Goal: Information Seeking & Learning: Learn about a topic

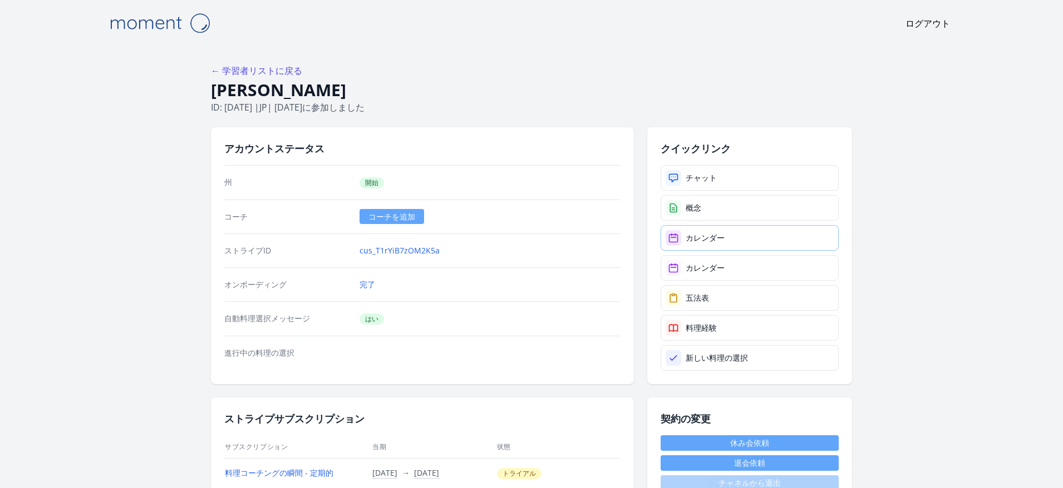
click at [708, 239] on font "カレンダー" at bounding box center [704, 238] width 39 height 11
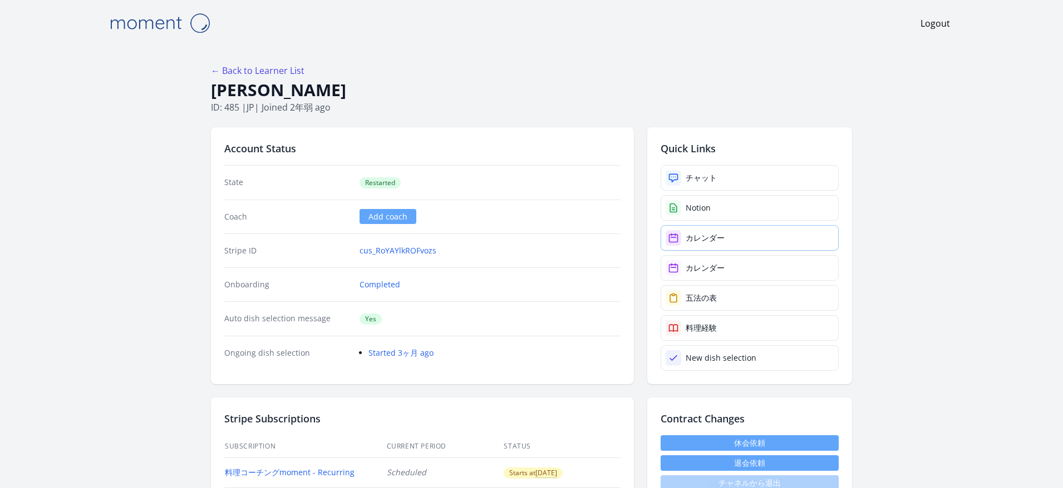
click at [732, 244] on link "カレンダー" at bounding box center [749, 238] width 178 height 26
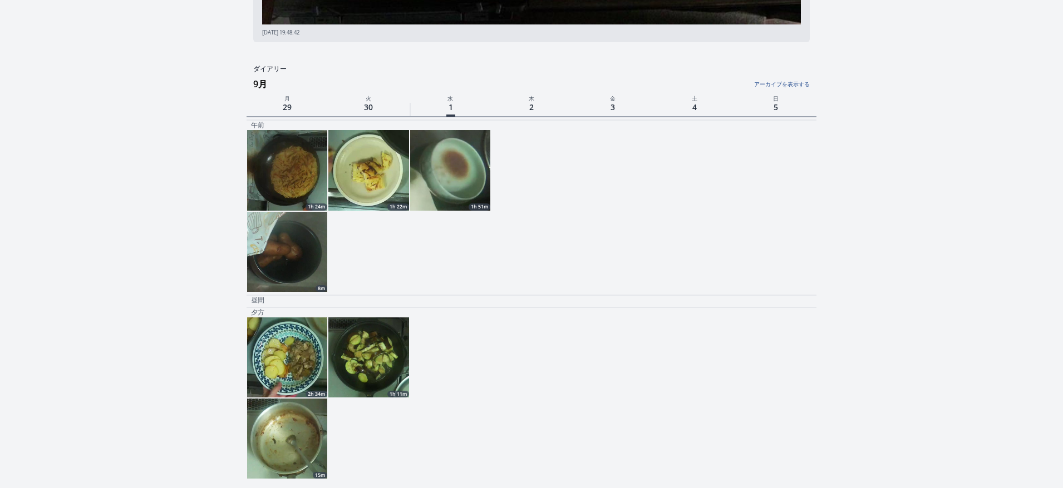
scroll to position [342, 0]
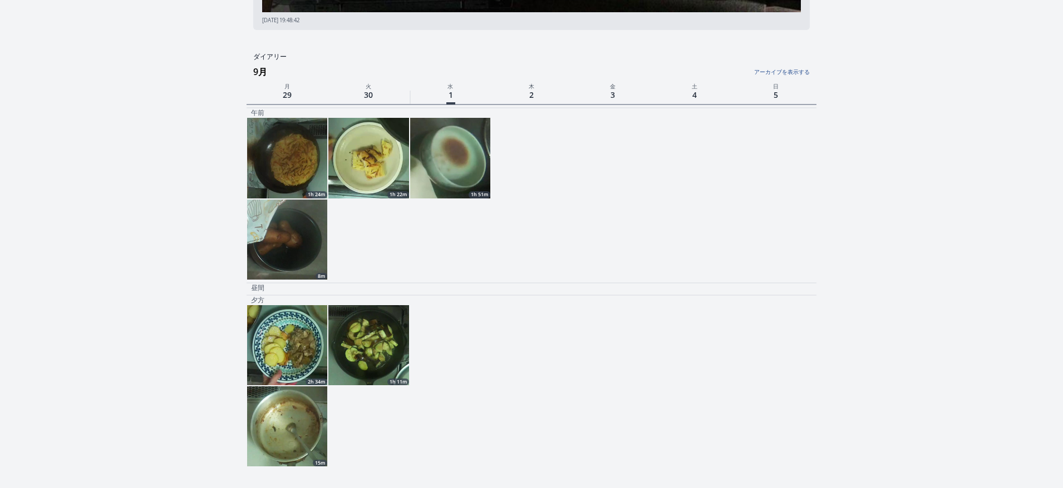
click at [448, 188] on img at bounding box center [450, 158] width 80 height 80
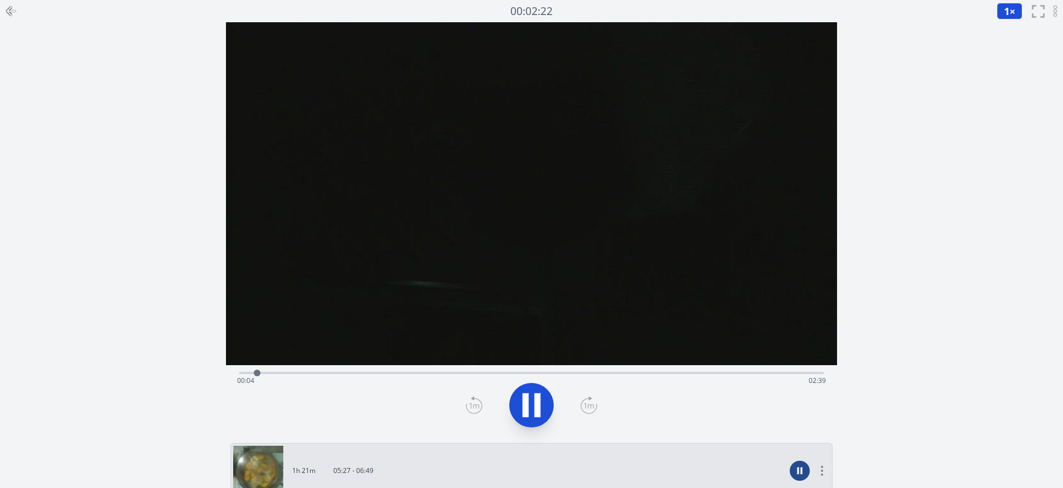
click at [526, 409] on icon at bounding box center [525, 406] width 6 height 24
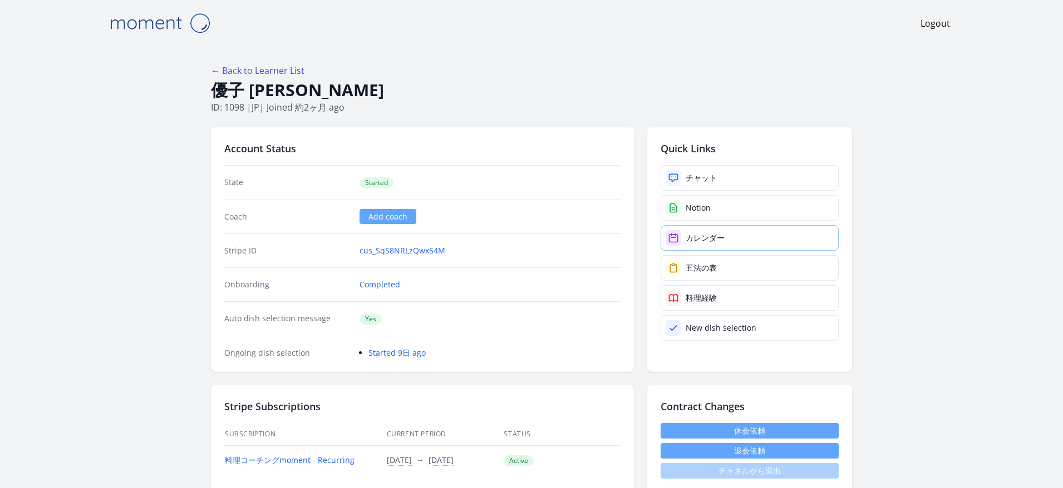
click at [712, 238] on div "カレンダー" at bounding box center [704, 238] width 39 height 11
click at [699, 182] on div "チャット" at bounding box center [700, 177] width 31 height 11
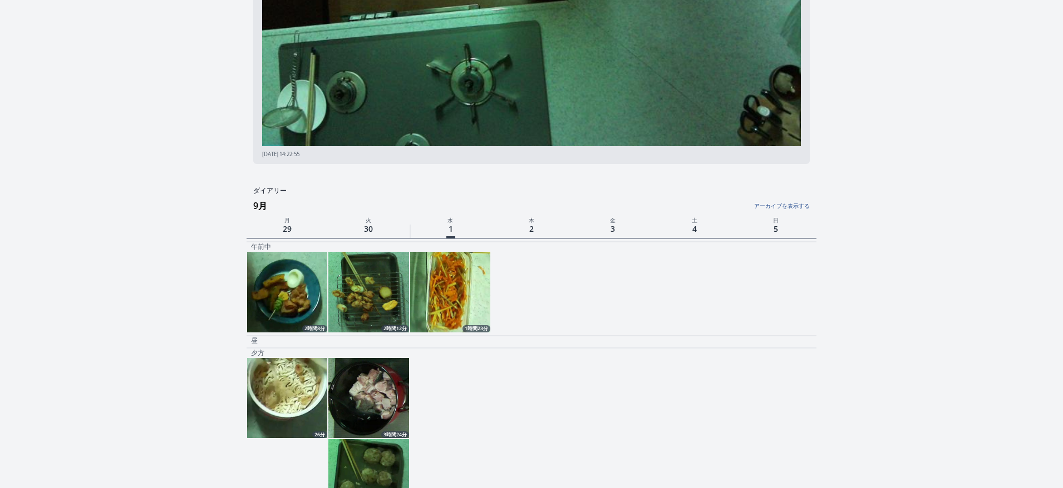
scroll to position [210, 0]
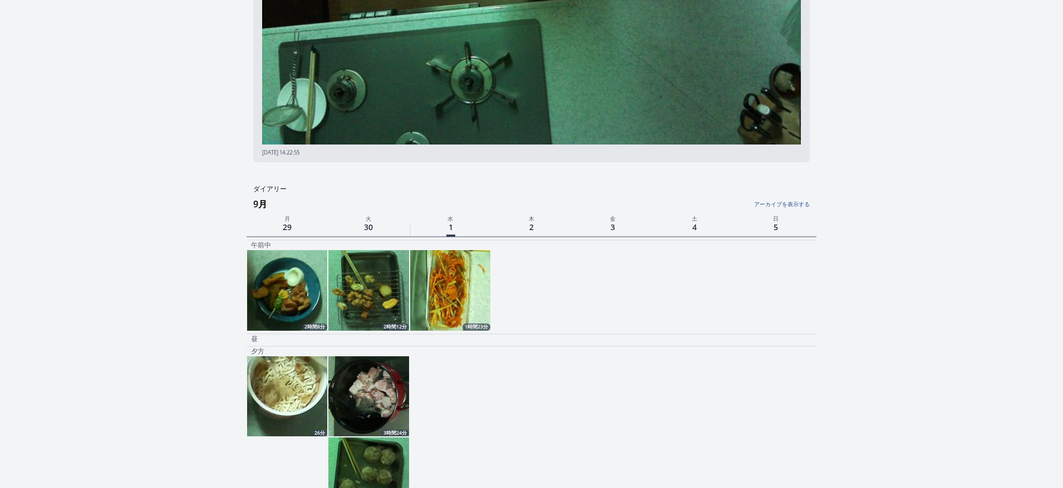
click at [455, 291] on img at bounding box center [450, 290] width 80 height 80
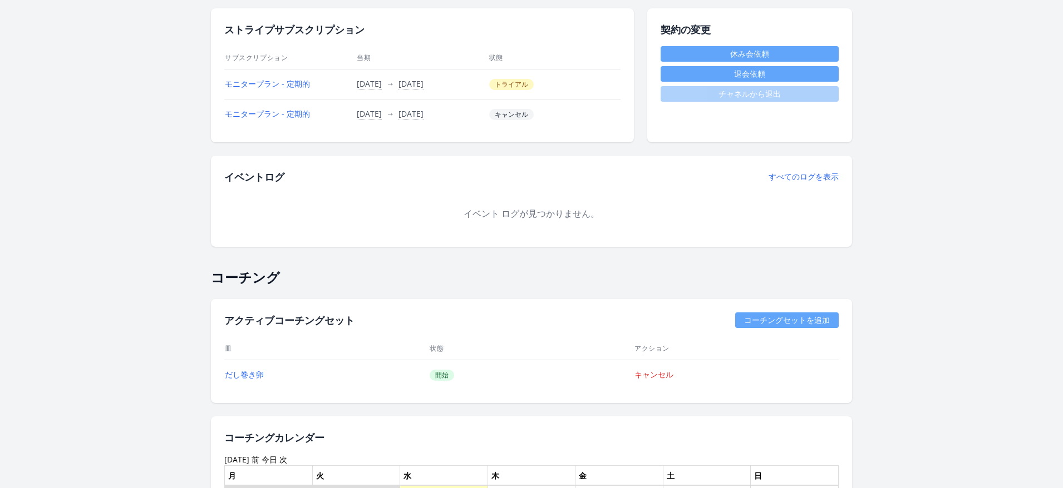
scroll to position [508, 0]
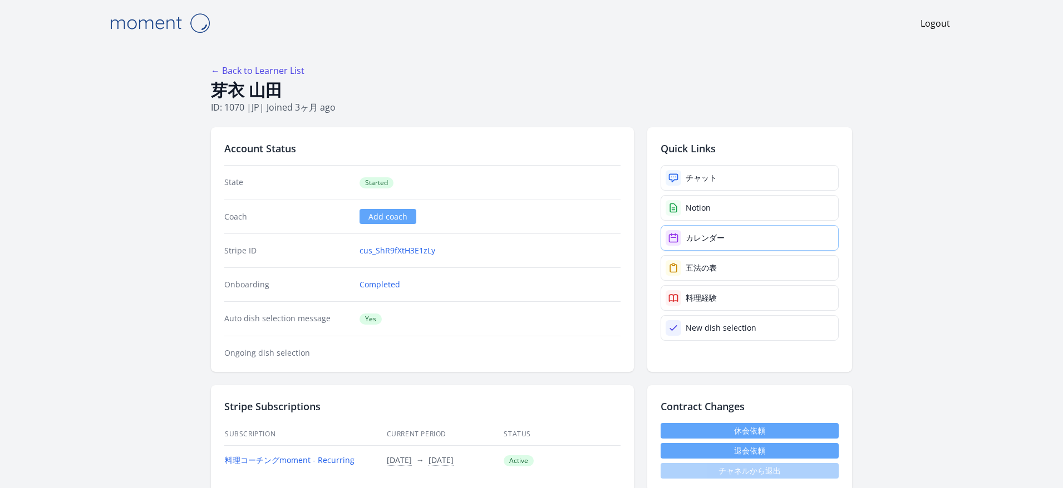
click at [703, 233] on div "カレンダー" at bounding box center [704, 238] width 39 height 11
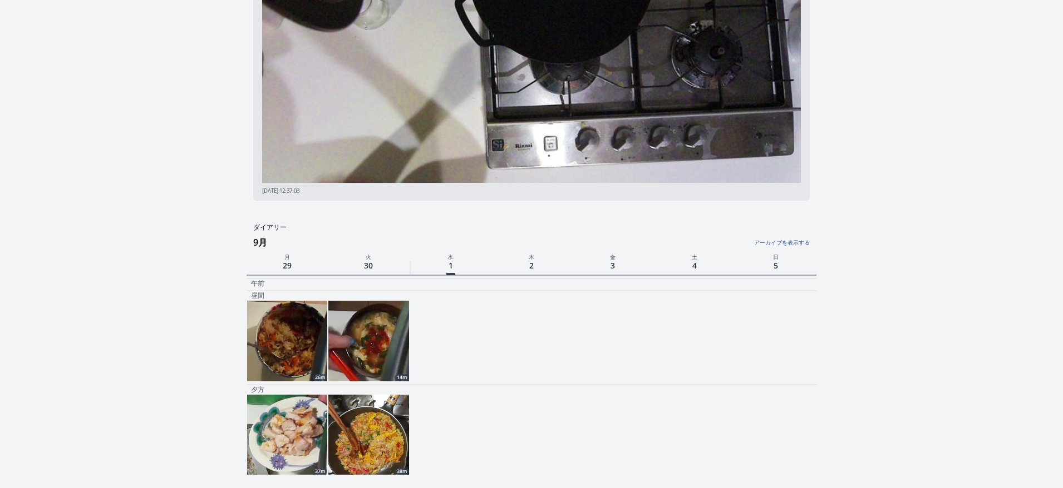
scroll to position [175, 0]
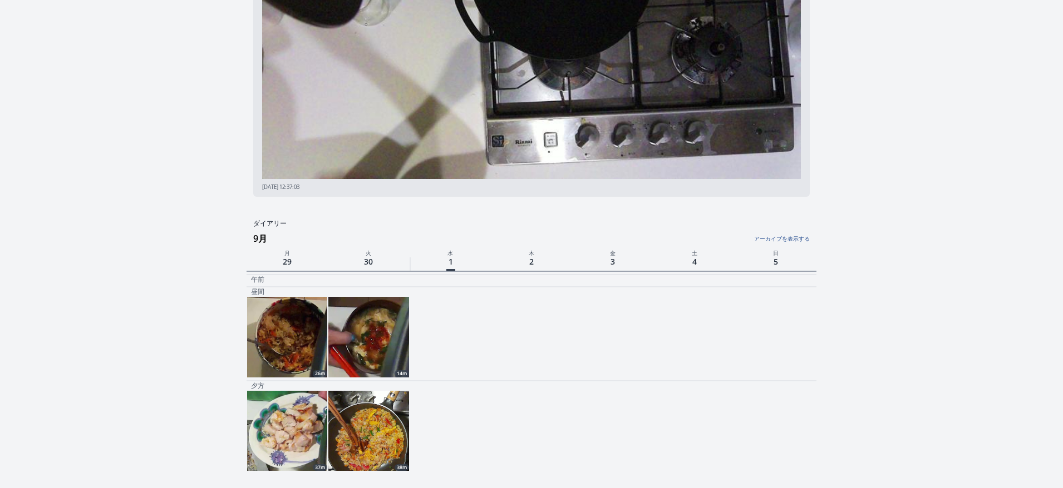
click at [385, 340] on img at bounding box center [368, 337] width 80 height 80
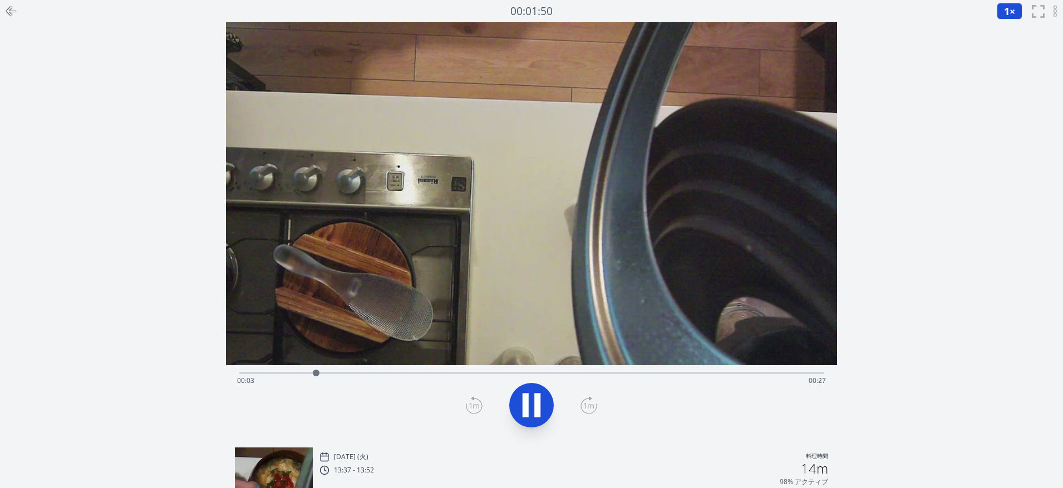
scroll to position [175, 0]
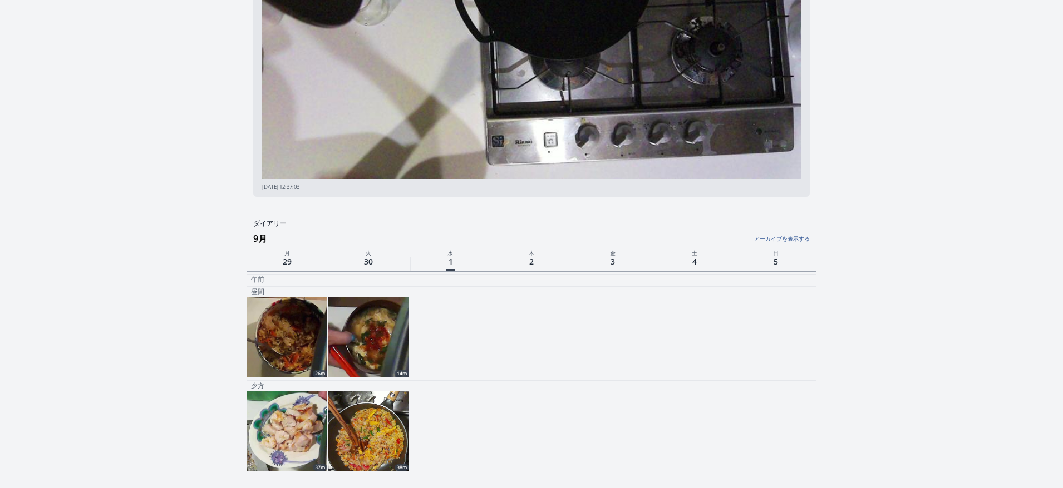
click at [352, 417] on img at bounding box center [368, 431] width 80 height 80
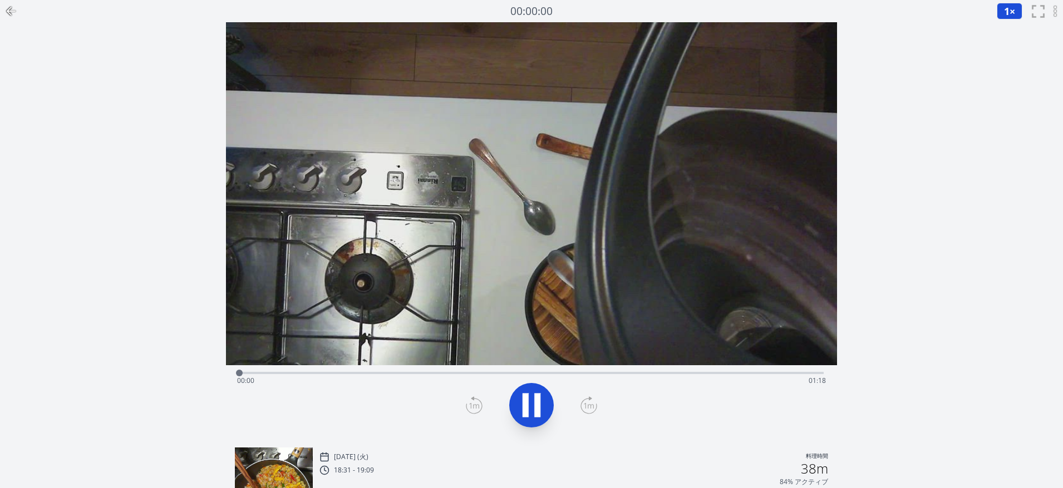
scroll to position [175, 0]
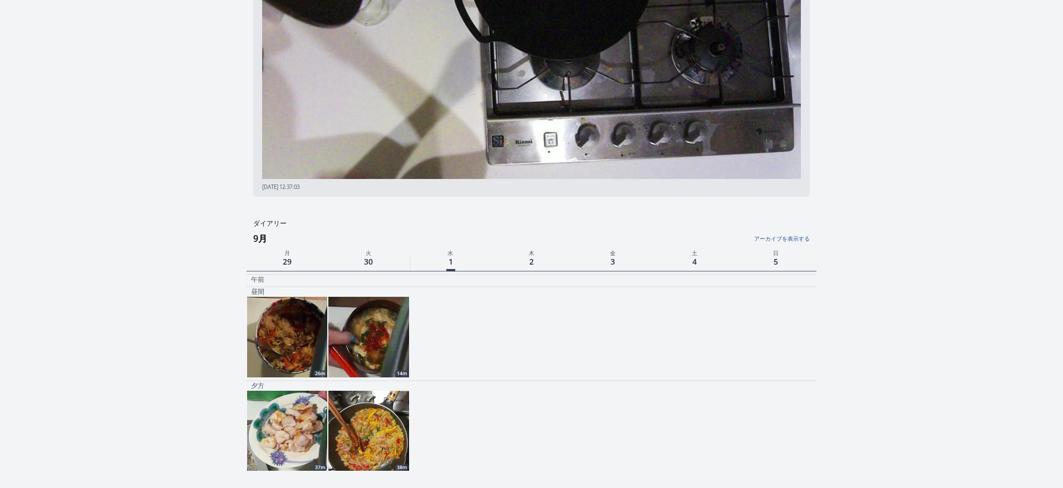
click at [274, 372] on img at bounding box center [287, 337] width 80 height 80
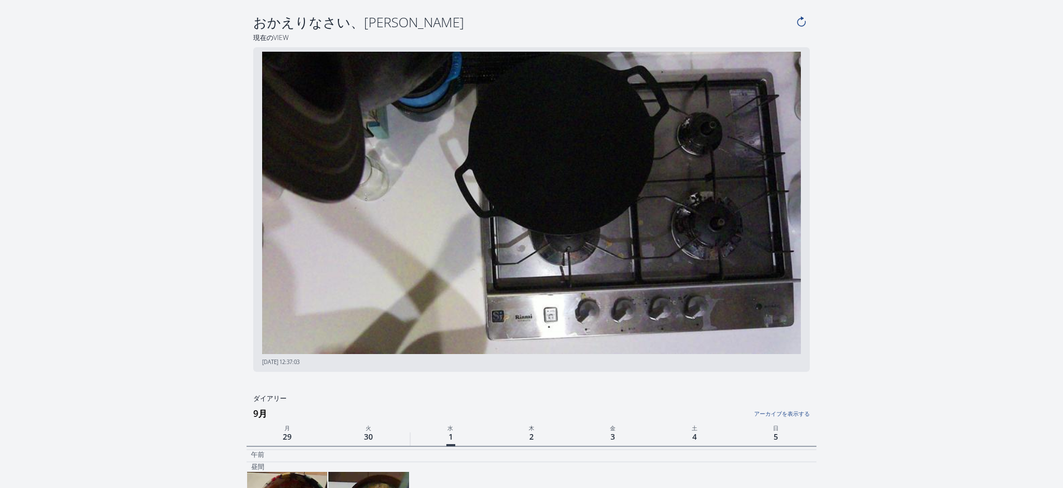
scroll to position [175, 0]
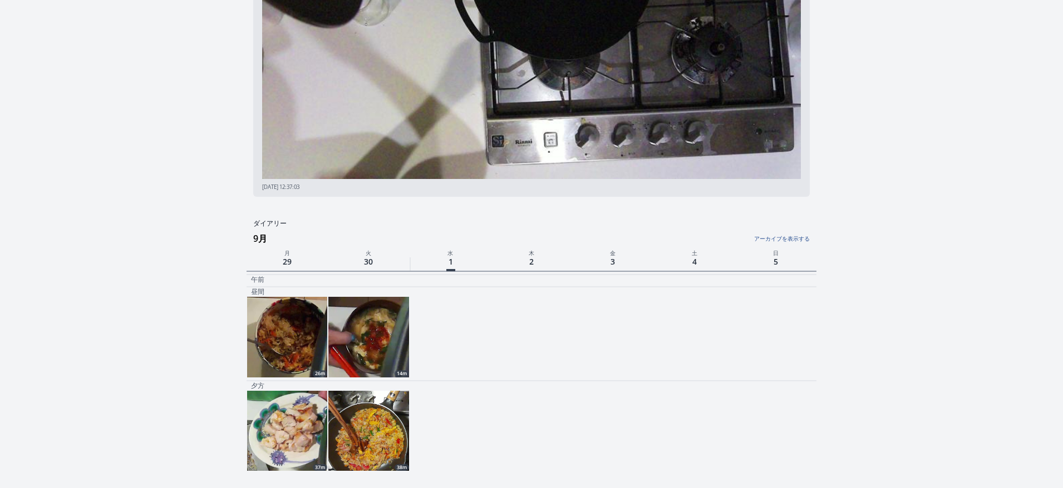
click at [278, 453] on img at bounding box center [287, 431] width 80 height 80
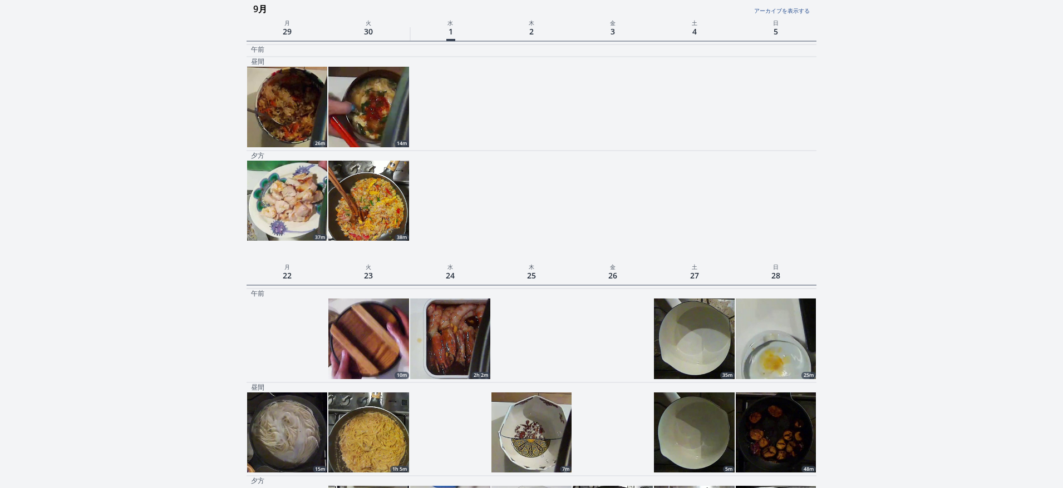
scroll to position [407, 0]
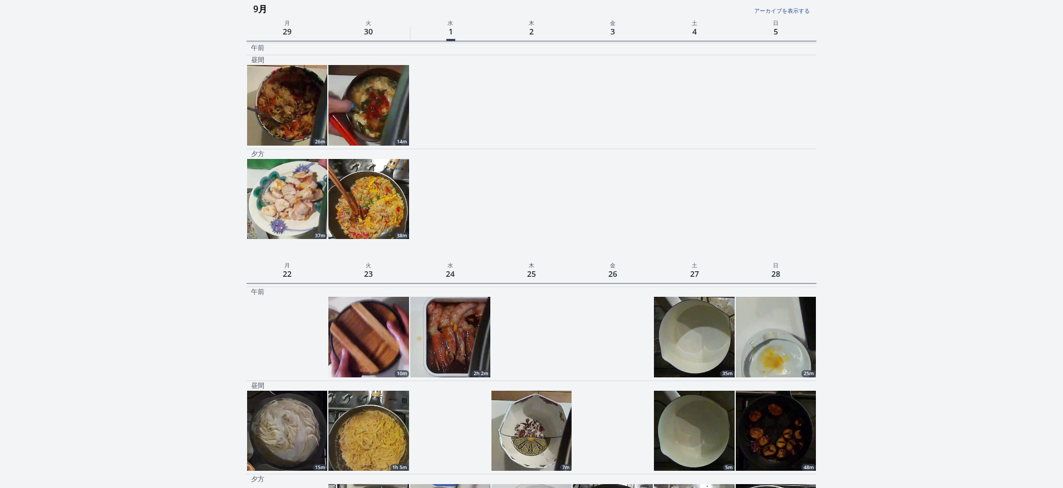
click at [351, 221] on img at bounding box center [368, 199] width 80 height 80
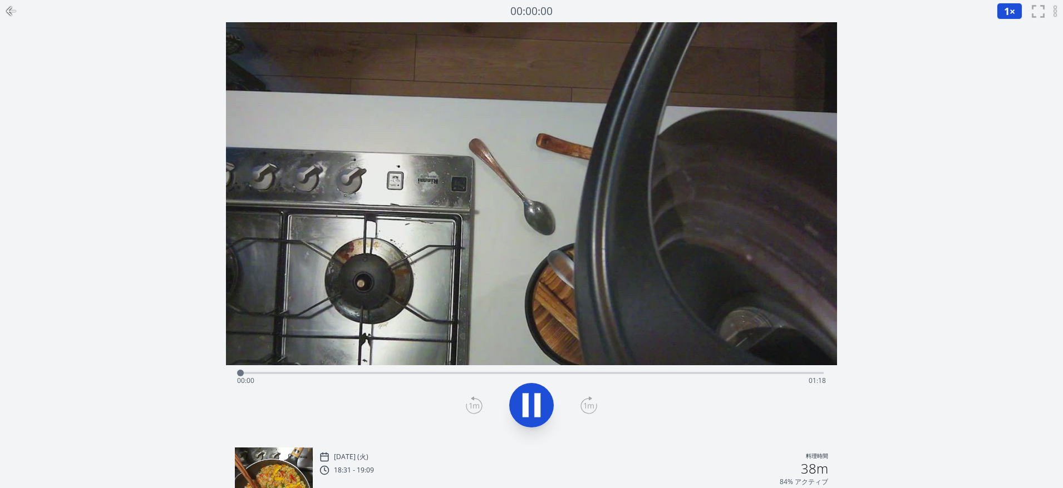
scroll to position [407, 0]
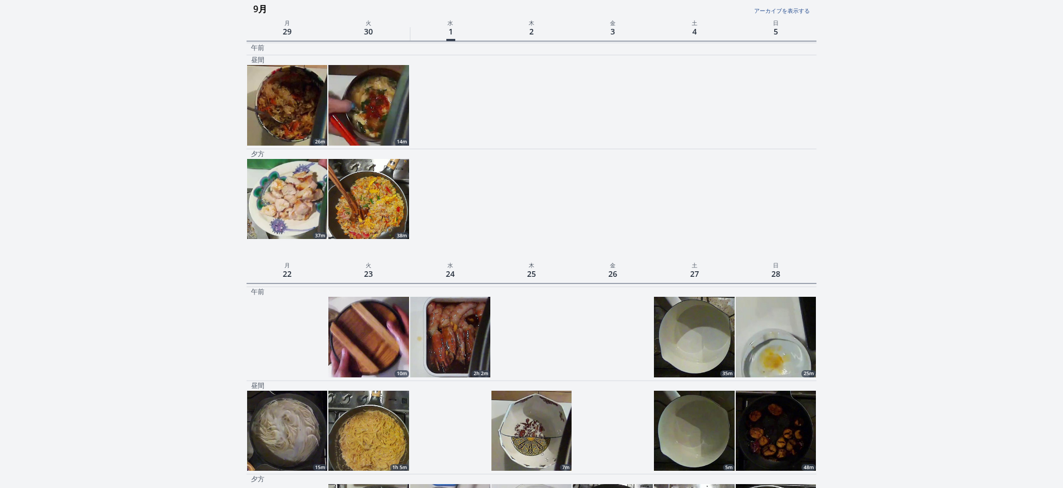
click at [269, 195] on img at bounding box center [287, 199] width 80 height 80
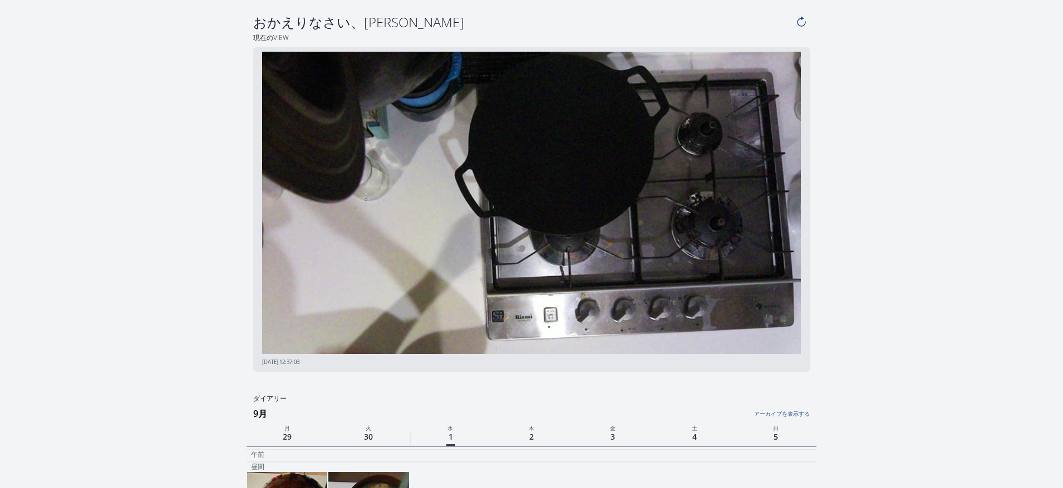
scroll to position [407, 0]
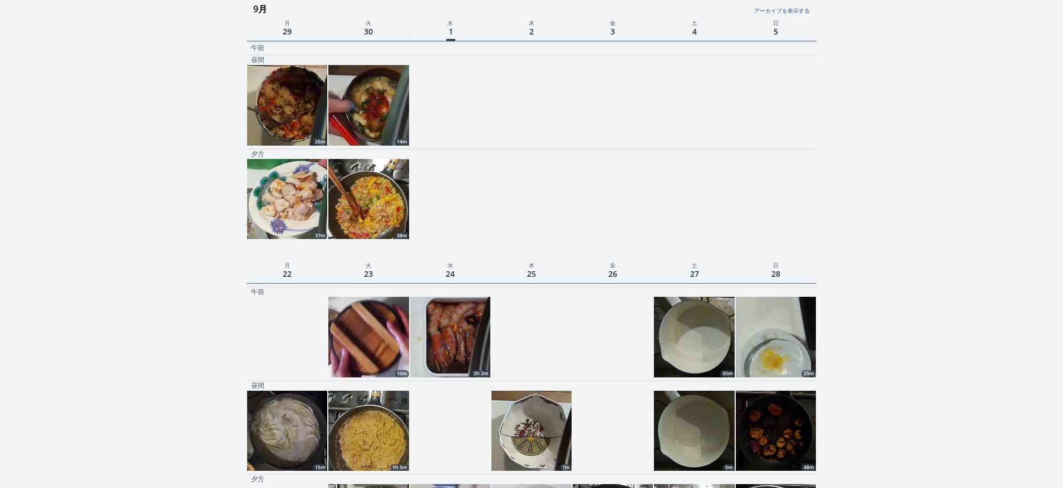
click at [390, 364] on img at bounding box center [368, 337] width 80 height 80
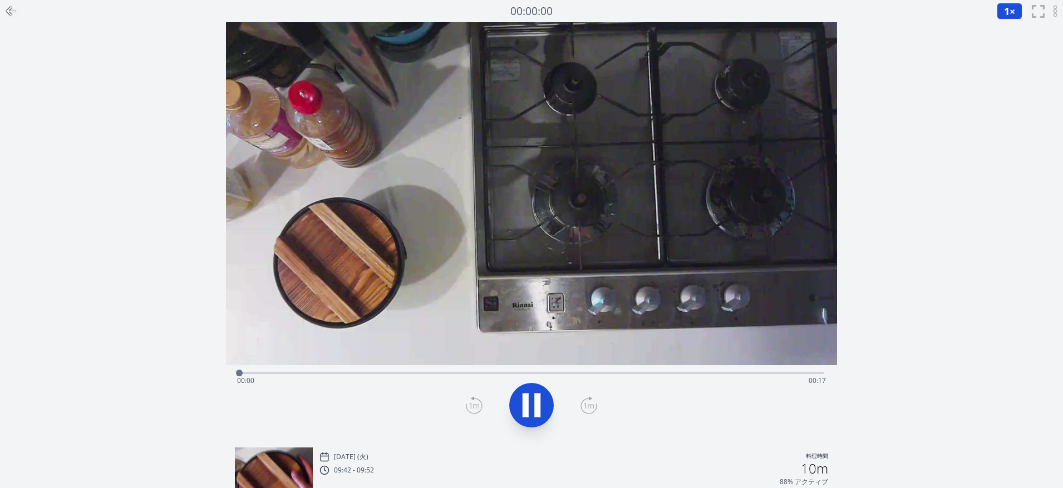
scroll to position [407, 0]
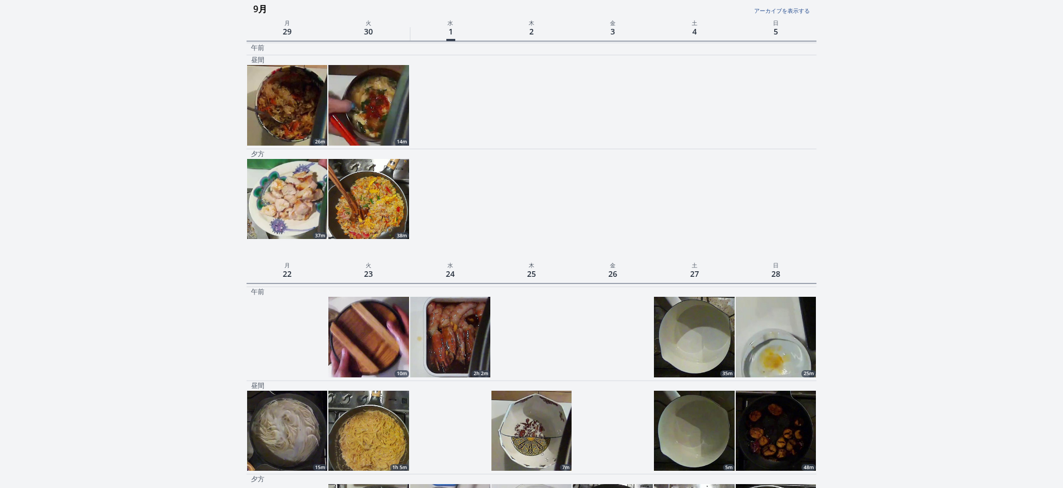
click at [452, 359] on img at bounding box center [450, 337] width 80 height 80
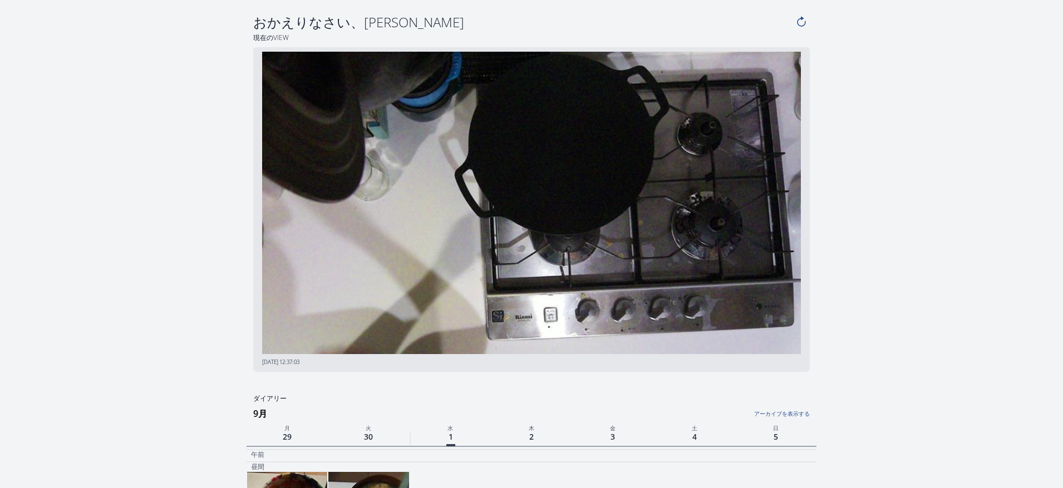
scroll to position [407, 0]
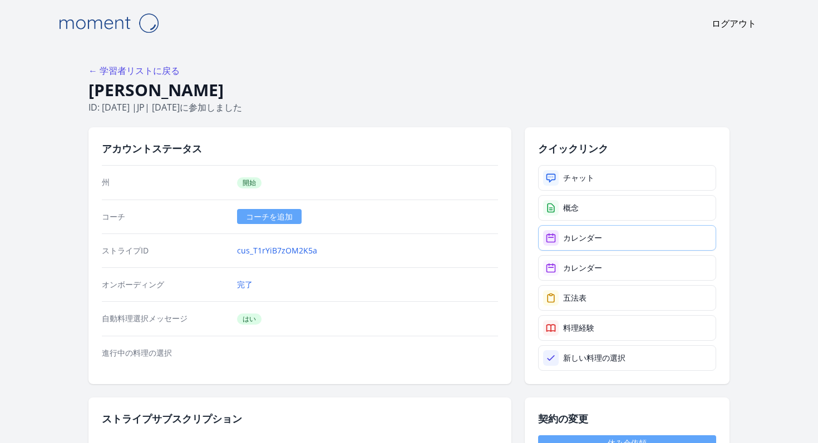
click at [606, 232] on link "カレンダー" at bounding box center [627, 238] width 178 height 26
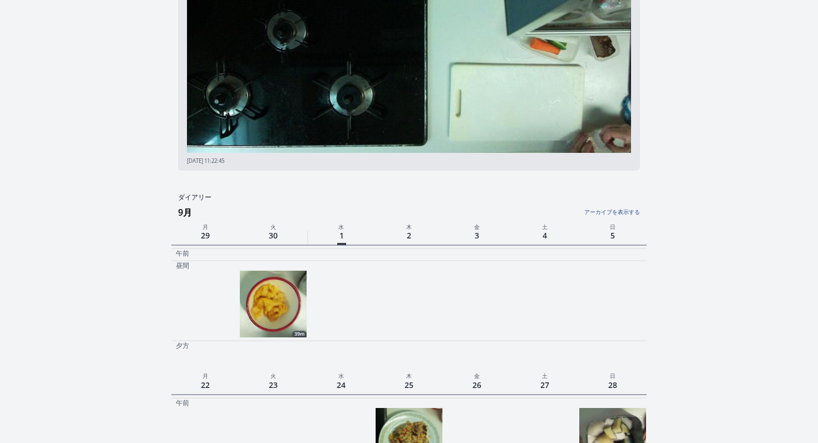
scroll to position [154, 0]
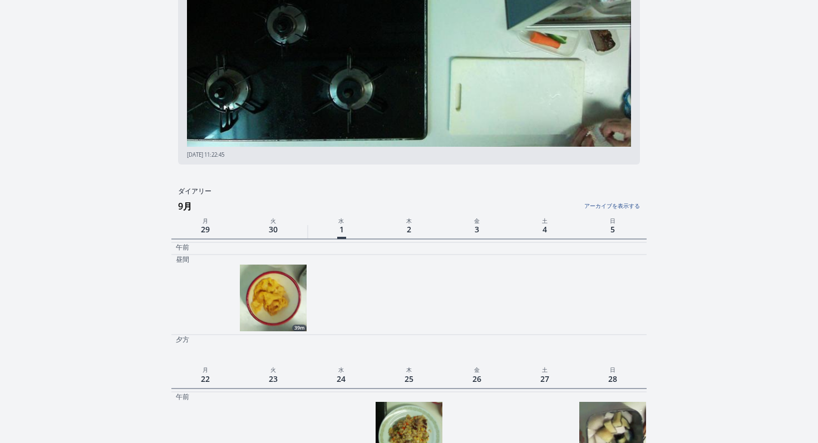
click at [275, 294] on img at bounding box center [273, 298] width 67 height 67
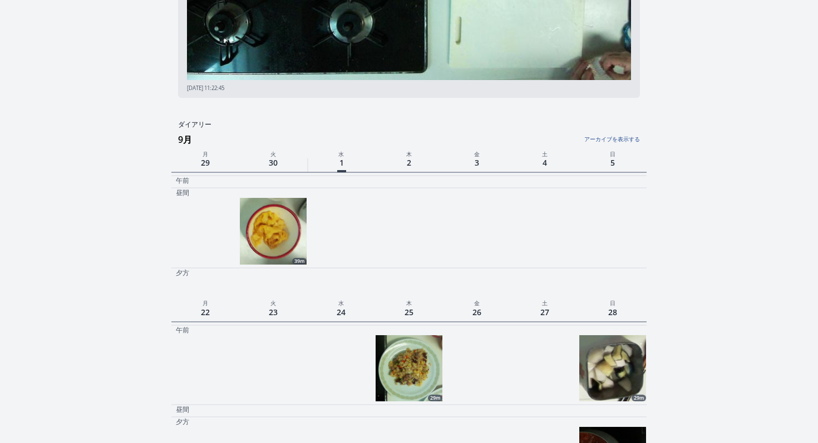
scroll to position [241, 0]
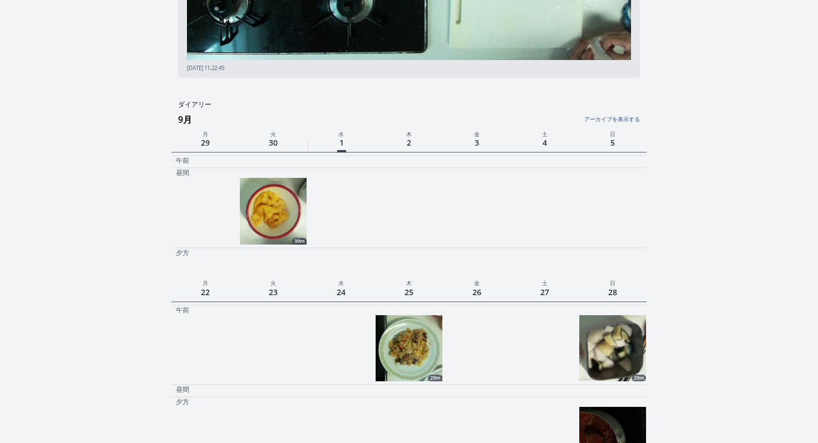
click at [456, 368] on div at bounding box center [477, 349] width 68 height 68
click at [411, 344] on img at bounding box center [409, 348] width 67 height 67
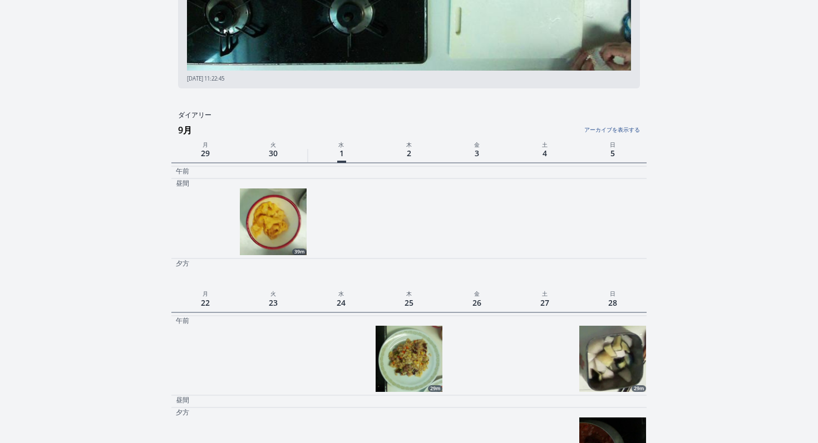
scroll to position [230, 0]
click at [281, 226] on img at bounding box center [273, 222] width 67 height 67
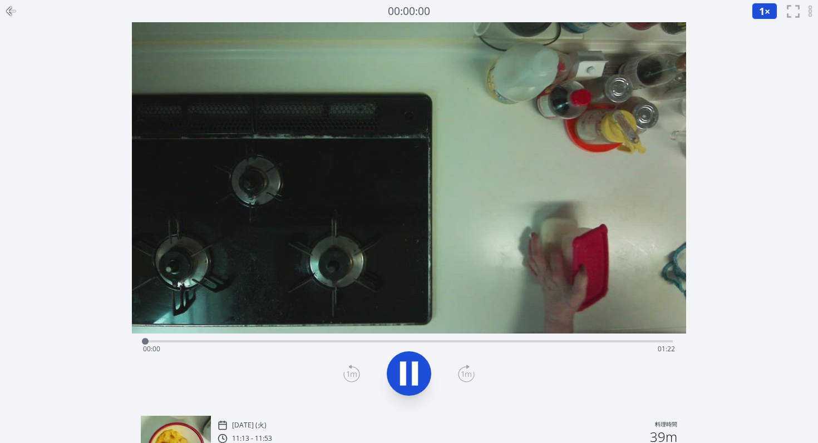
click at [358, 340] on div "Time elapsed: 00:00 Time remaining: 01:22" at bounding box center [408, 340] width 527 height 13
click at [406, 340] on div "Time elapsed: 00:33 Time remaining: 00:49" at bounding box center [408, 340] width 527 height 13
click at [481, 345] on div "Time elapsed: 00:41 Time remaining: 00:41" at bounding box center [409, 349] width 532 height 18
click at [532, 346] on div "Time elapsed: 00:52 Time remaining: 00:29" at bounding box center [409, 349] width 532 height 18
click at [269, 333] on video at bounding box center [409, 178] width 554 height 312
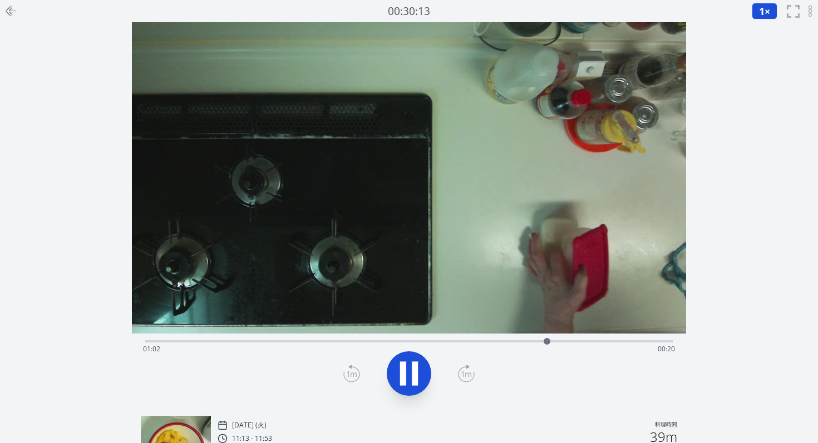
click at [265, 339] on div "Time elapsed: 01:02 Time remaining: 00:20" at bounding box center [408, 340] width 527 height 13
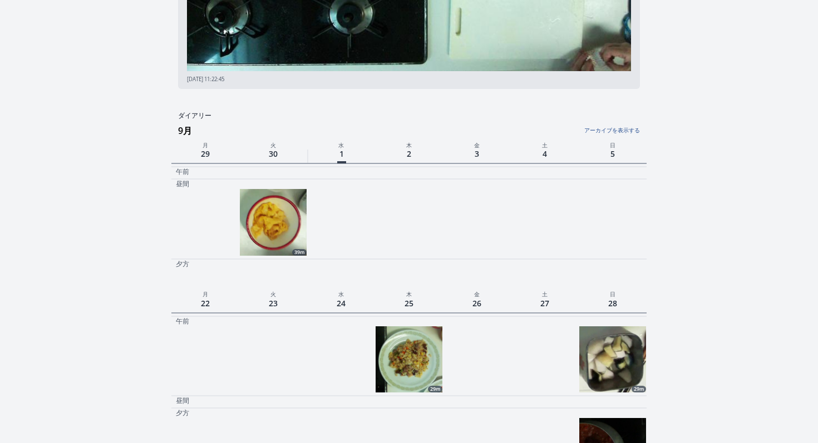
click at [400, 345] on img at bounding box center [409, 360] width 67 height 67
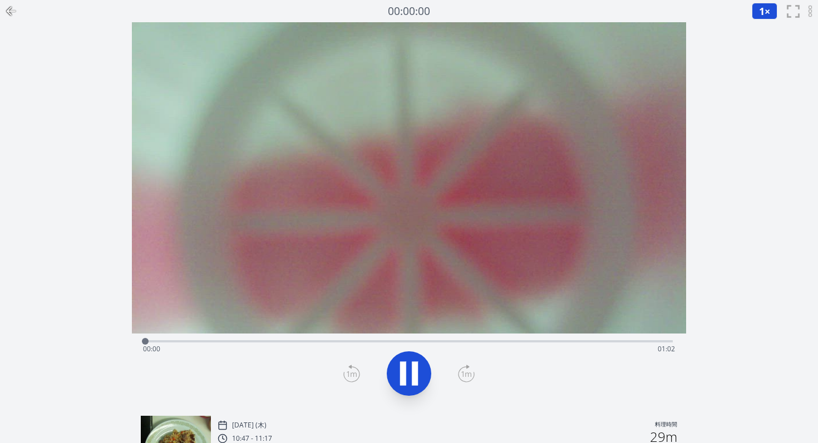
click at [388, 340] on div "Time elapsed: 00:00 Time remaining: 01:02" at bounding box center [409, 349] width 532 height 18
click at [446, 348] on div "Time elapsed: 00:29 Time remaining: 00:32" at bounding box center [409, 349] width 532 height 18
click at [500, 344] on div "Time elapsed: 00:35 Time remaining: 00:26" at bounding box center [409, 349] width 532 height 18
click at [304, 344] on div "Time elapsed: 00:43 Time remaining: 00:19" at bounding box center [409, 349] width 532 height 18
click at [202, 338] on div "Time elapsed: 00:19 Time remaining: 00:42" at bounding box center [408, 340] width 527 height 13
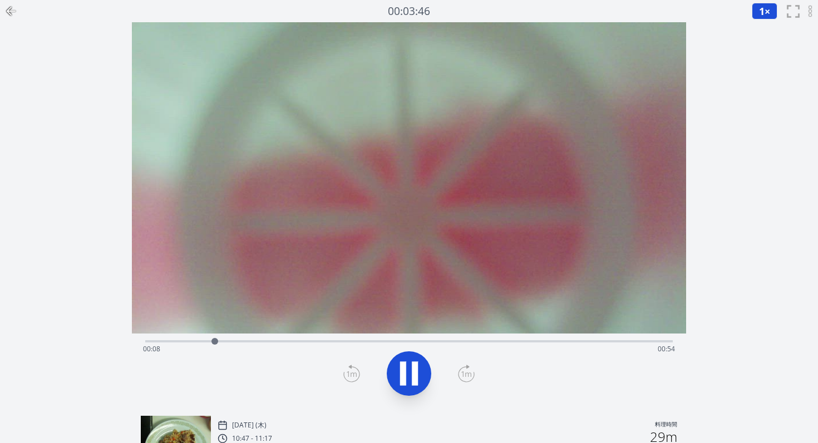
click at [537, 337] on div "Time elapsed: 00:08 Time remaining: 00:54" at bounding box center [408, 340] width 527 height 13
click at [567, 341] on div "Time elapsed: 00:46 Time remaining: 00:15" at bounding box center [409, 349] width 532 height 18
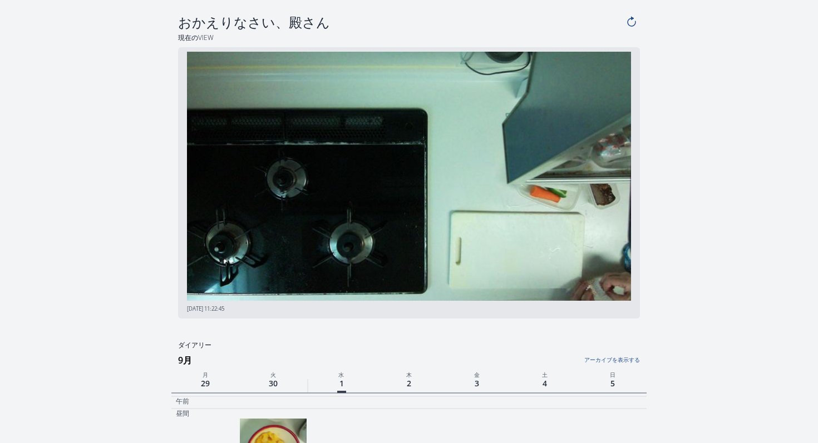
scroll to position [230, 0]
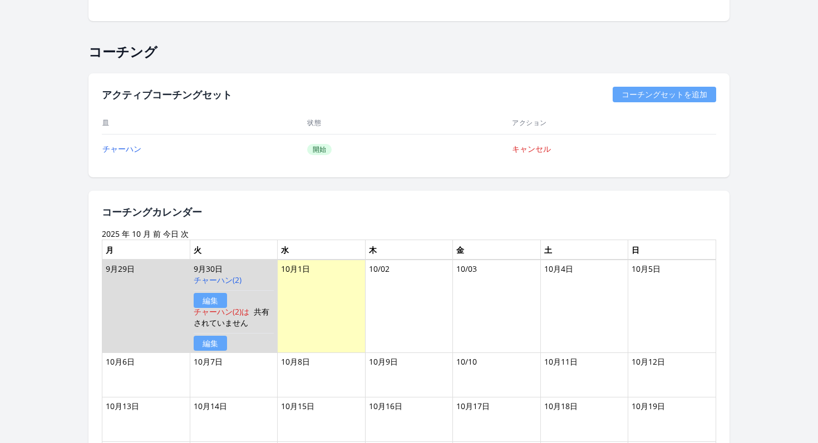
scroll to position [746, 0]
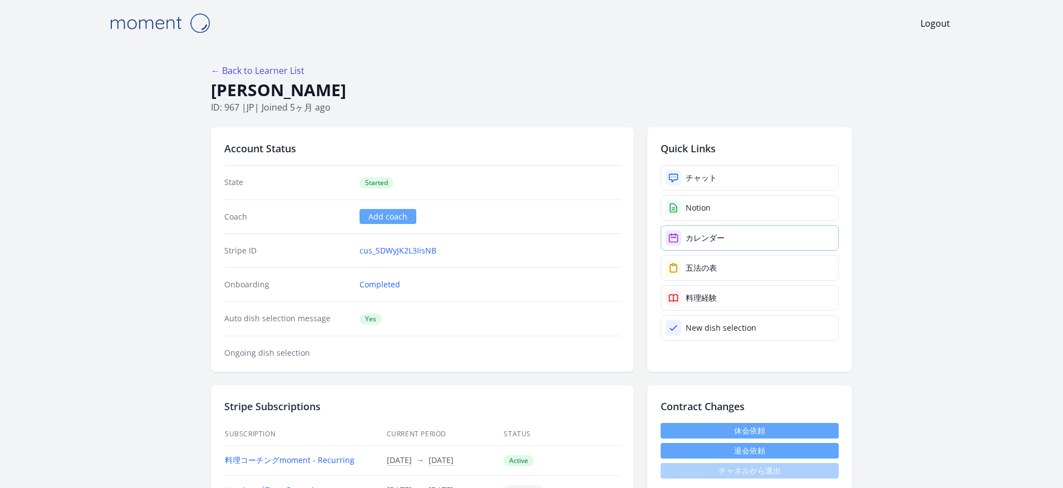
click at [678, 239] on icon at bounding box center [673, 238] width 11 height 11
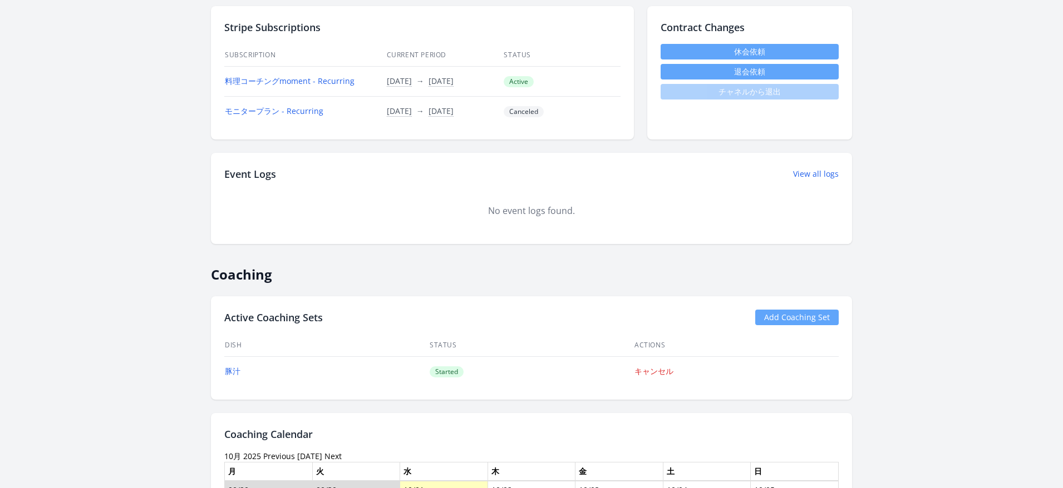
scroll to position [381, 0]
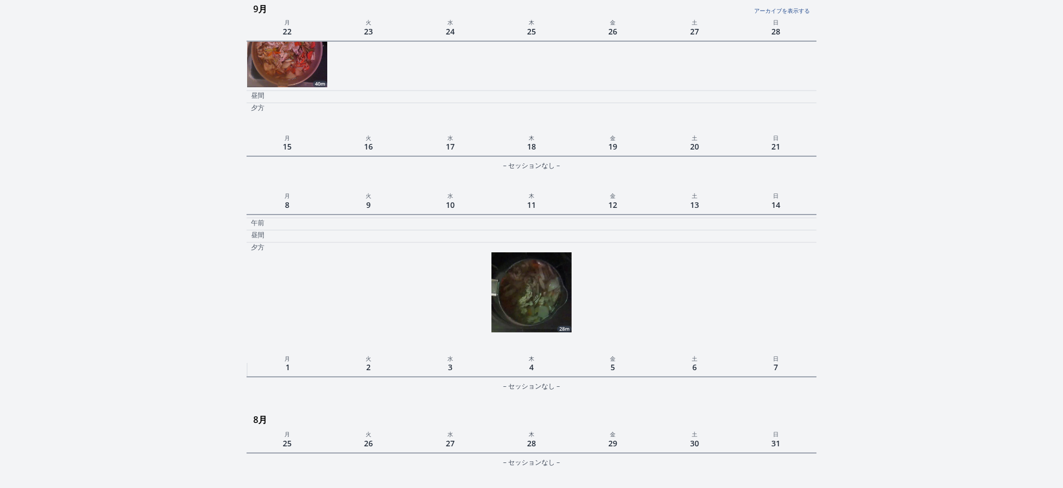
scroll to position [525, 0]
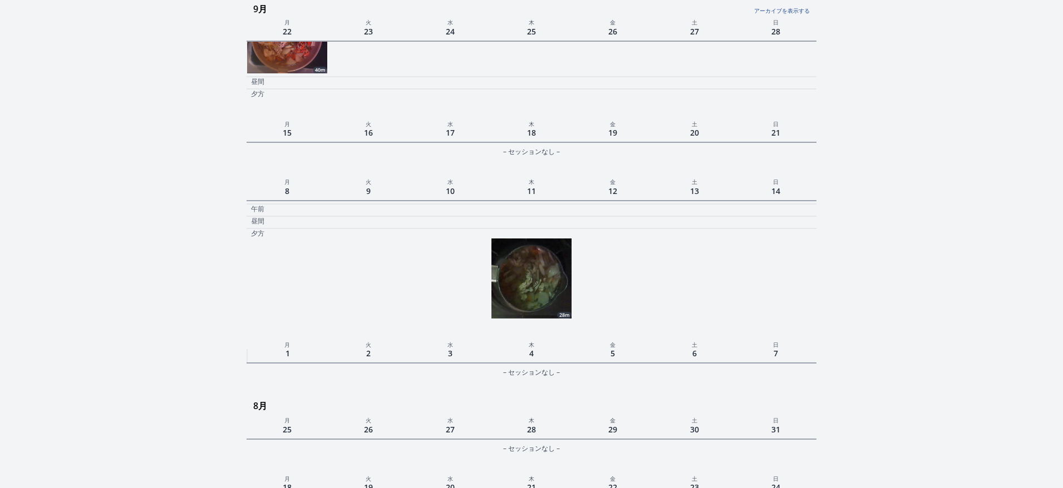
click at [544, 275] on img at bounding box center [531, 279] width 80 height 80
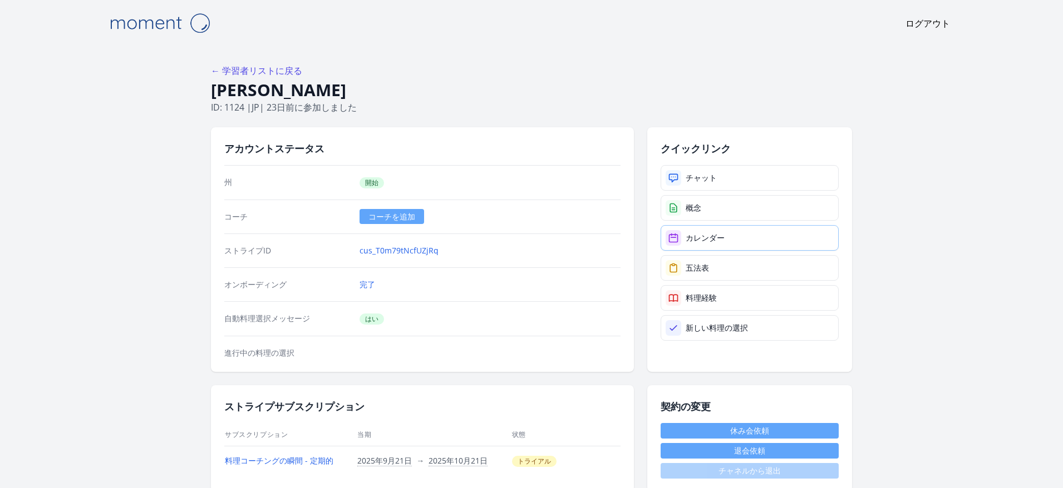
click at [683, 241] on link "カレンダー" at bounding box center [749, 238] width 178 height 26
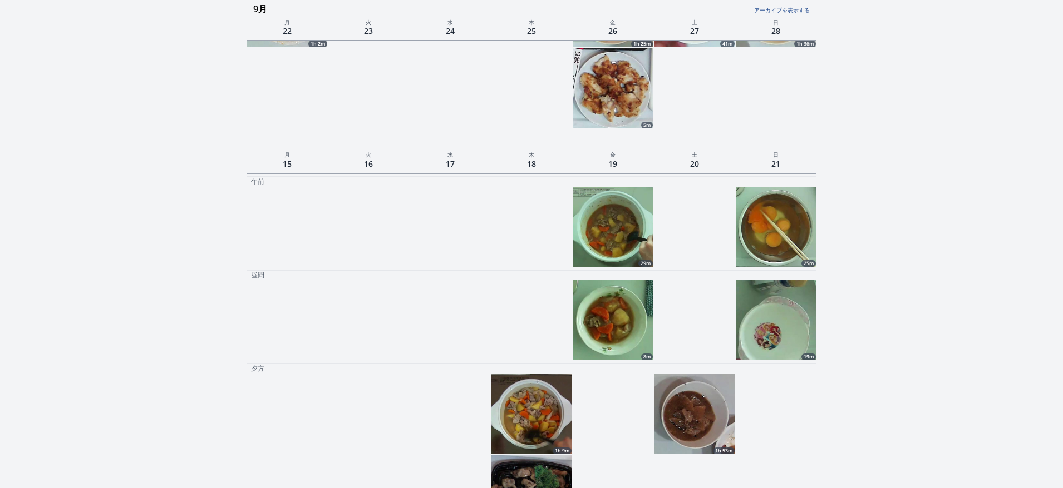
scroll to position [786, 0]
click at [631, 224] on img at bounding box center [612, 226] width 80 height 80
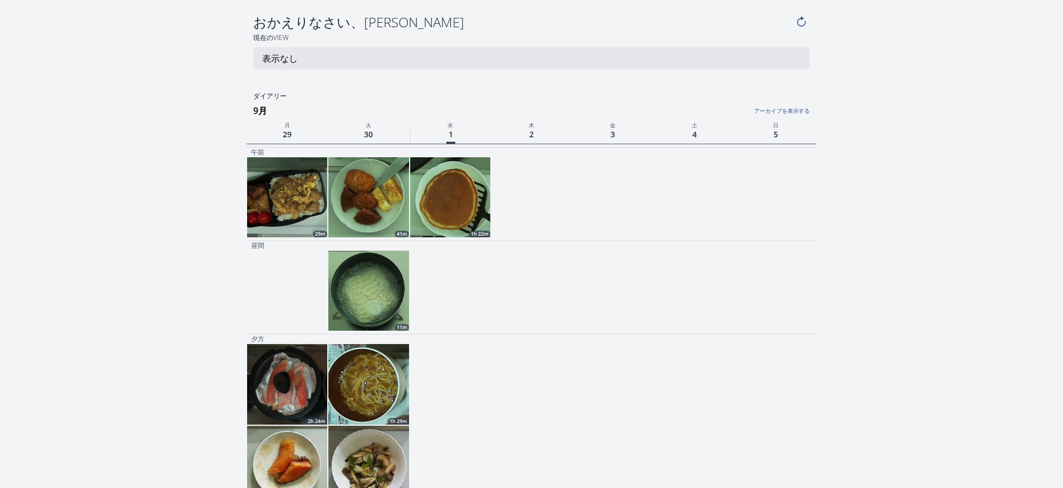
scroll to position [786, 0]
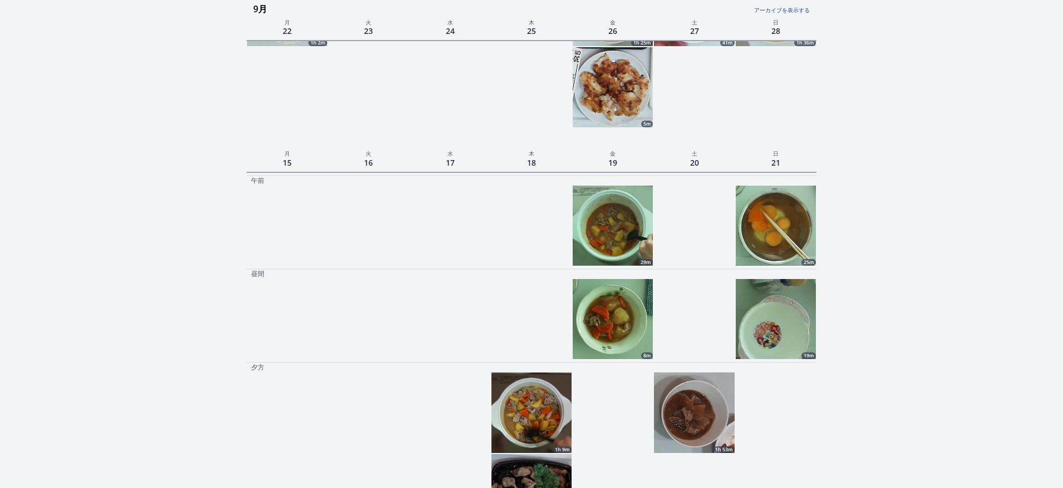
click at [641, 328] on img at bounding box center [612, 319] width 80 height 80
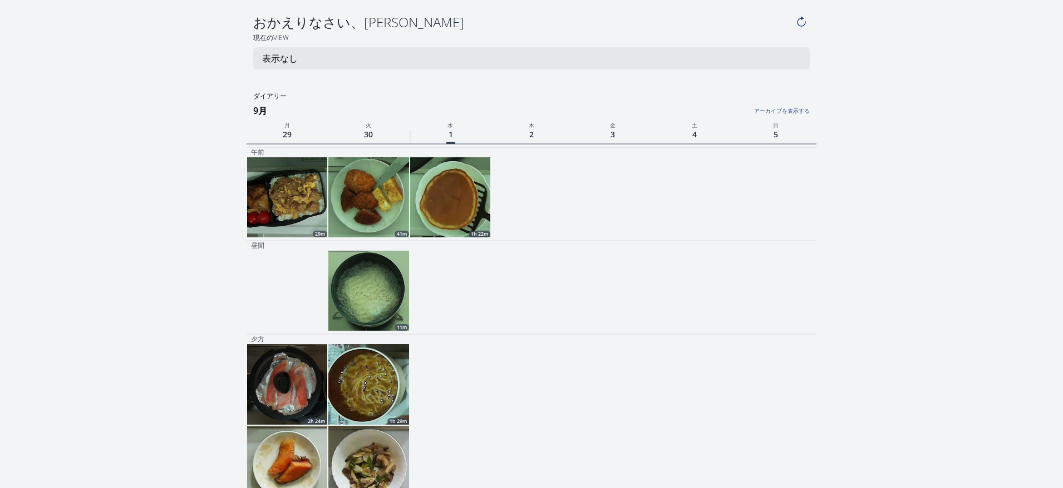
scroll to position [786, 0]
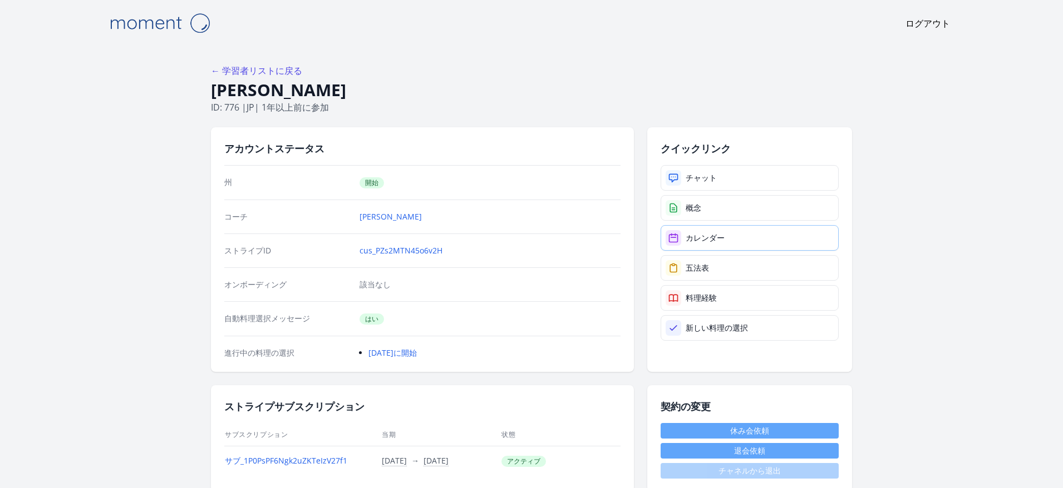
click at [715, 227] on link "カレンダー" at bounding box center [749, 238] width 178 height 26
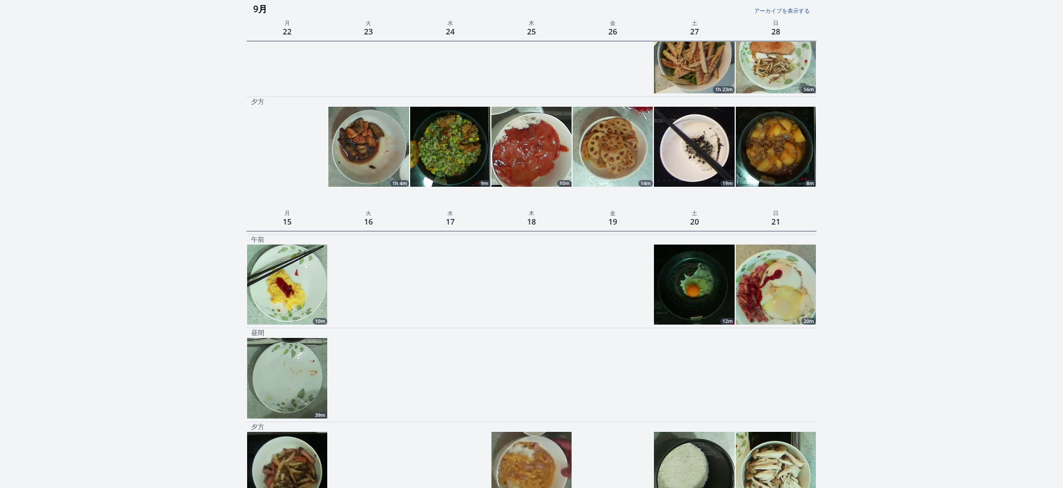
scroll to position [769, 0]
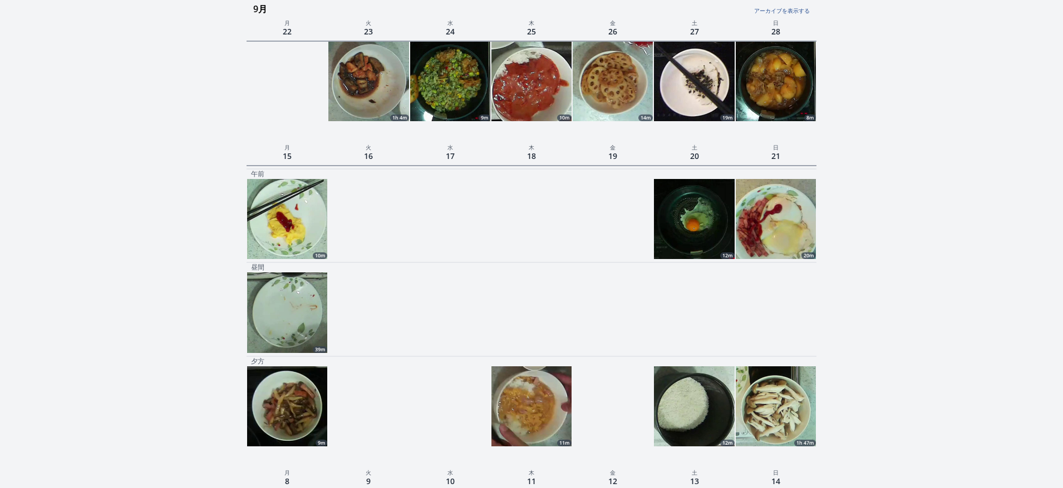
click at [772, 401] on img at bounding box center [775, 407] width 80 height 80
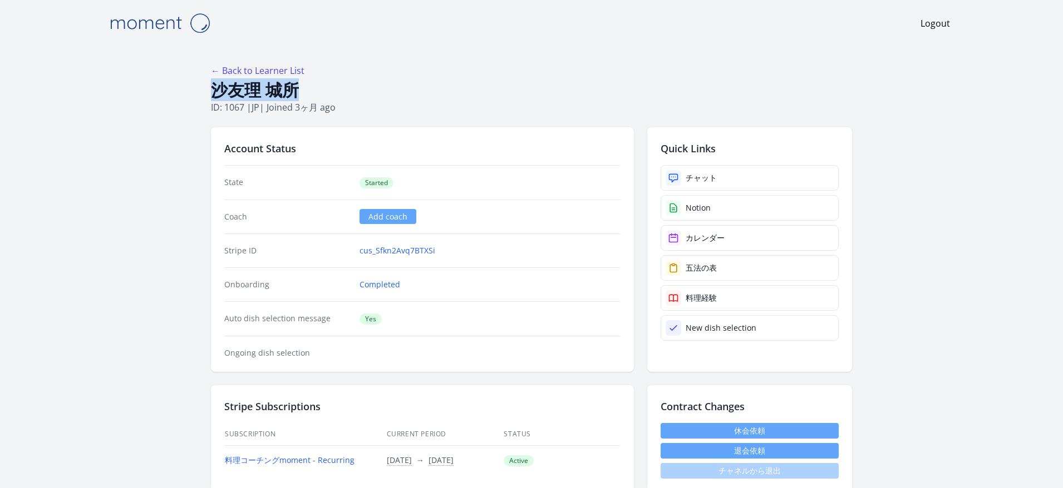
drag, startPoint x: 305, startPoint y: 89, endPoint x: 218, endPoint y: 88, distance: 86.8
click at [218, 89] on h1 "沙友理 城所" at bounding box center [531, 90] width 641 height 21
copy h1 "沙友理 城所"
click at [702, 246] on link "カレンダー" at bounding box center [749, 238] width 178 height 26
click at [0, 0] on body "Logout ← Back to Learner List 沙友理 城所 ID: 1067 | jp | Joined 3ヶ月 ago Account Sta…" at bounding box center [531, 244] width 1063 height 488
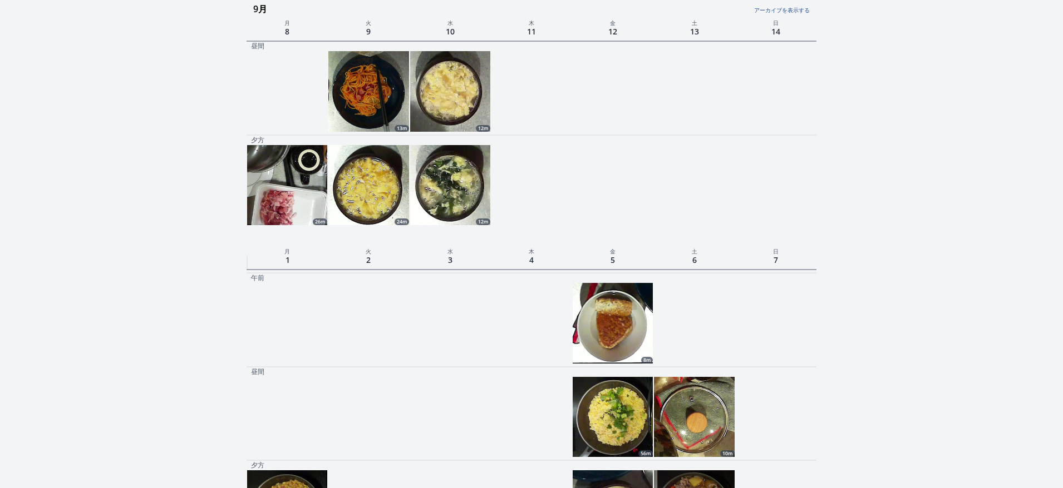
scroll to position [1095, 0]
click at [281, 174] on img at bounding box center [287, 185] width 80 height 80
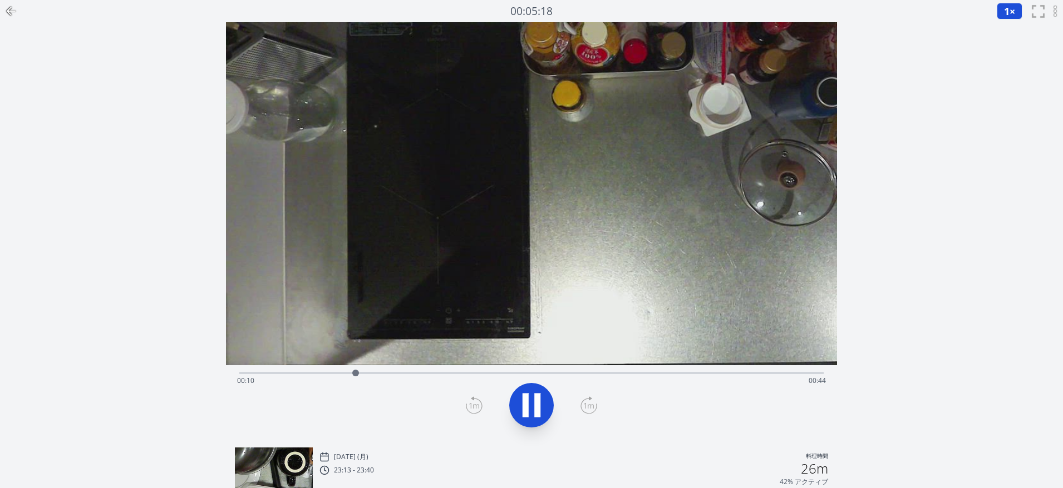
click at [527, 374] on div "Time elapsed: 00:10 Time remaining: 00:44" at bounding box center [531, 381] width 589 height 18
click at [576, 372] on div "Time elapsed: 00:27 Time remaining: 00:27" at bounding box center [531, 381] width 589 height 18
click at [623, 377] on div "Time elapsed: 00:31 Time remaining: 00:23" at bounding box center [531, 381] width 589 height 18
click at [681, 374] on div "Time elapsed: 00:35 Time remaining: 00:19" at bounding box center [531, 381] width 589 height 18
click at [709, 371] on div "Time elapsed: 00:41 Time remaining: 00:13" at bounding box center [531, 372] width 584 height 13
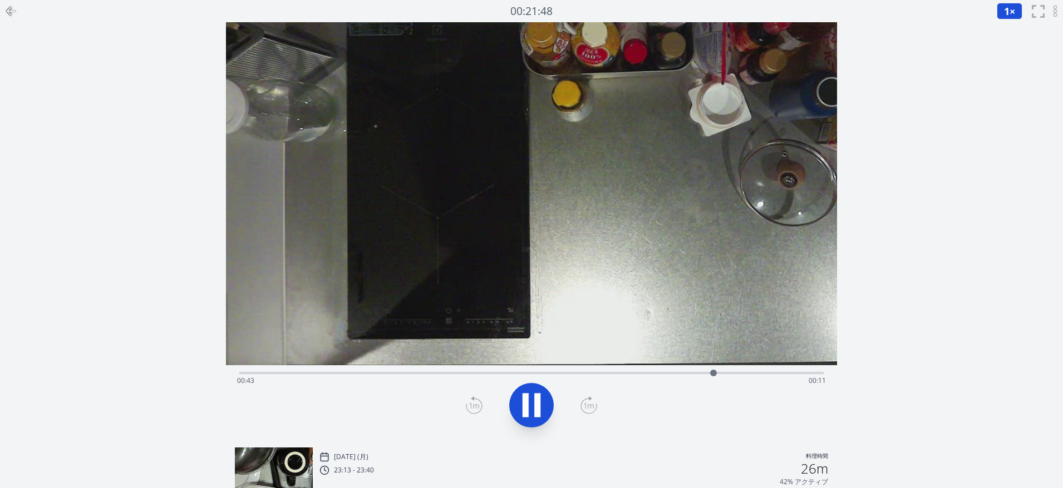
click at [756, 369] on div "Time elapsed: 00:43 Time remaining: 00:11" at bounding box center [531, 372] width 584 height 13
click at [780, 372] on div "Time elapsed: 00:48 Time remaining: 00:06" at bounding box center [531, 381] width 589 height 18
drag, startPoint x: 778, startPoint y: 372, endPoint x: 268, endPoint y: 388, distance: 510.4
click at [268, 374] on div "Time elapsed: 00:02 Time remaining: 00:52" at bounding box center [531, 373] width 584 height 2
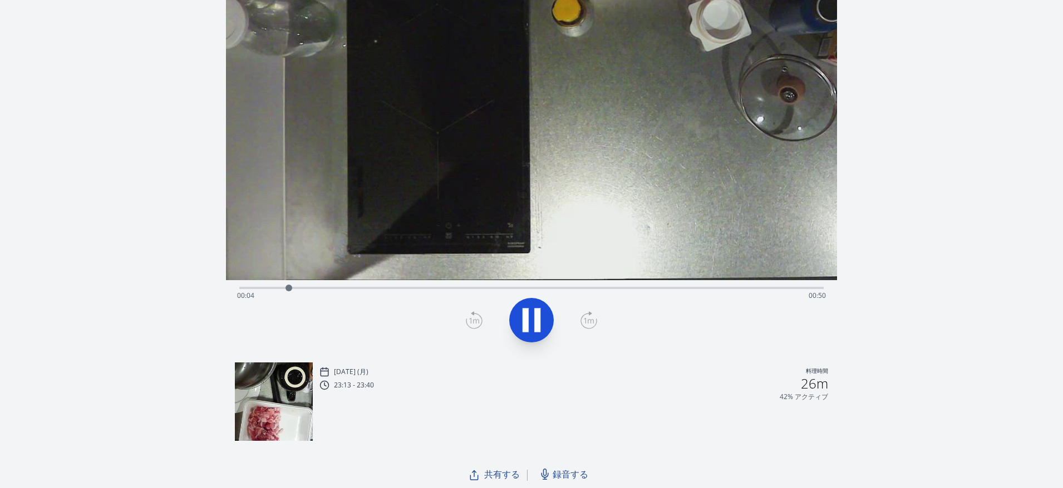
click at [258, 378] on img at bounding box center [274, 402] width 78 height 78
click at [788, 292] on div "Time elapsed: 00:07 Time remaining: 00:47" at bounding box center [531, 296] width 589 height 18
click at [796, 292] on div at bounding box center [796, 288] width 17 height 17
click at [802, 292] on div at bounding box center [798, 288] width 17 height 17
click at [243, 293] on span "00:53" at bounding box center [245, 295] width 17 height 9
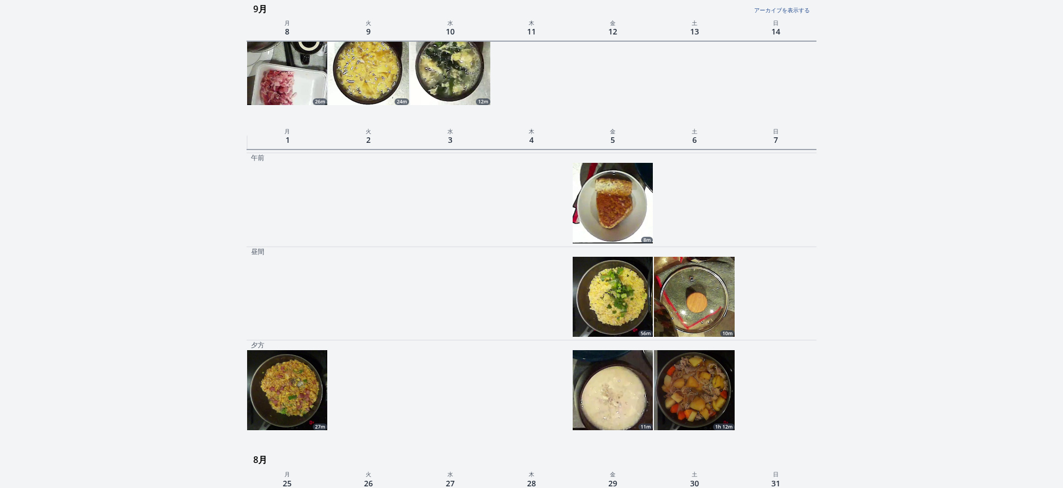
scroll to position [1248, 0]
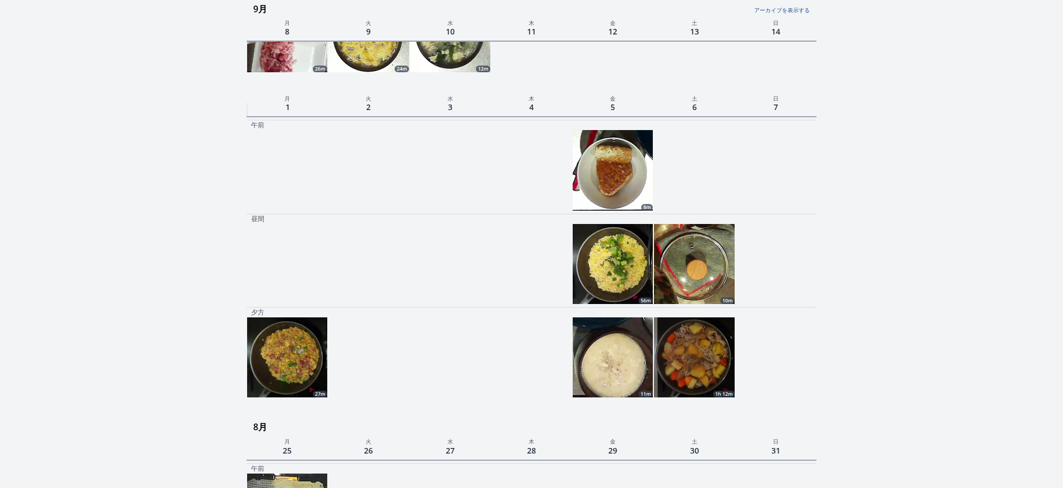
click at [704, 283] on img at bounding box center [694, 264] width 80 height 80
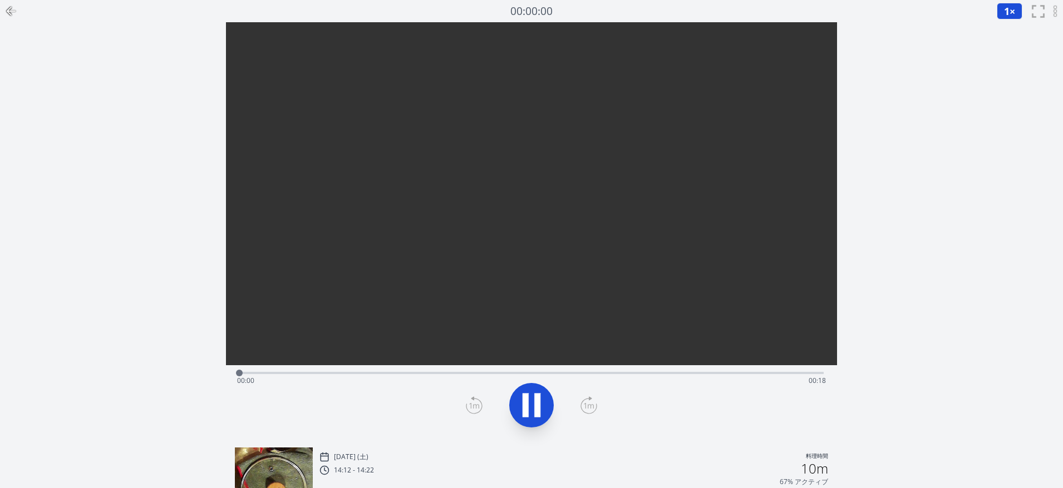
click at [275, 375] on div "Time elapsed: 00:00 Time remaining: 00:18" at bounding box center [531, 381] width 589 height 18
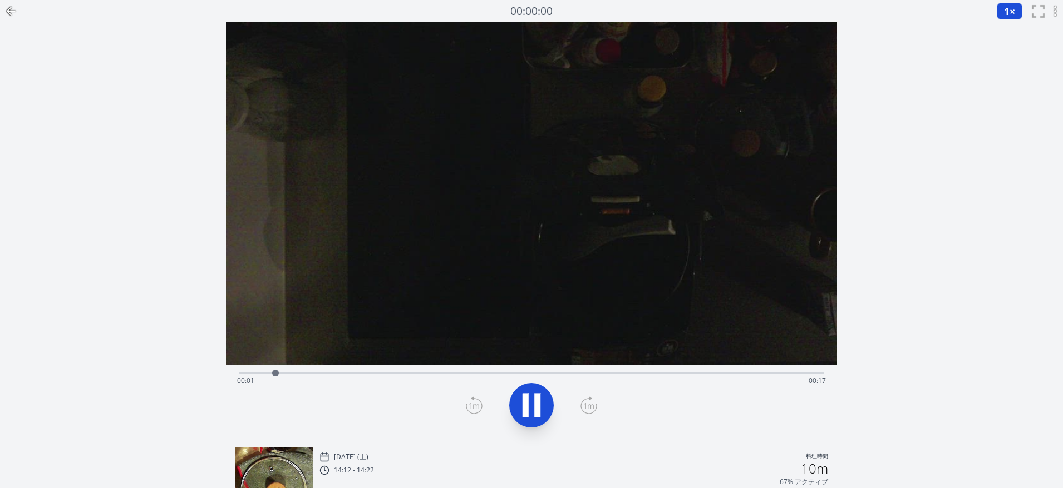
click at [327, 371] on div "Time elapsed: 00:01 Time remaining: 00:17" at bounding box center [531, 372] width 584 height 13
click at [373, 378] on div "Time elapsed: 00:03 Time remaining: 00:15" at bounding box center [531, 381] width 589 height 18
click at [467, 376] on div "Time elapsed: 00:04 Time remaining: 00:14" at bounding box center [531, 381] width 589 height 18
click at [537, 366] on div "Time elapsed: 00:07 Time remaining: 00:11" at bounding box center [531, 372] width 584 height 13
click at [647, 376] on div "Time elapsed: 00:09 Time remaining: 00:08" at bounding box center [531, 381] width 589 height 18
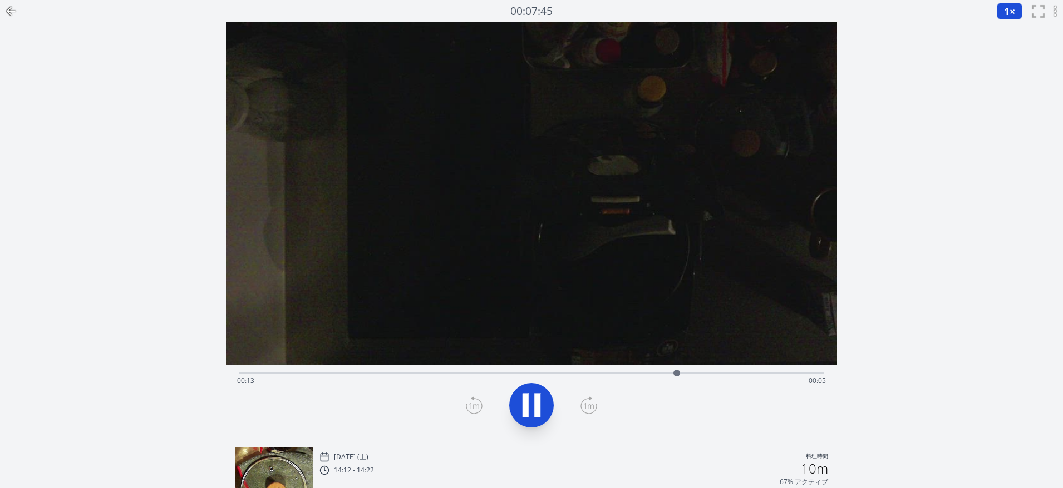
scroll to position [85, 0]
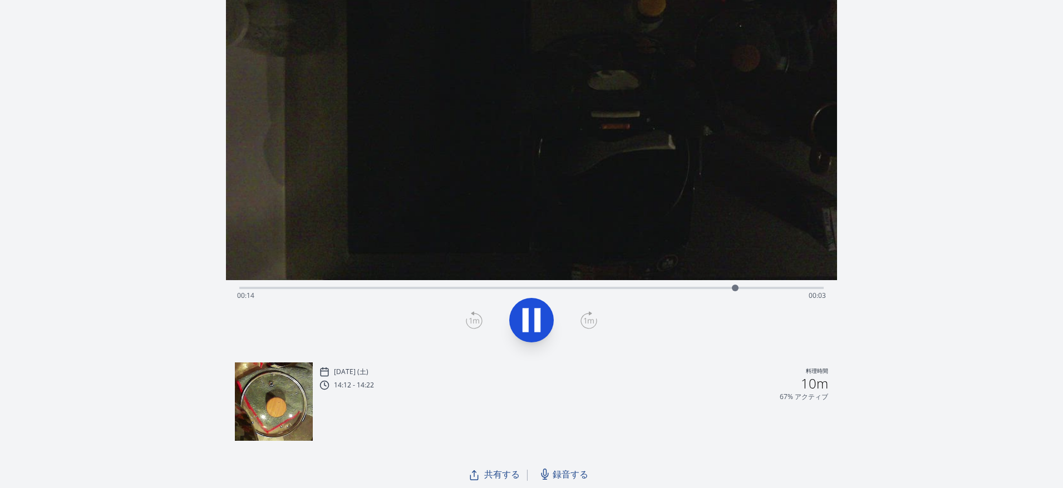
scroll to position [1248, 0]
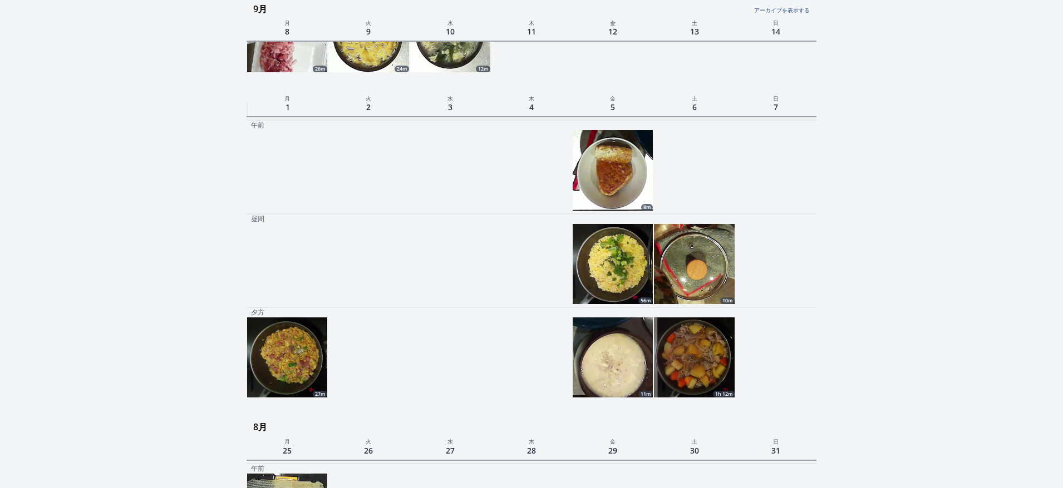
click at [679, 360] on img at bounding box center [694, 358] width 80 height 80
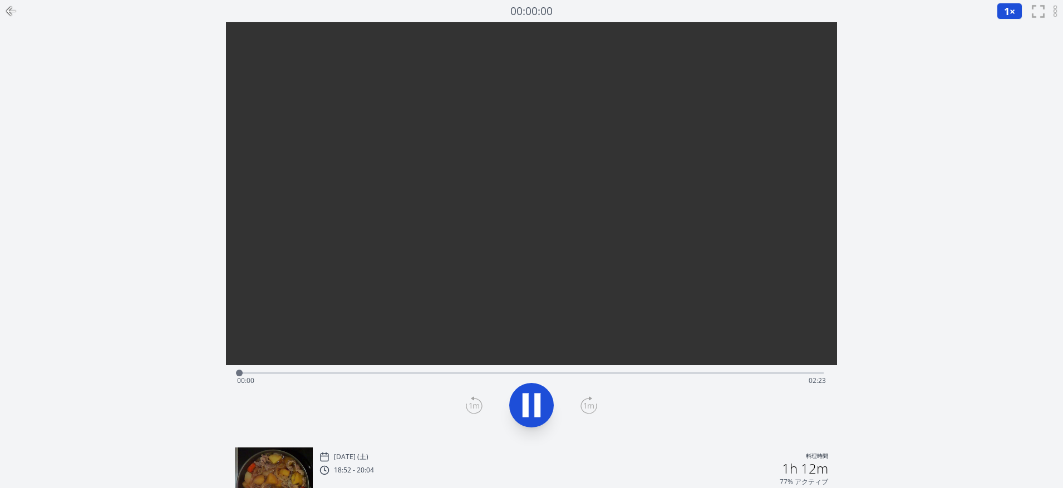
click at [354, 374] on div "Time elapsed: 00:00 Time remaining: 02:23" at bounding box center [531, 381] width 589 height 18
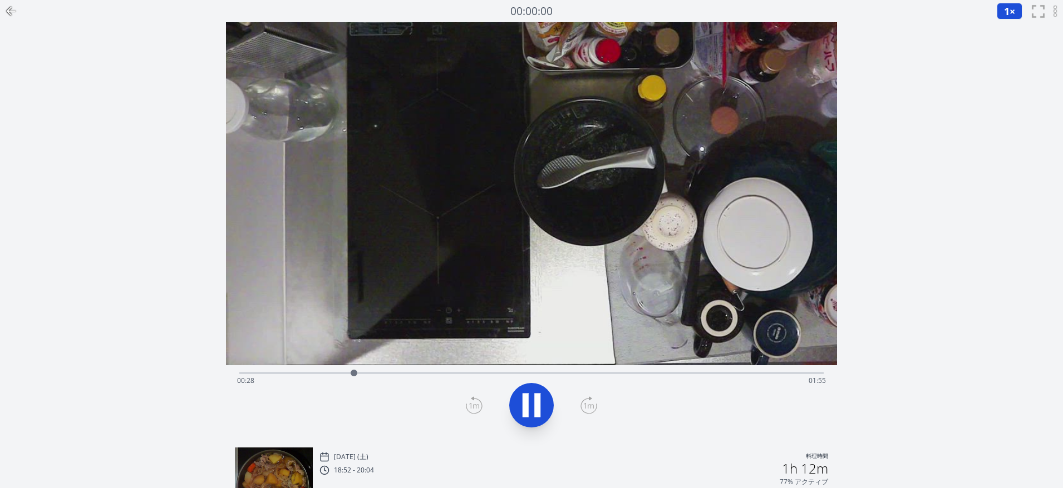
click at [399, 374] on div "Time elapsed: 00:28 Time remaining: 01:55" at bounding box center [531, 381] width 589 height 18
click at [623, 364] on video at bounding box center [531, 193] width 611 height 343
click at [618, 371] on div "Time elapsed: 00:47 Time remaining: 01:36" at bounding box center [531, 372] width 584 height 13
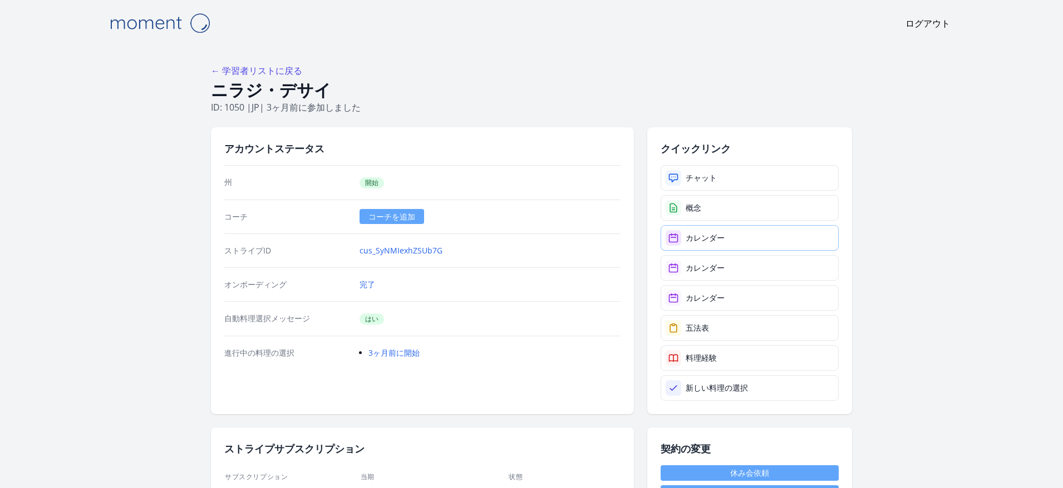
click at [689, 236] on font "カレンダー" at bounding box center [704, 238] width 39 height 11
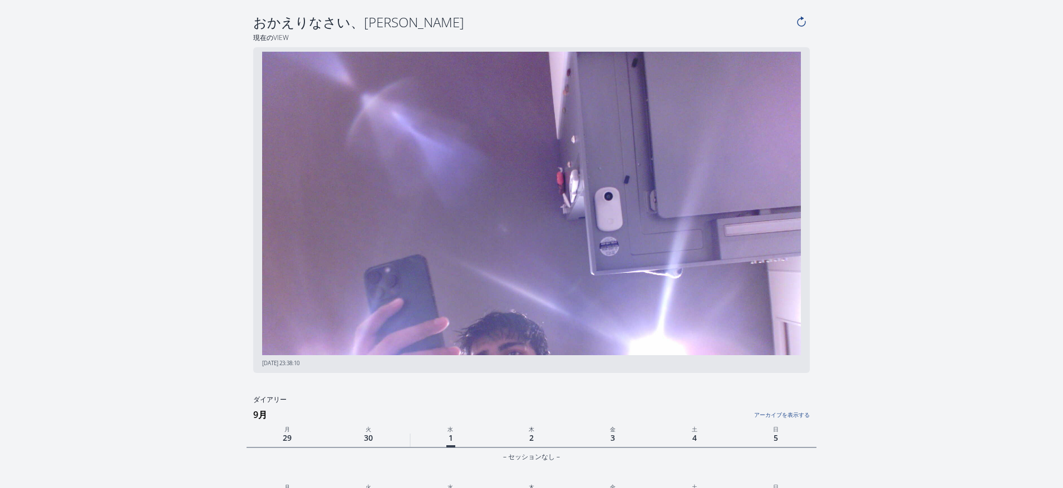
click at [775, 423] on h3 "9月" at bounding box center [534, 415] width 563 height 18
click at [782, 417] on link "アーカイブを表示する" at bounding box center [715, 412] width 190 height 14
click at [753, 417] on link "アーカイブを非表示にする" at bounding box center [715, 412] width 190 height 14
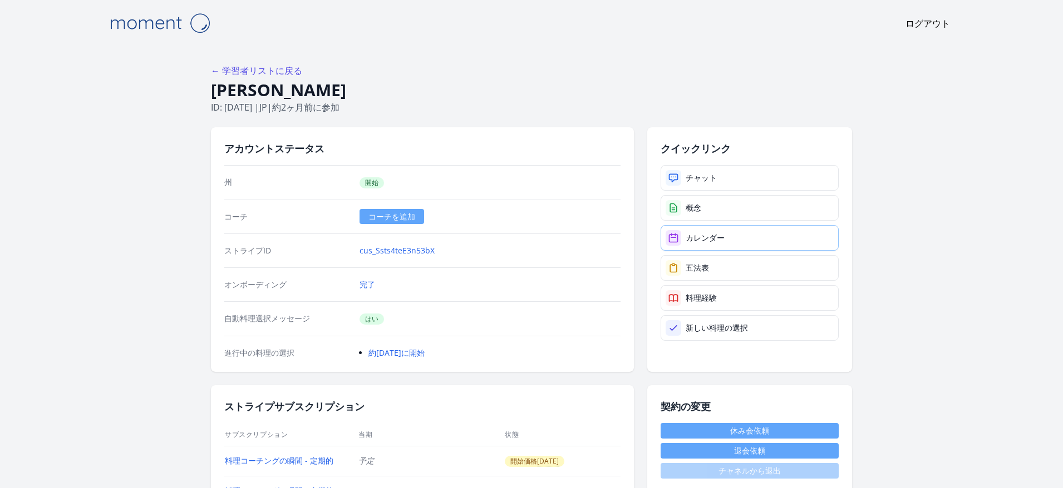
click at [763, 242] on link "カレンダー" at bounding box center [749, 238] width 178 height 26
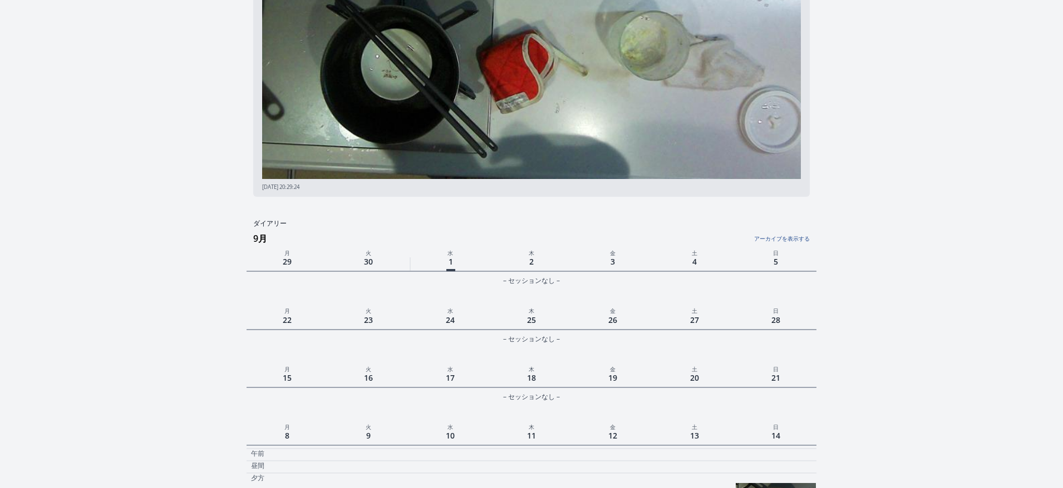
scroll to position [478, 0]
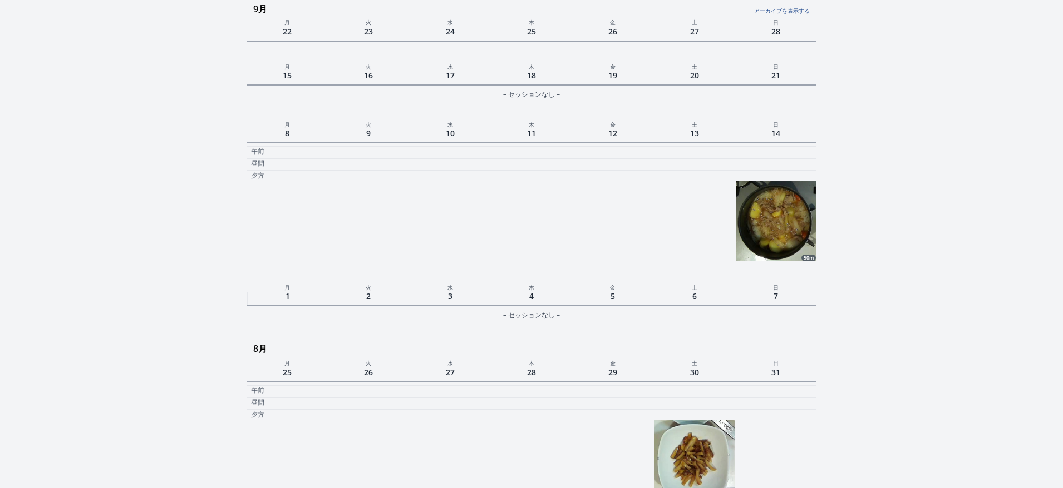
click at [776, 204] on img at bounding box center [775, 221] width 80 height 80
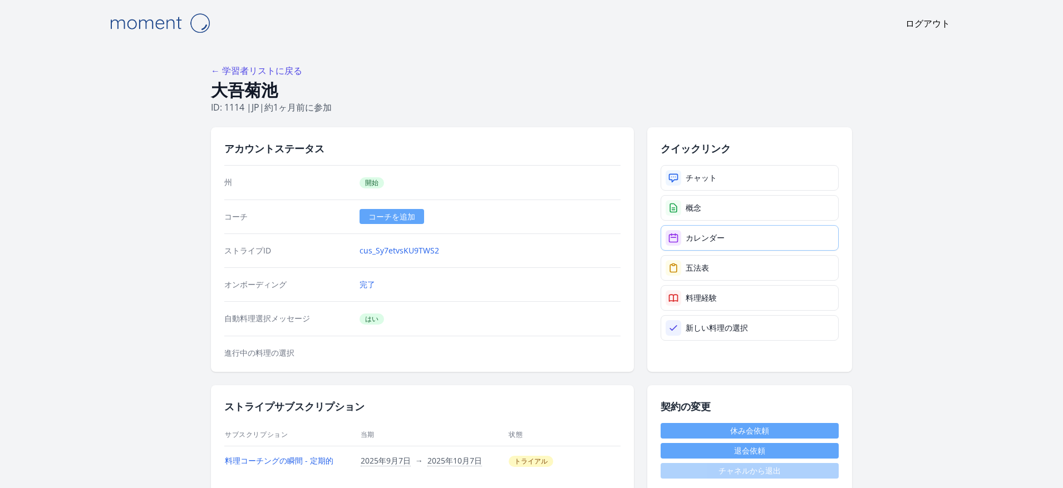
click at [677, 235] on icon at bounding box center [673, 238] width 8 height 8
click at [682, 236] on link "カレンダー" at bounding box center [749, 238] width 178 height 26
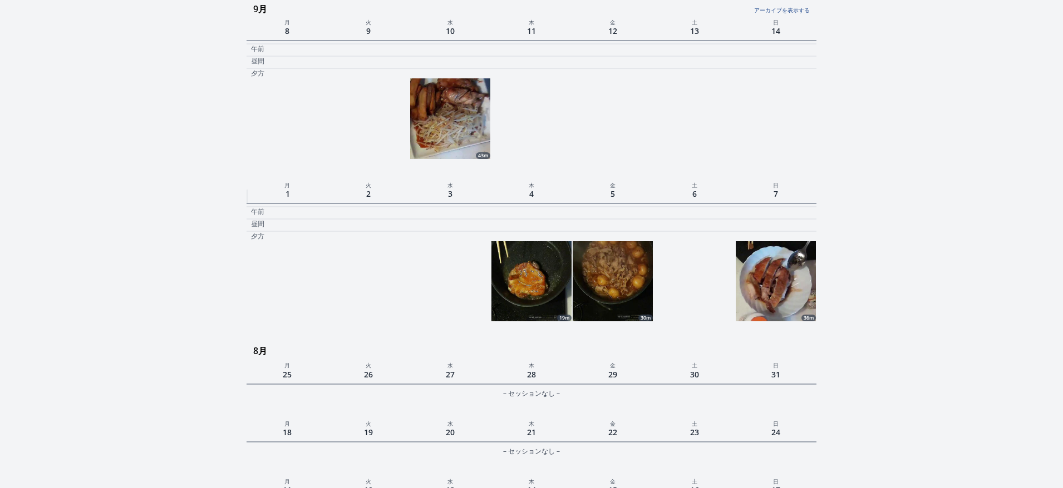
scroll to position [745, 0]
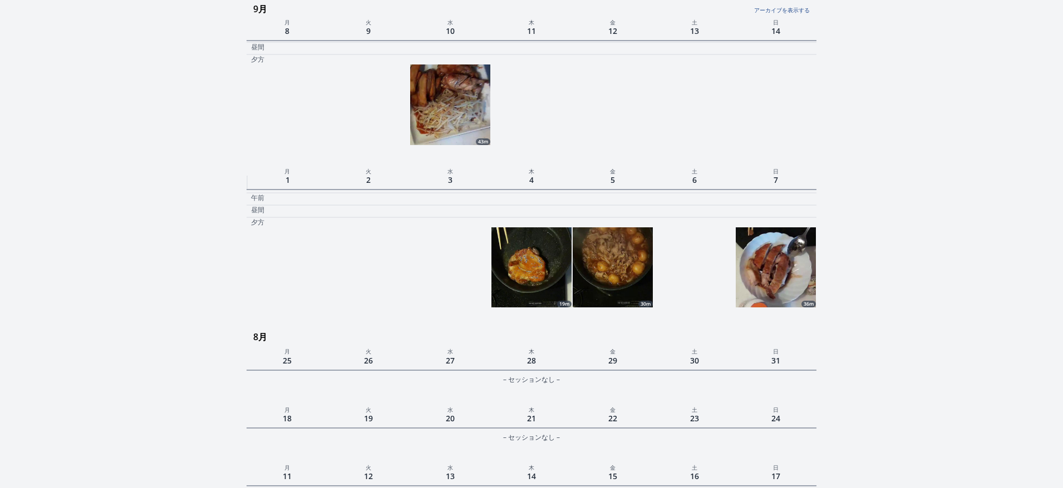
click at [610, 268] on img at bounding box center [612, 268] width 80 height 80
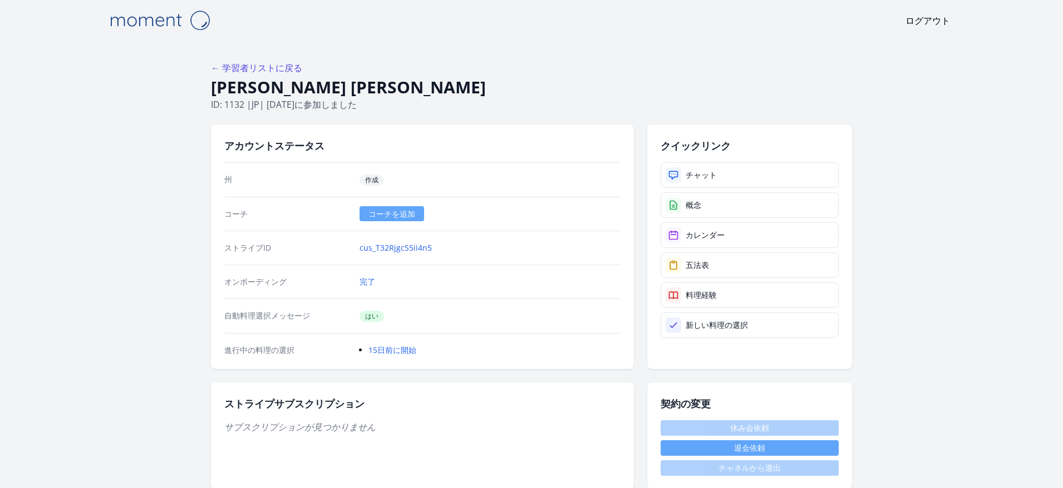
scroll to position [2, 0]
click at [715, 239] on font "カレンダー" at bounding box center [704, 235] width 39 height 11
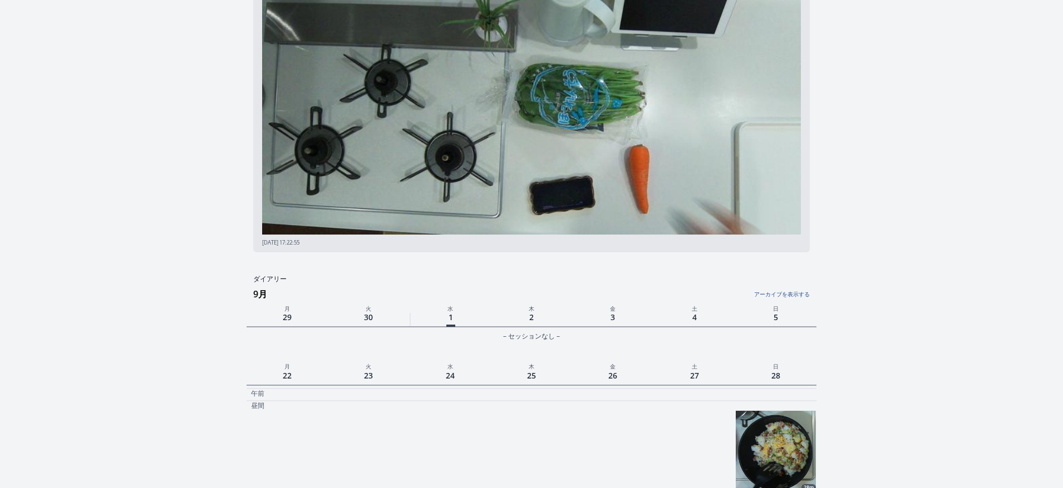
scroll to position [214, 0]
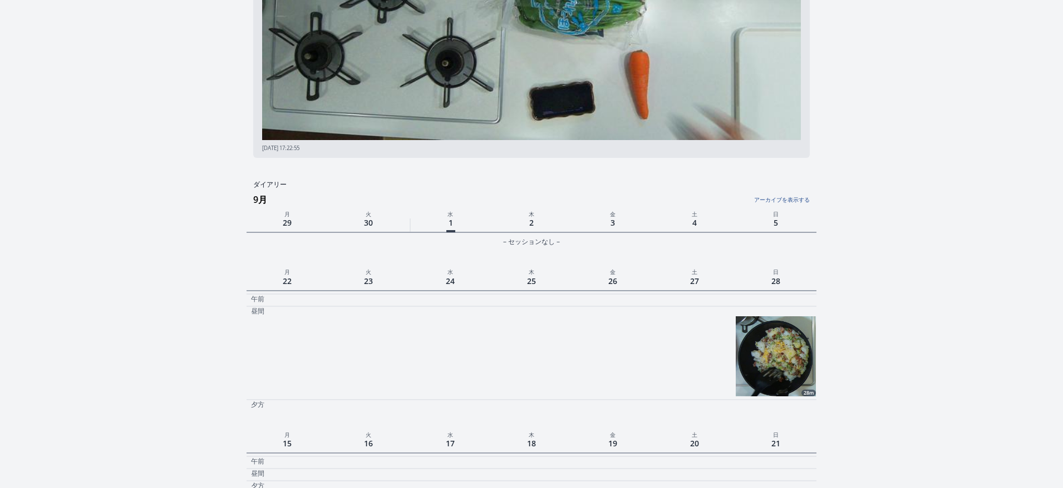
click at [779, 196] on link "アーカイブを表示する" at bounding box center [715, 197] width 190 height 14
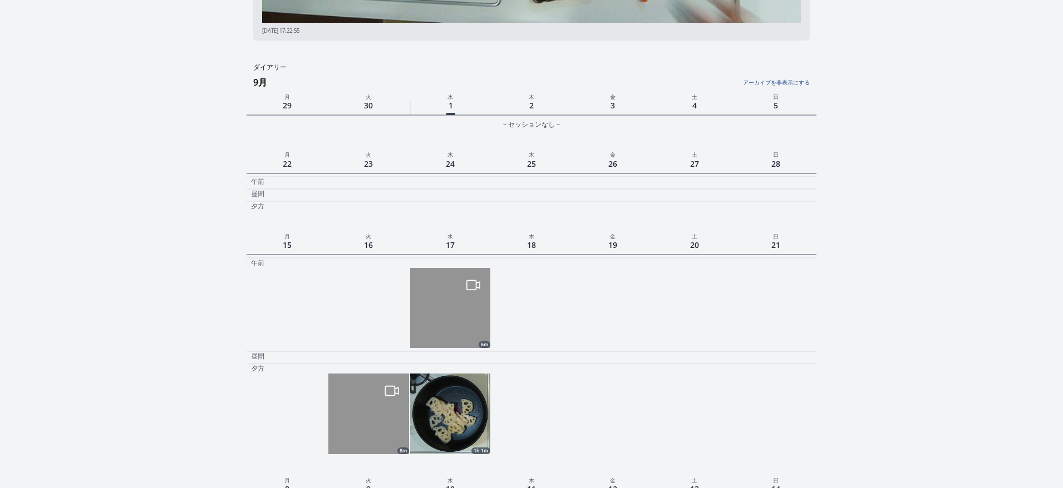
scroll to position [226, 0]
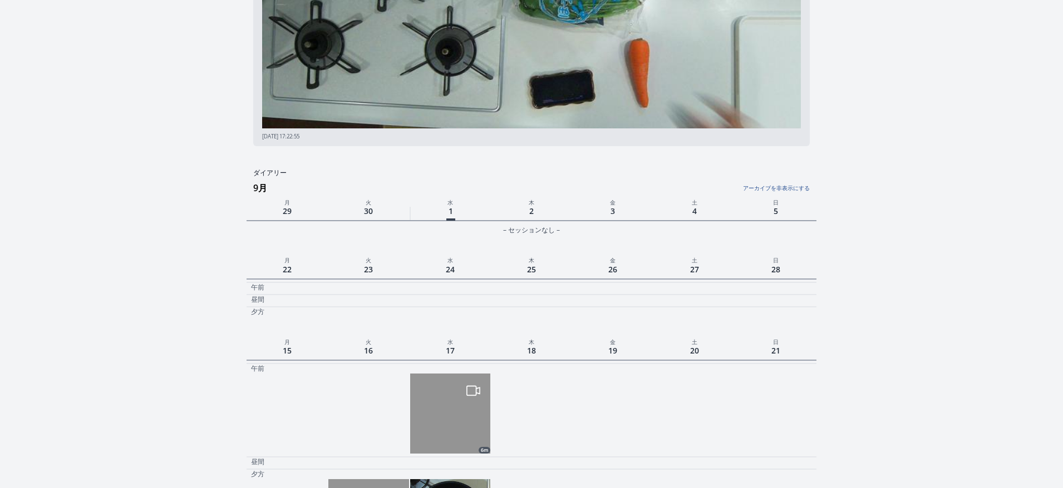
click at [773, 188] on link "アーカイブを非表示にする" at bounding box center [715, 185] width 190 height 14
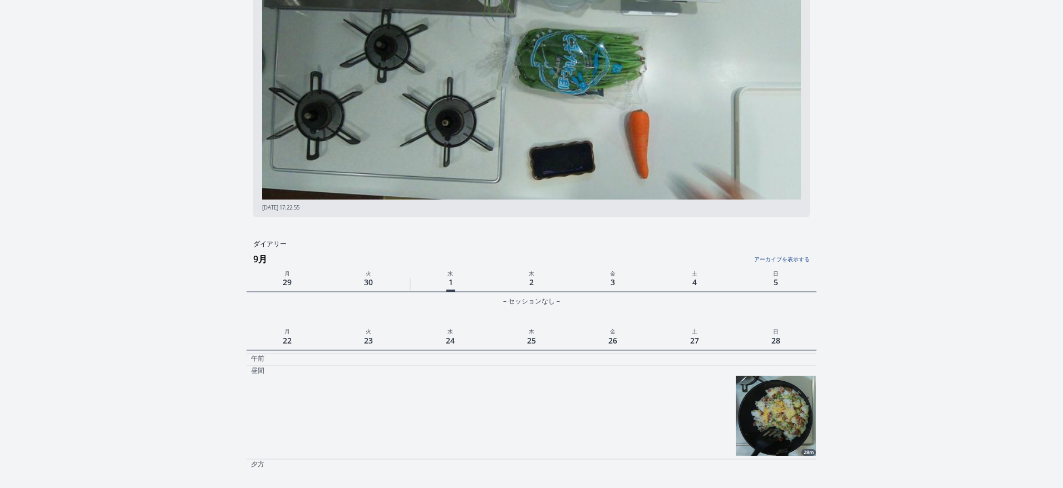
scroll to position [168, 0]
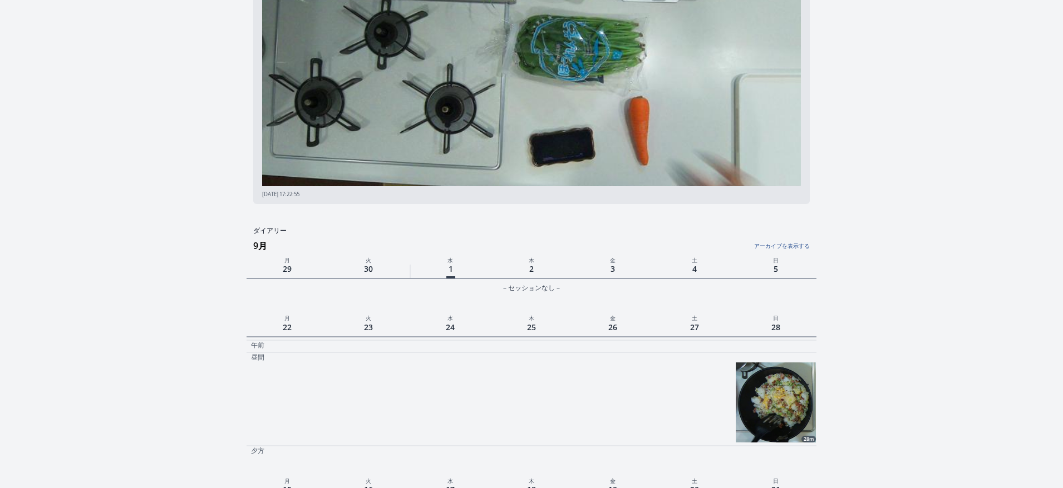
click at [766, 423] on img at bounding box center [775, 403] width 80 height 80
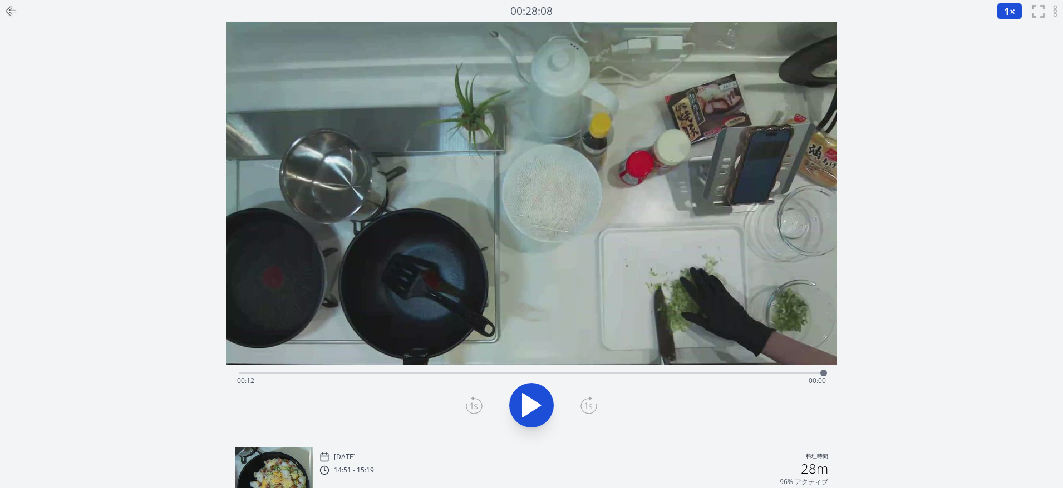
scroll to position [85, 0]
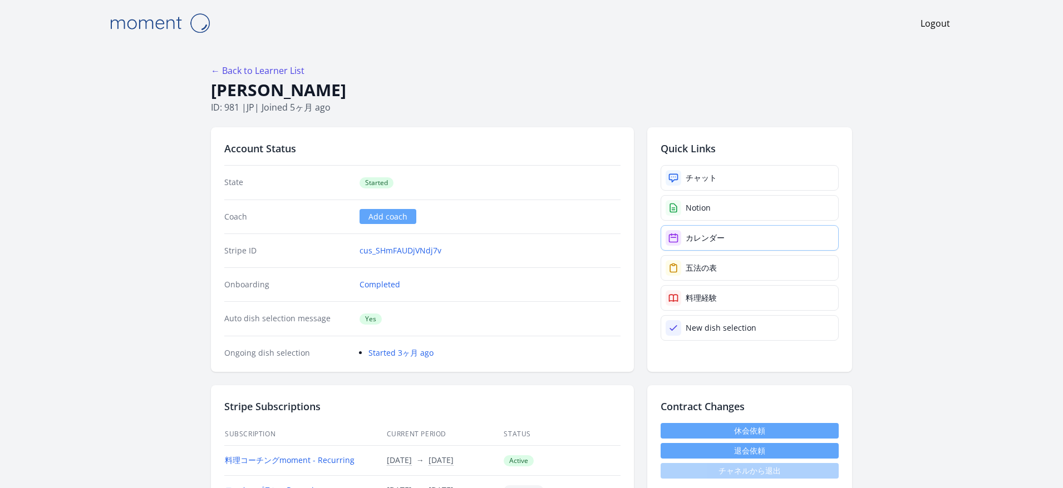
click at [691, 233] on div "カレンダー" at bounding box center [704, 238] width 39 height 11
click at [693, 236] on div "カレンダー" at bounding box center [704, 238] width 39 height 11
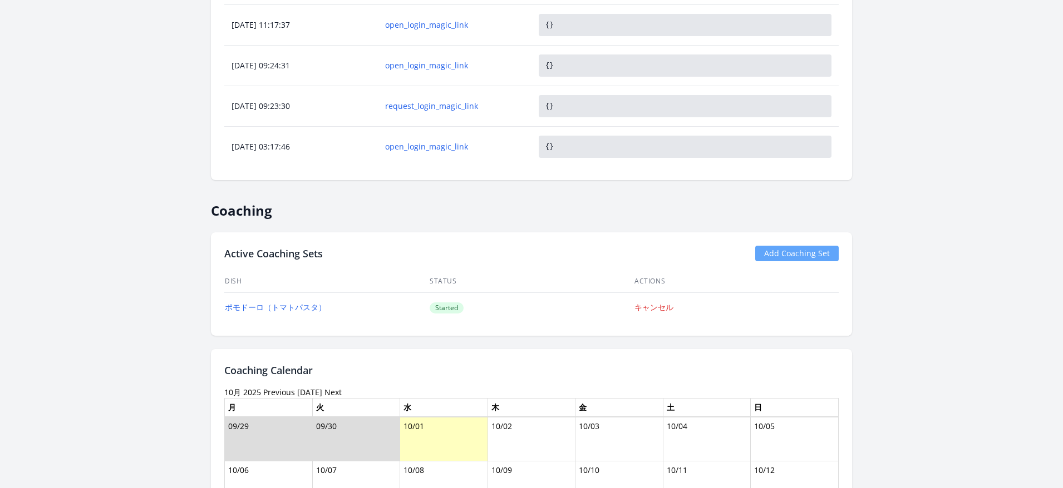
scroll to position [900, 0]
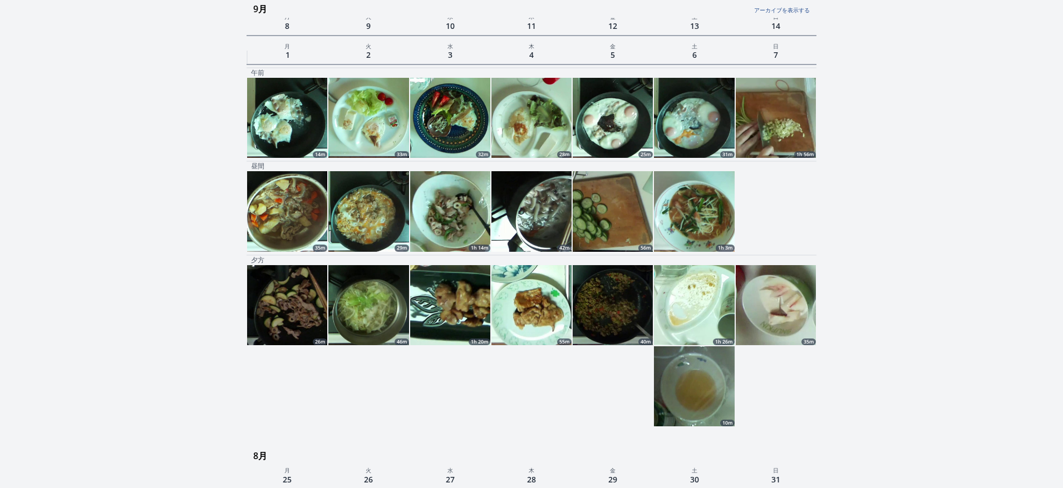
scroll to position [1464, 0]
click at [798, 136] on img at bounding box center [775, 117] width 80 height 80
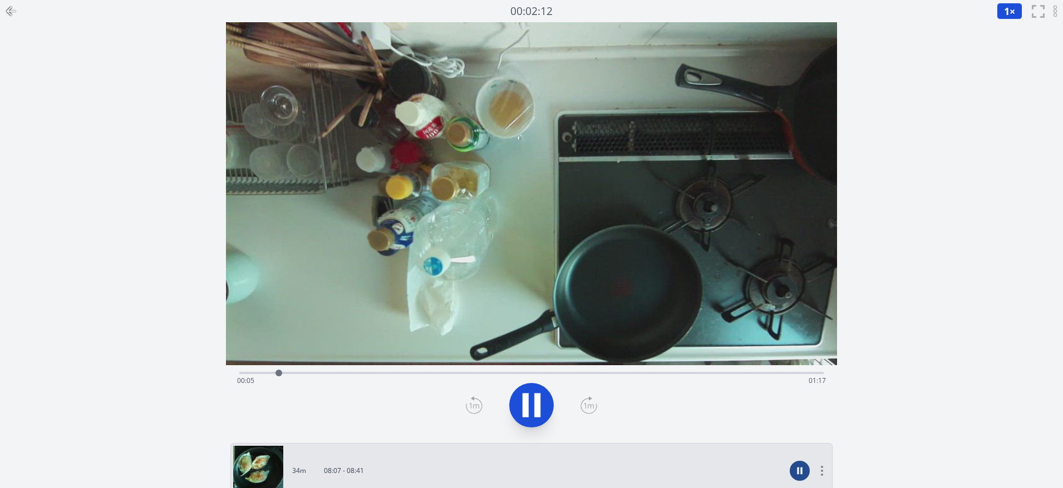
click at [502, 383] on div "Time elapsed: 00:05 Time remaining: 01:17" at bounding box center [531, 381] width 589 height 18
click at [634, 366] on div "Time elapsed: 00:36 Time remaining: 00:46" at bounding box center [531, 372] width 584 height 13
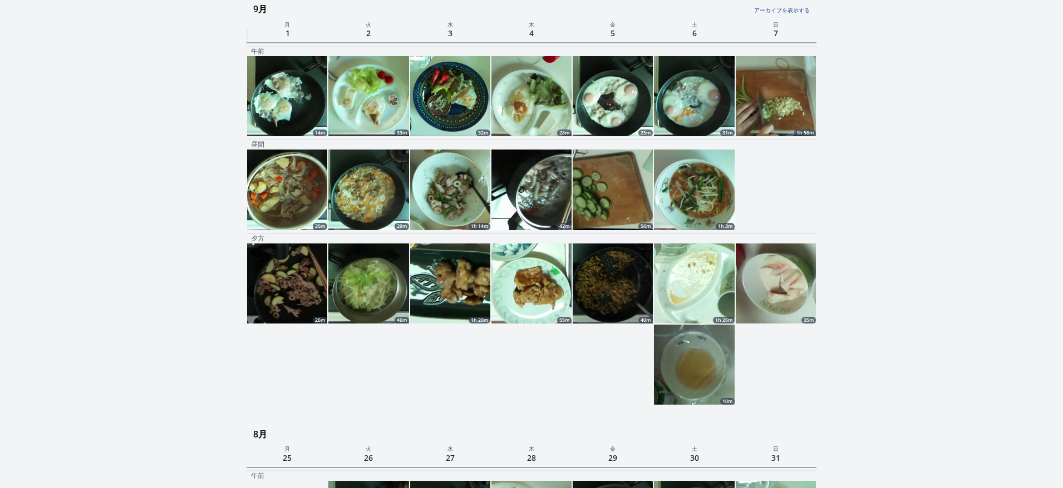
scroll to position [1484, 0]
click at [604, 294] on img at bounding box center [612, 284] width 80 height 80
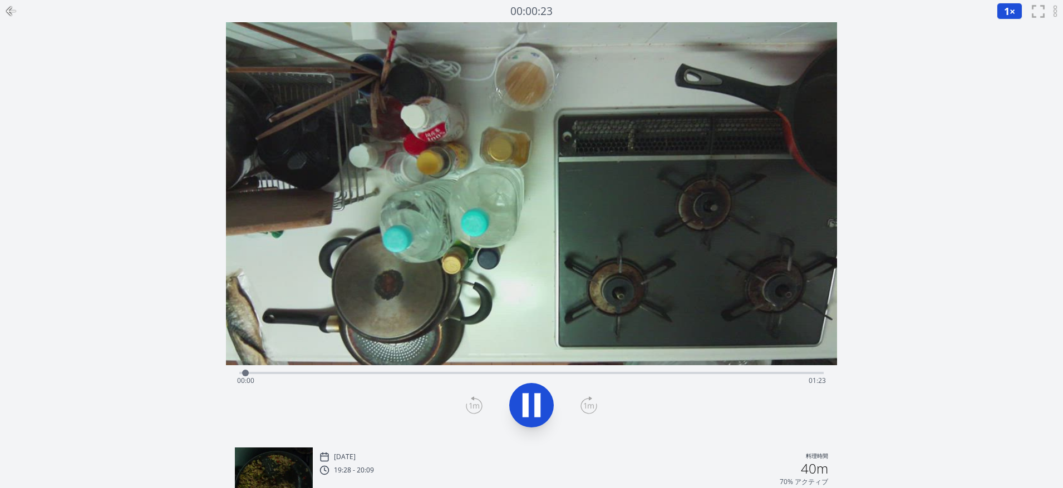
click at [492, 378] on div "Time elapsed: 00:00 Time remaining: 01:23" at bounding box center [531, 381] width 589 height 18
click at [493, 377] on div at bounding box center [491, 373] width 17 height 17
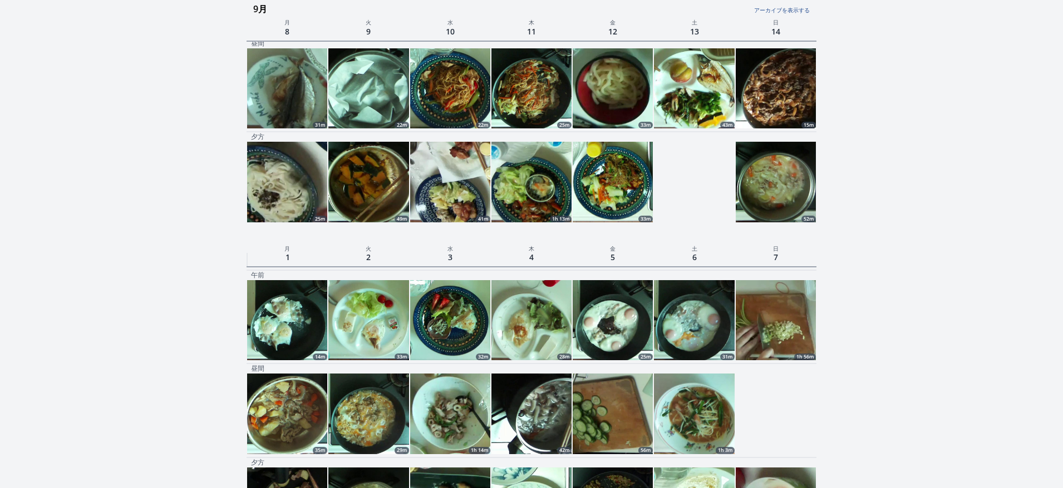
scroll to position [1261, 0]
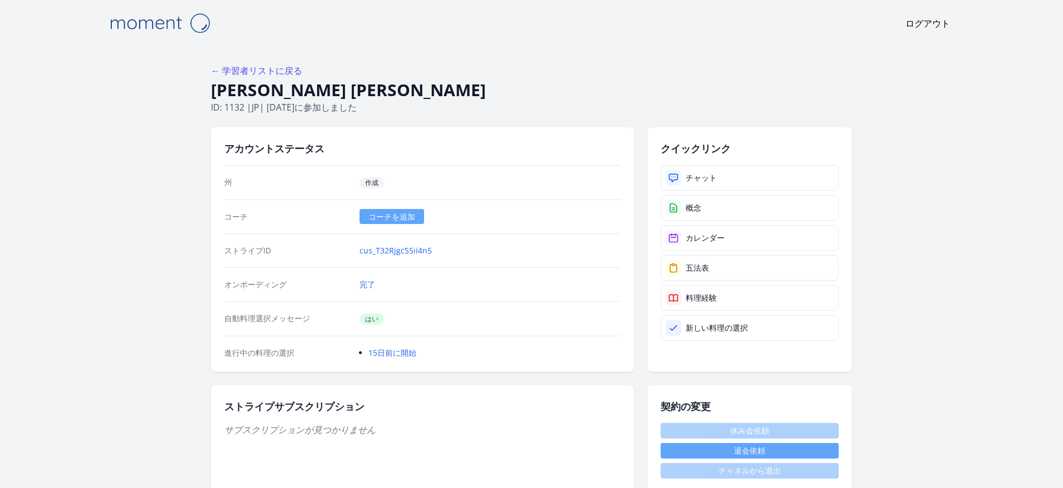
scroll to position [2, 0]
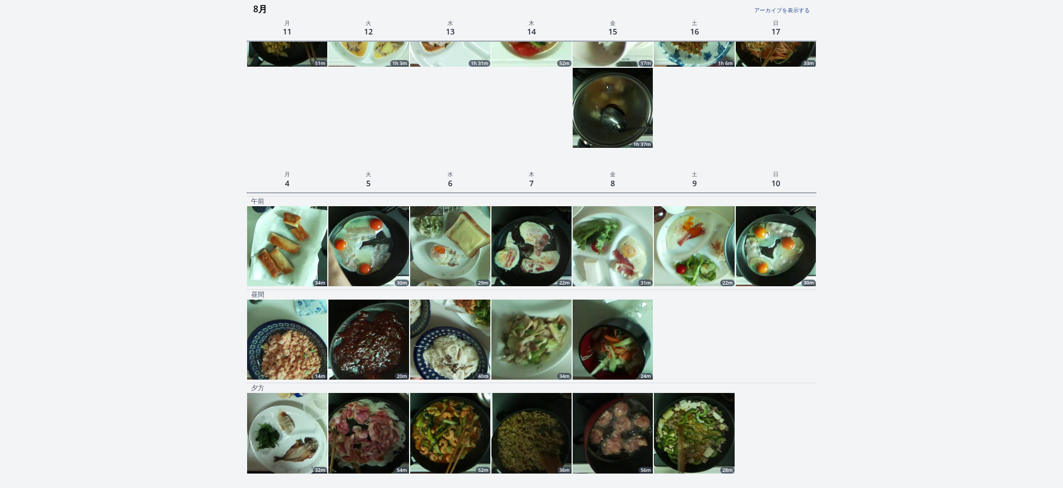
scroll to position [2923, 0]
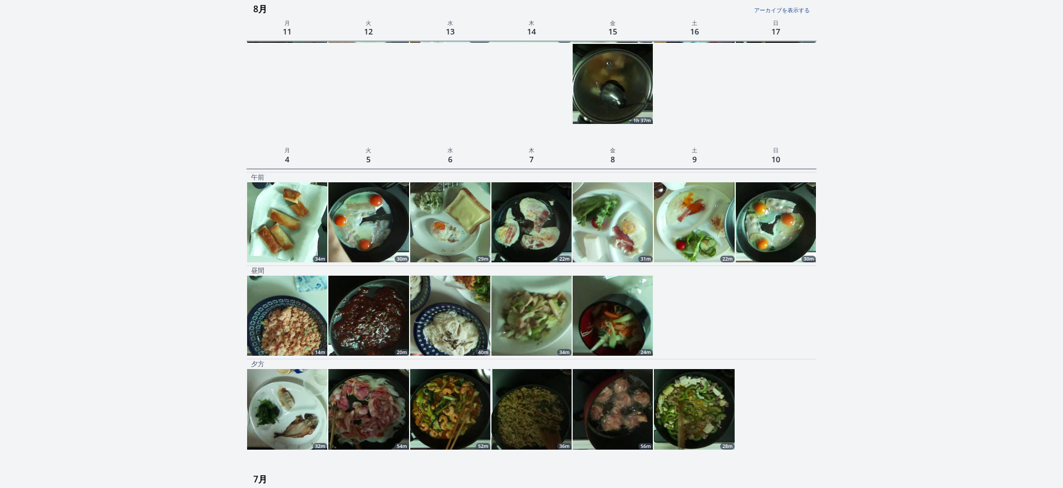
click at [695, 240] on img at bounding box center [694, 222] width 80 height 80
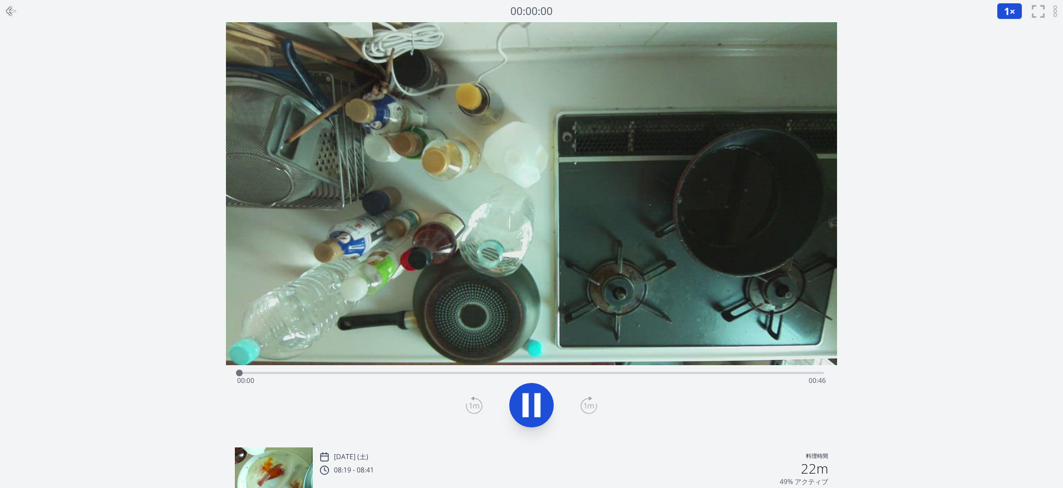
click at [377, 362] on video at bounding box center [531, 193] width 611 height 343
click at [368, 375] on div "Time elapsed: 00:00 Time remaining: 00:46" at bounding box center [531, 381] width 589 height 18
click at [433, 382] on div "Time elapsed: 00:11 Time remaining: 00:35" at bounding box center [531, 381] width 589 height 18
click at [496, 372] on div "Time elapsed: 00:15 Time remaining: 00:31" at bounding box center [531, 381] width 589 height 18
click at [564, 369] on div "Time elapsed: 00:20 Time remaining: 00:26" at bounding box center [531, 372] width 584 height 13
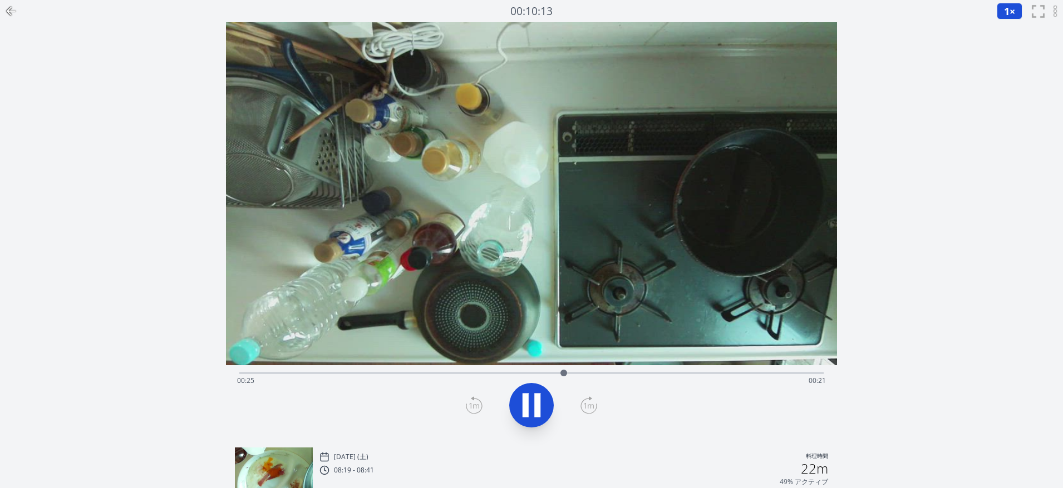
click at [605, 369] on div "Time elapsed: 00:25 Time remaining: 00:21" at bounding box center [531, 372] width 584 height 13
click at [644, 373] on div "Time elapsed: 00:29 Time remaining: 00:17" at bounding box center [531, 381] width 589 height 18
click at [666, 375] on div "Time elapsed: 00:32 Time remaining: 00:14" at bounding box center [531, 381] width 589 height 18
click at [715, 369] on div "Time elapsed: 00:34 Time remaining: 00:11" at bounding box center [531, 372] width 584 height 13
click at [752, 377] on div "Time elapsed: 00:37 Time remaining: 00:08" at bounding box center [531, 381] width 589 height 18
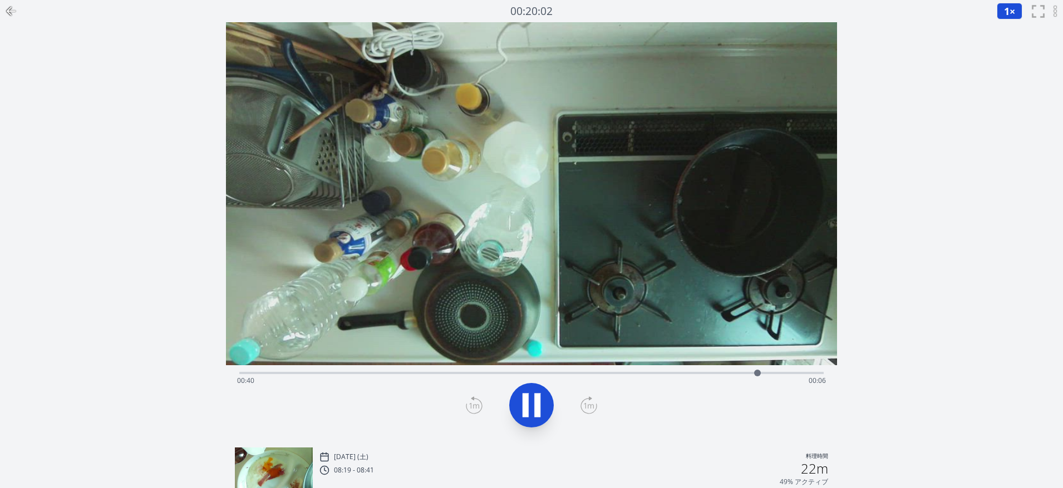
click at [774, 369] on div "Time elapsed: 00:40 Time remaining: 00:06" at bounding box center [531, 372] width 584 height 13
click at [797, 376] on div "Time elapsed: 00:41 Time remaining: 00:04" at bounding box center [531, 381] width 589 height 18
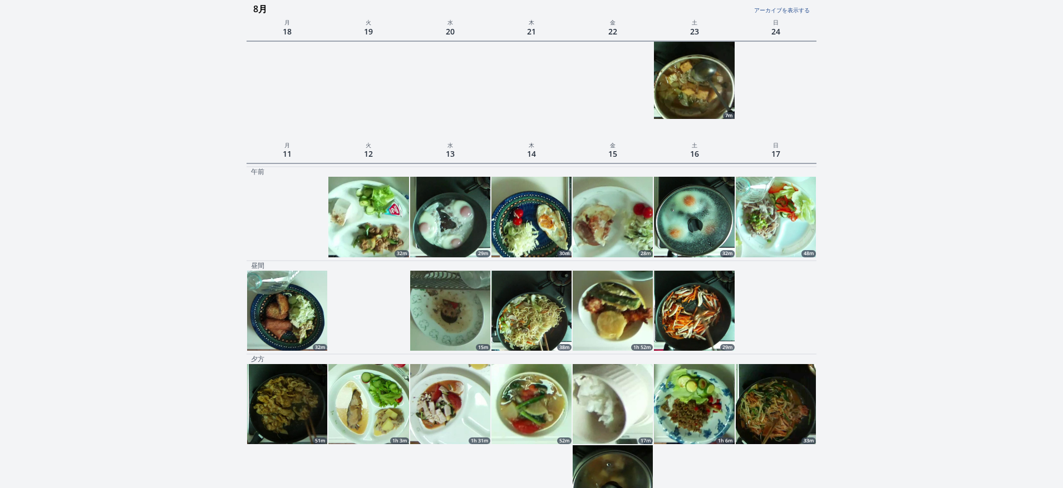
scroll to position [2490, 0]
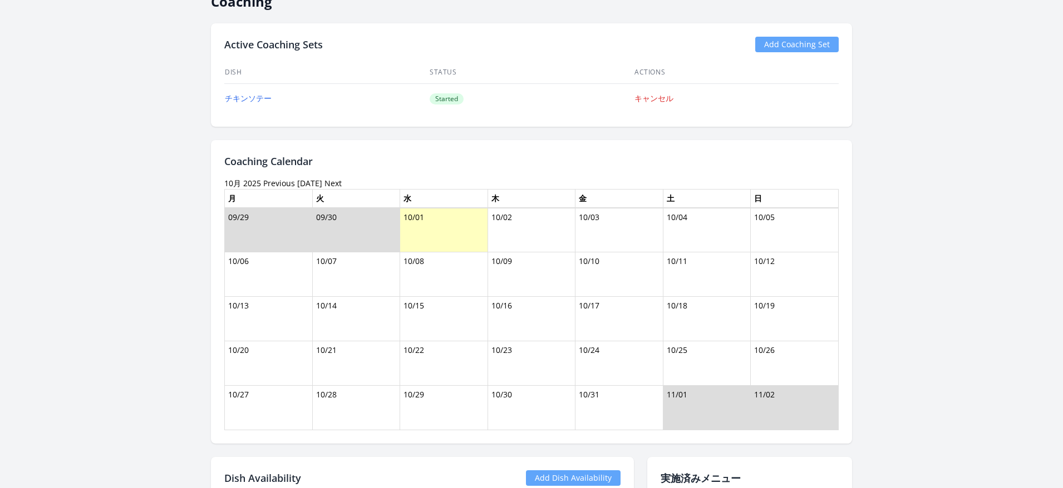
scroll to position [656, 0]
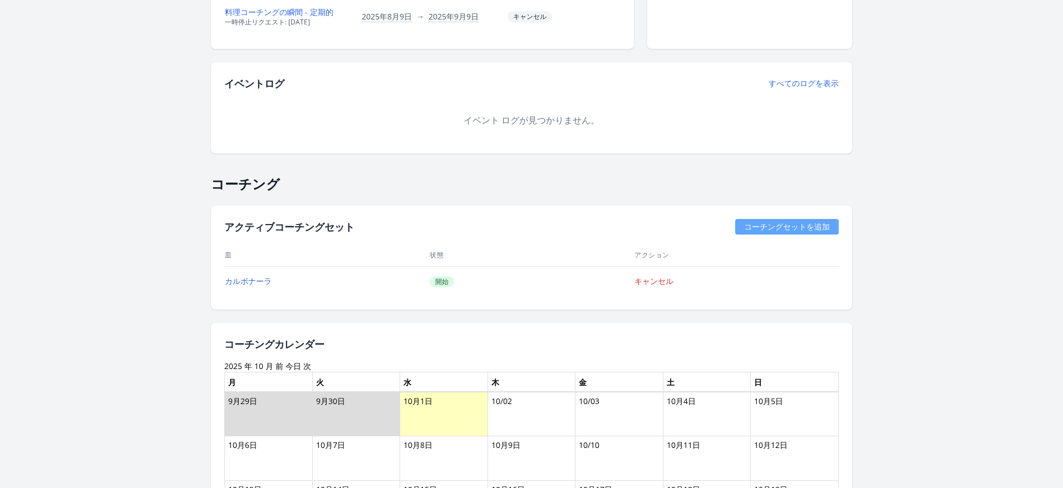
scroll to position [525, 0]
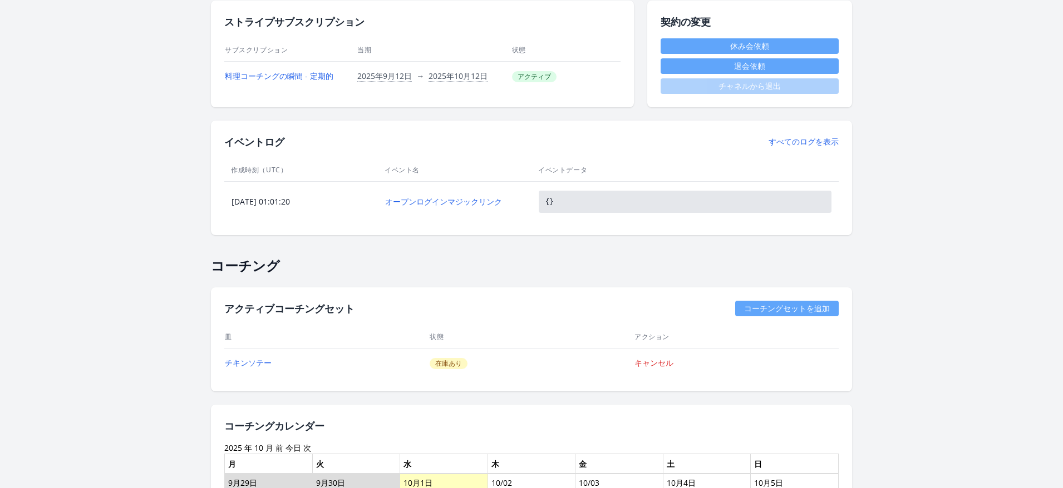
scroll to position [387, 0]
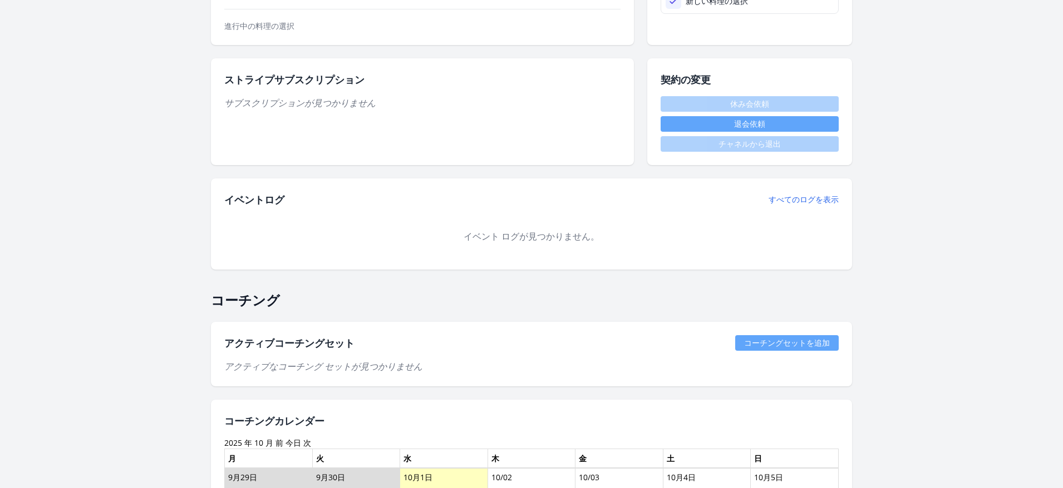
scroll to position [330, 0]
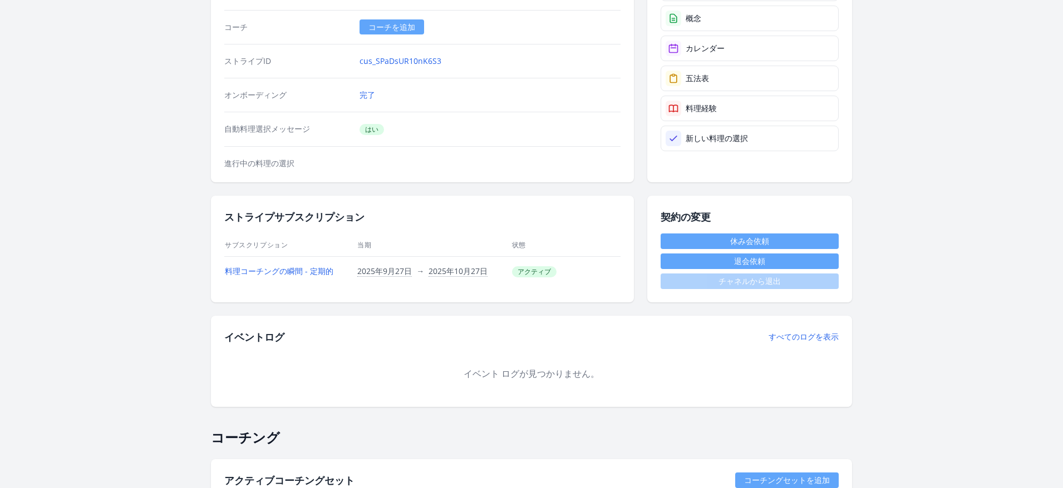
scroll to position [368, 0]
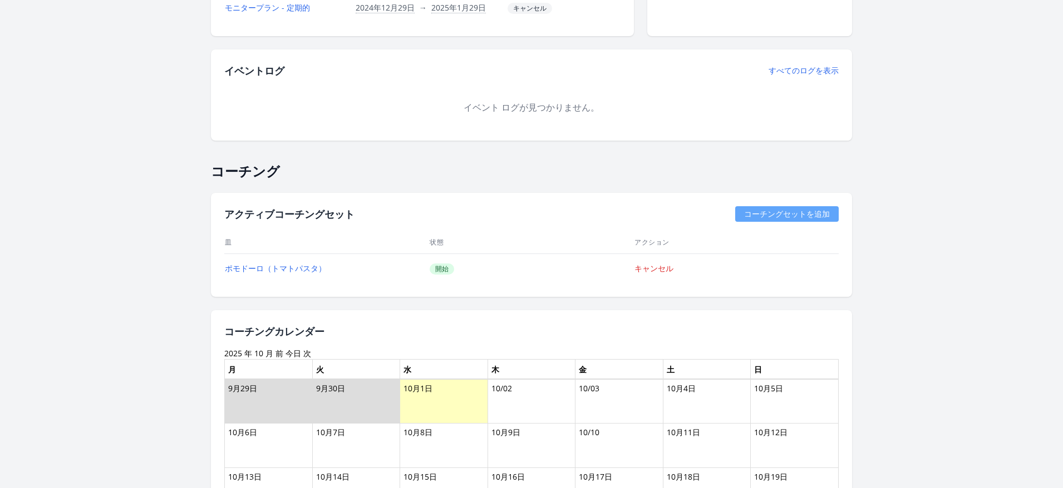
scroll to position [546, 0]
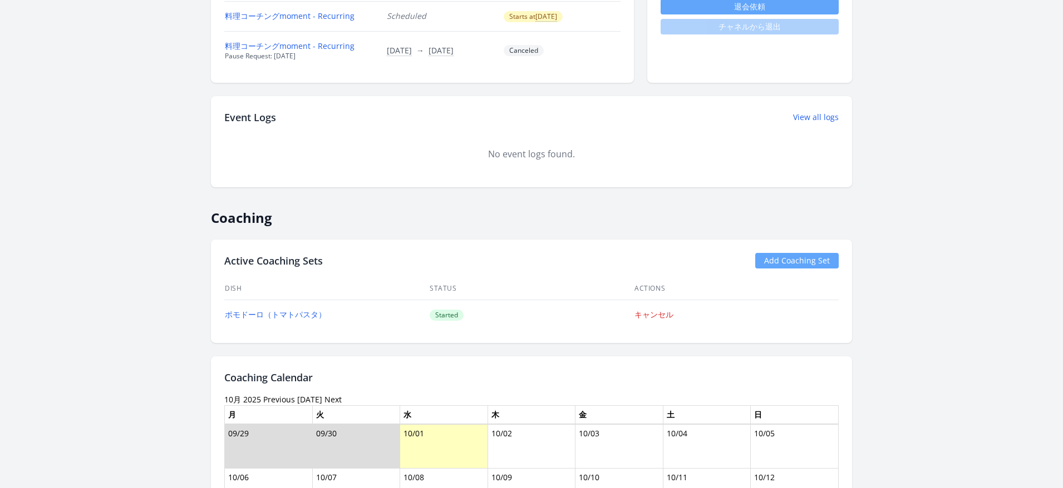
scroll to position [445, 0]
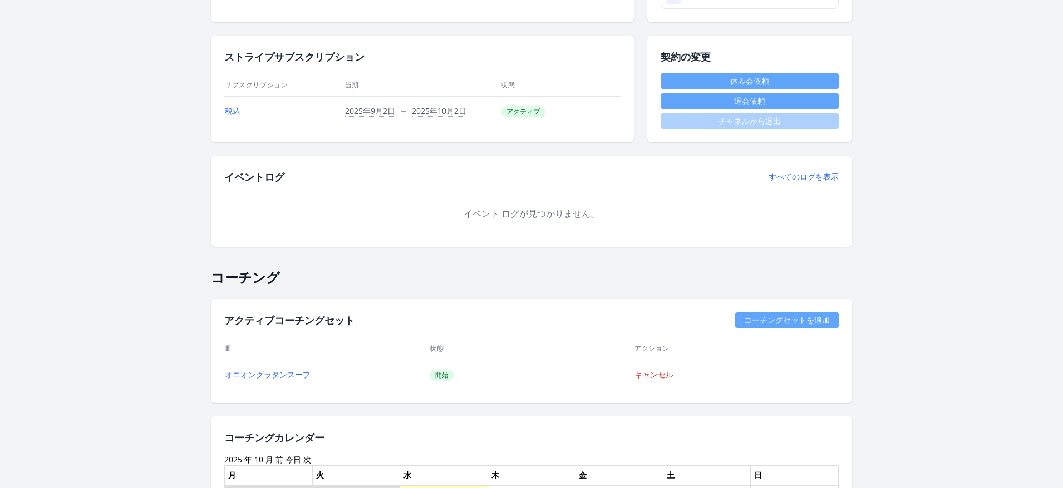
scroll to position [374, 0]
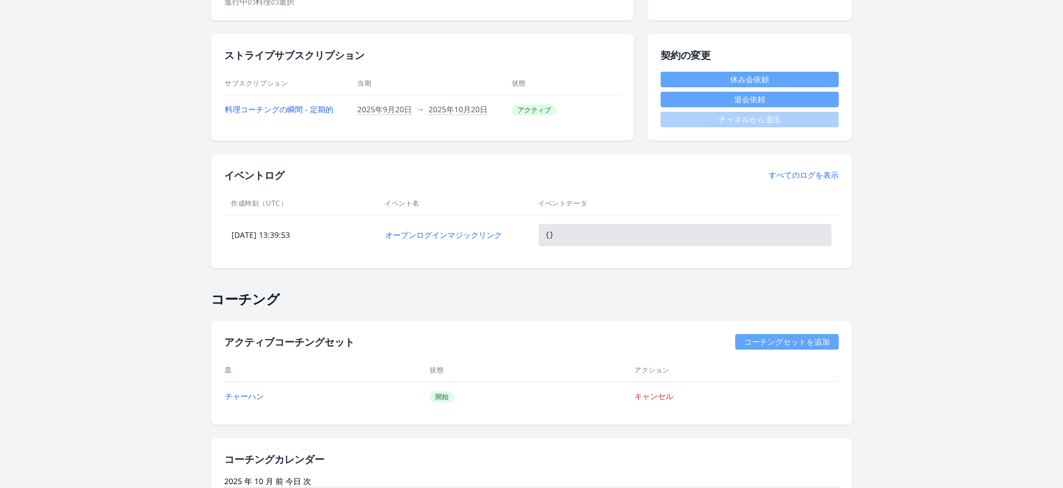
scroll to position [366, 0]
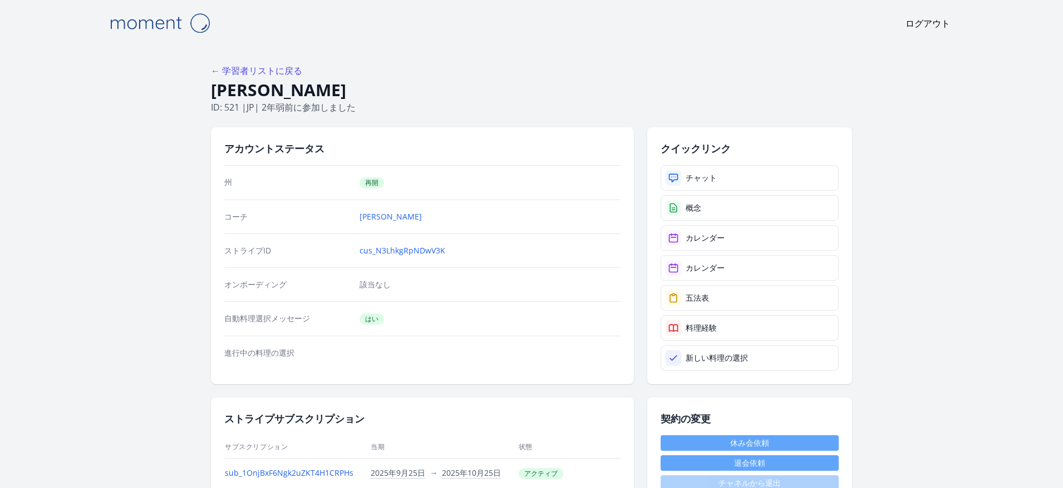
click at [170, 33] on img at bounding box center [159, 23] width 111 height 28
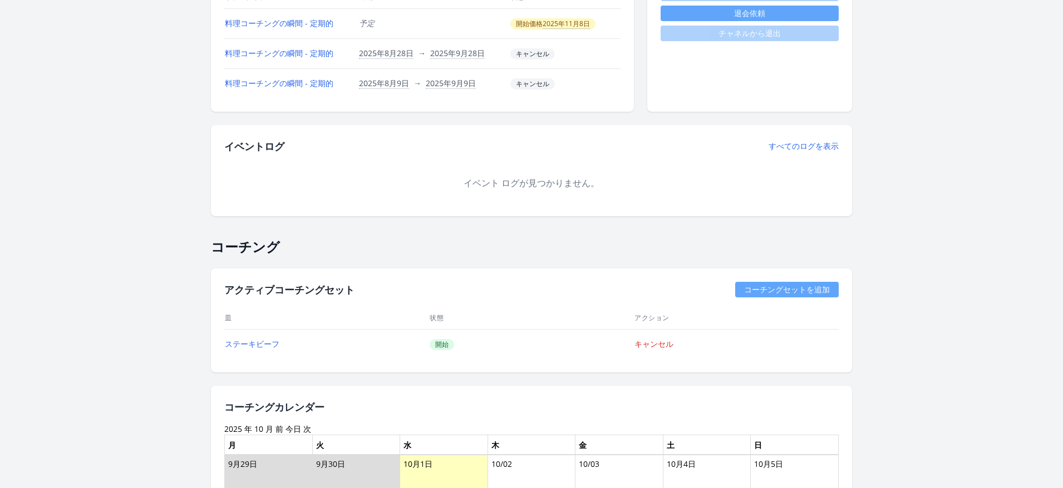
scroll to position [440, 0]
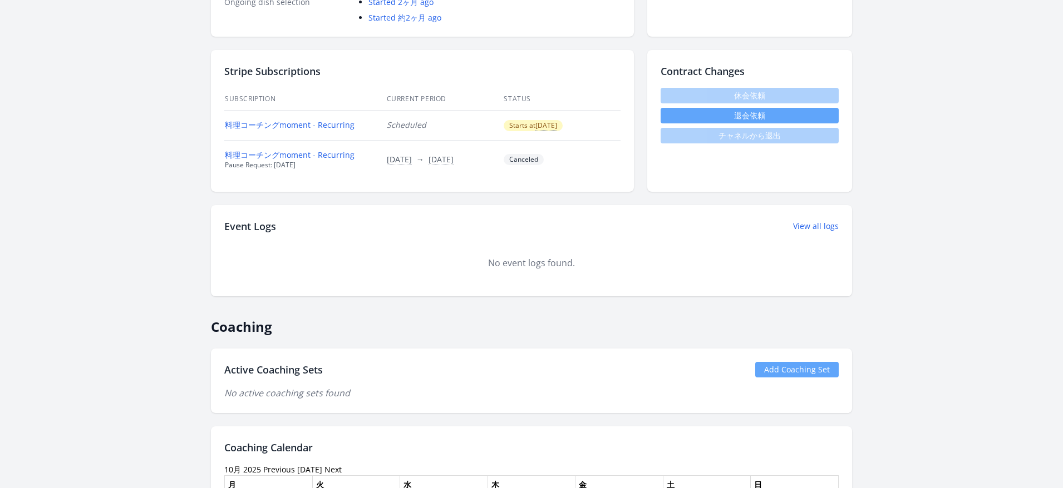
scroll to position [446, 0]
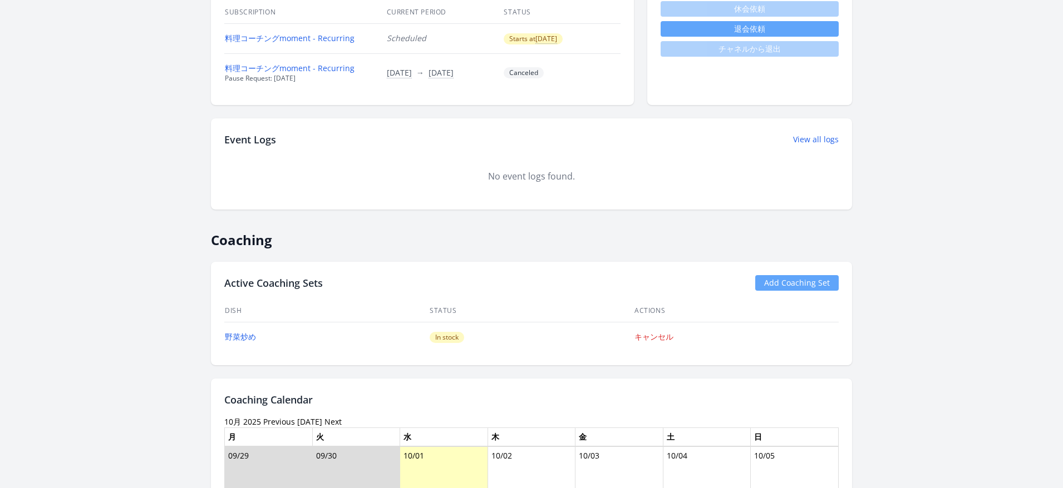
scroll to position [426, 0]
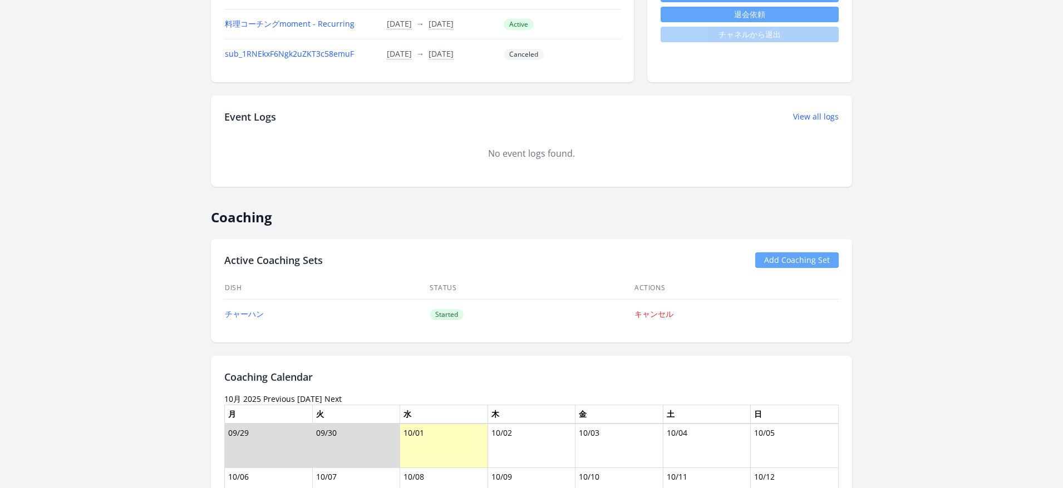
scroll to position [450, 0]
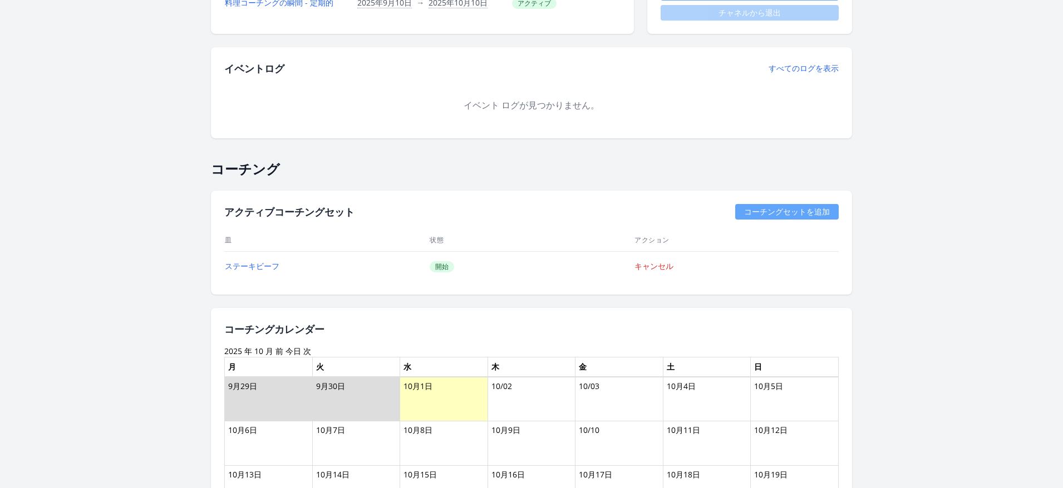
scroll to position [459, 0]
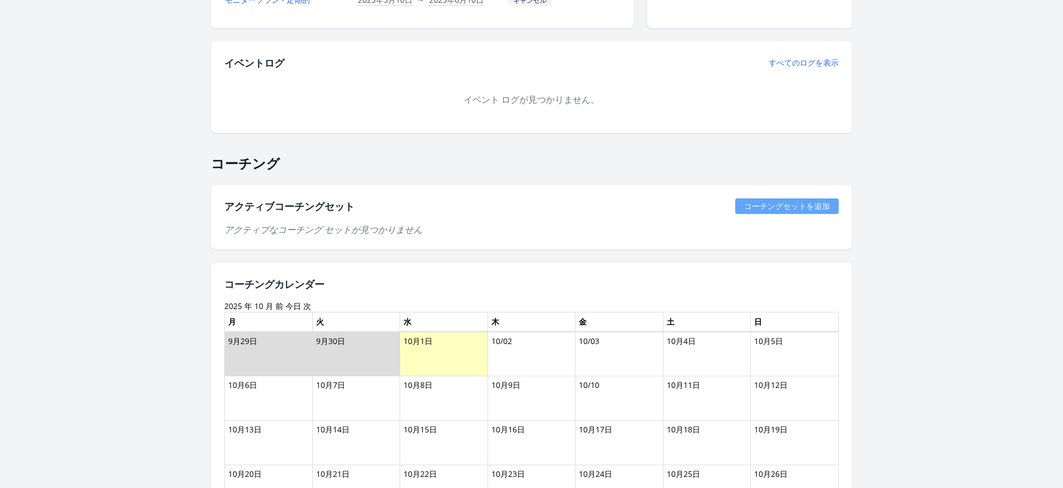
scroll to position [550, 0]
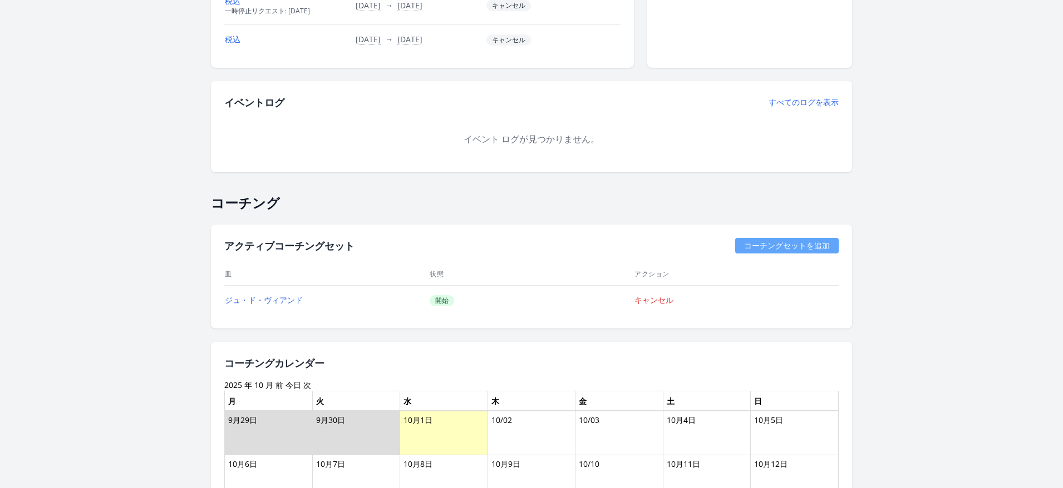
scroll to position [502, 0]
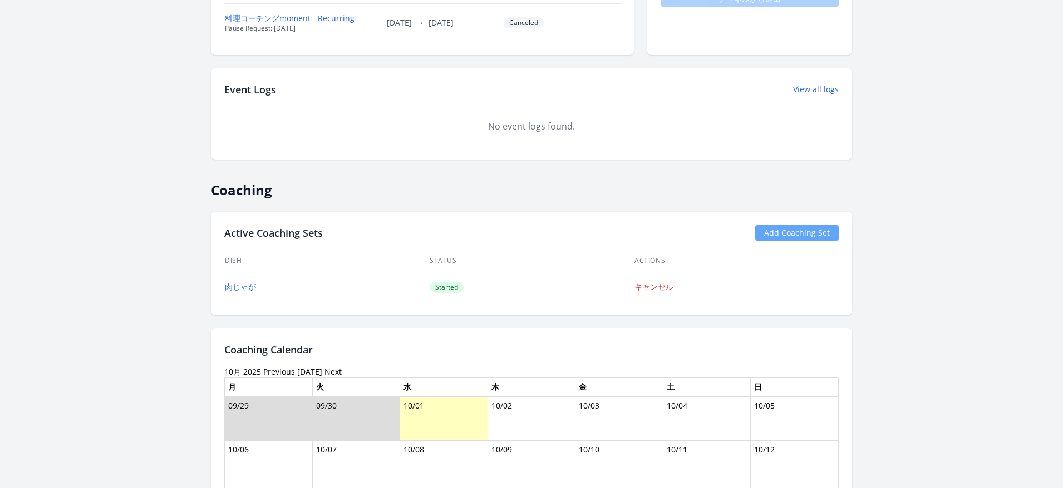
scroll to position [487, 0]
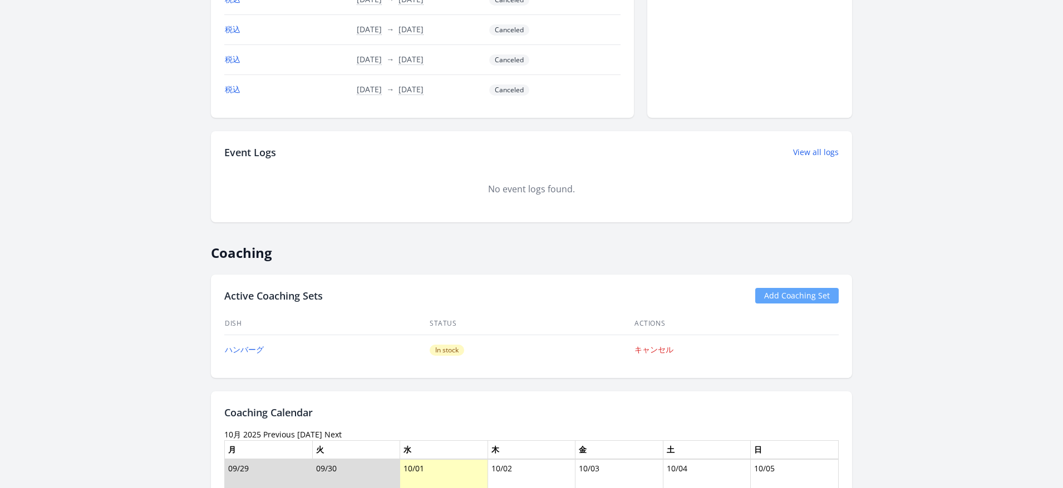
scroll to position [538, 0]
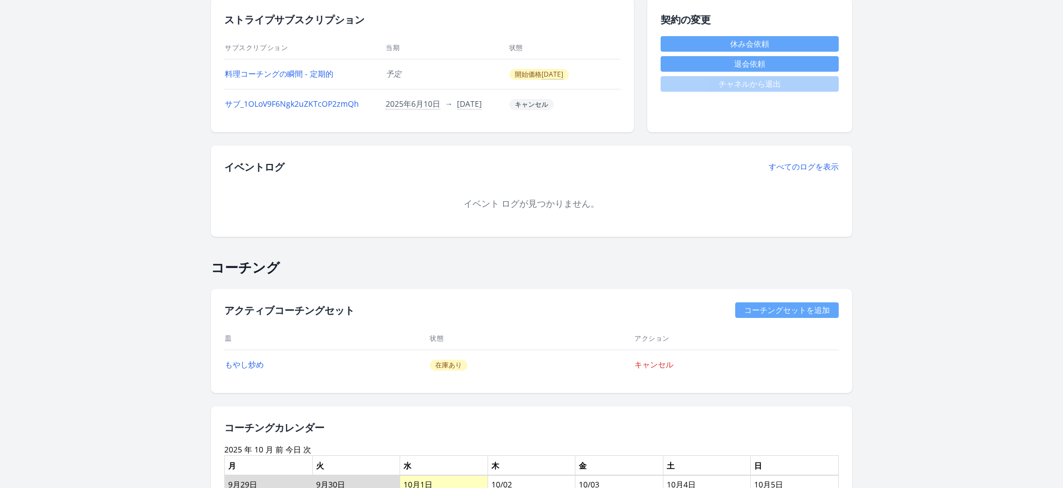
scroll to position [545, 0]
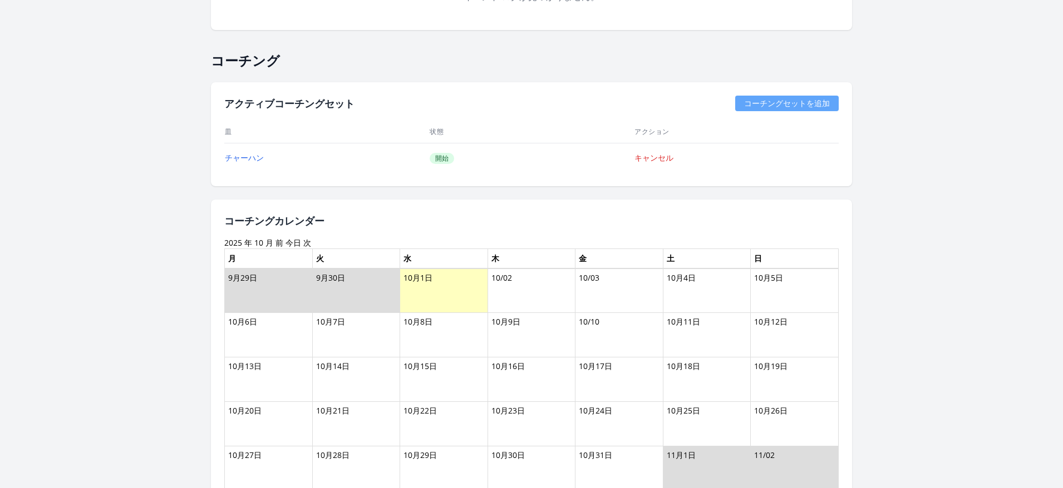
scroll to position [572, 0]
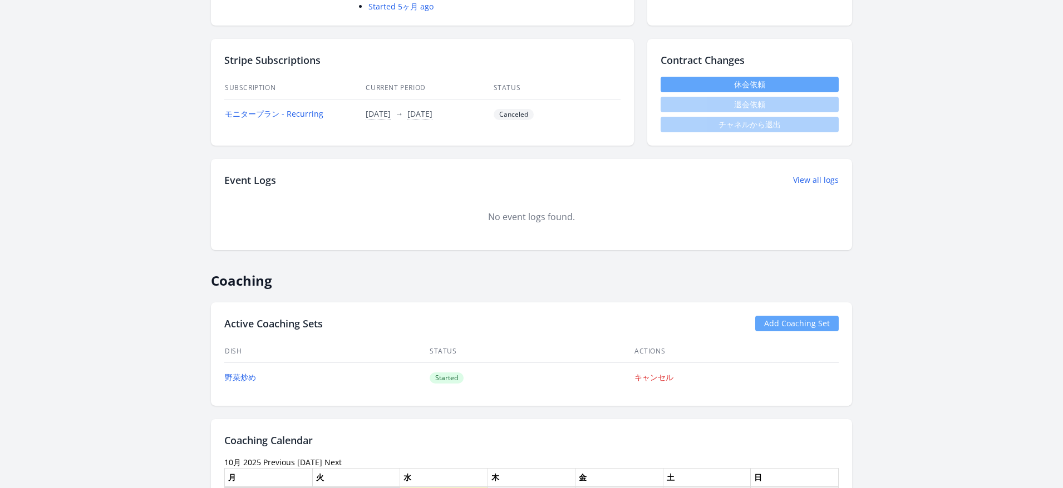
scroll to position [378, 0]
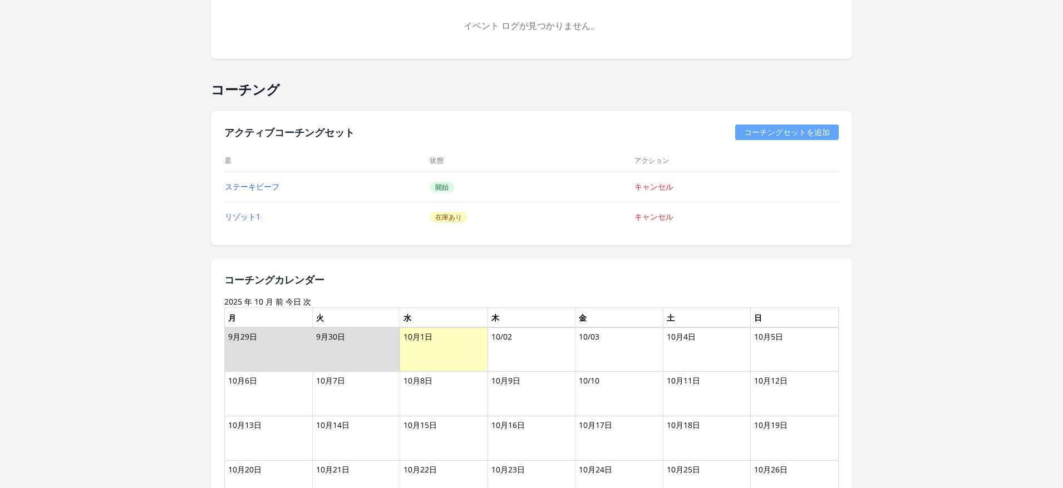
scroll to position [708, 0]
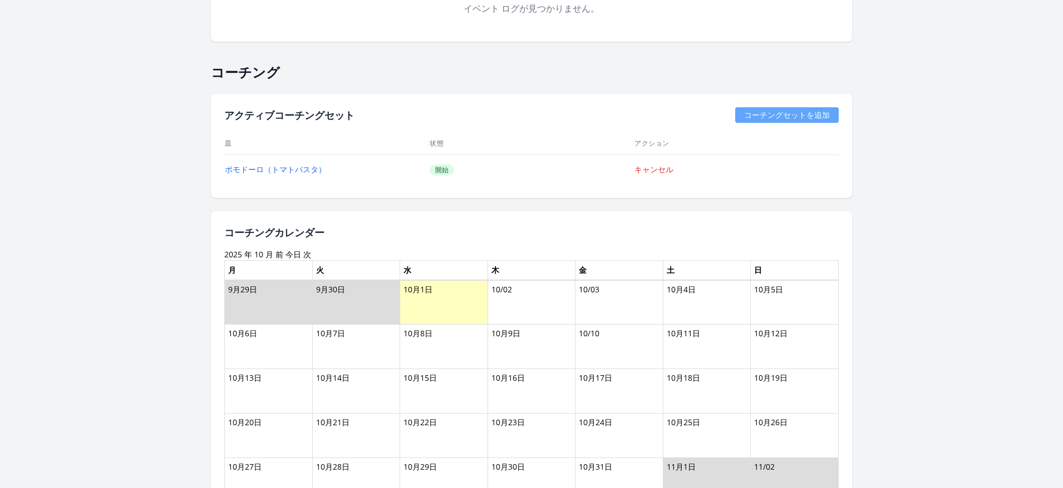
scroll to position [565, 0]
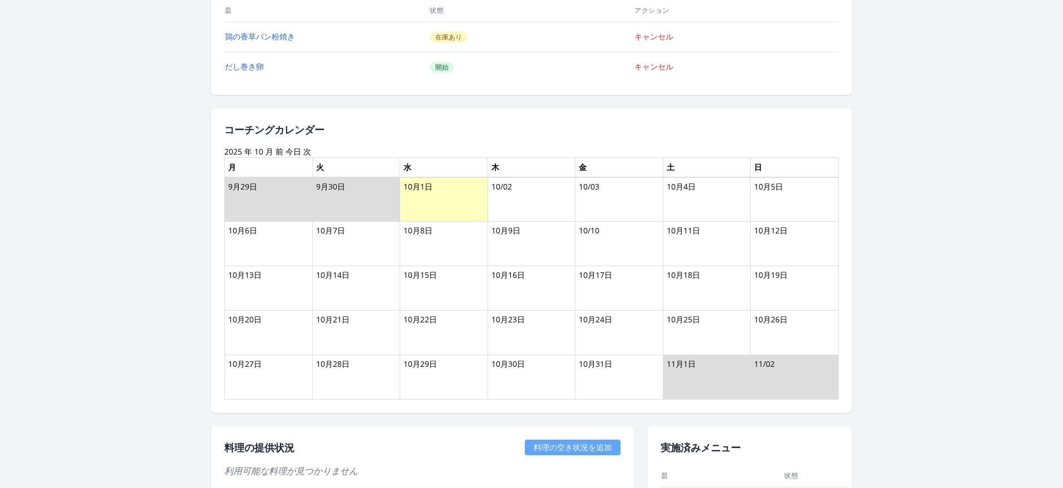
scroll to position [698, 0]
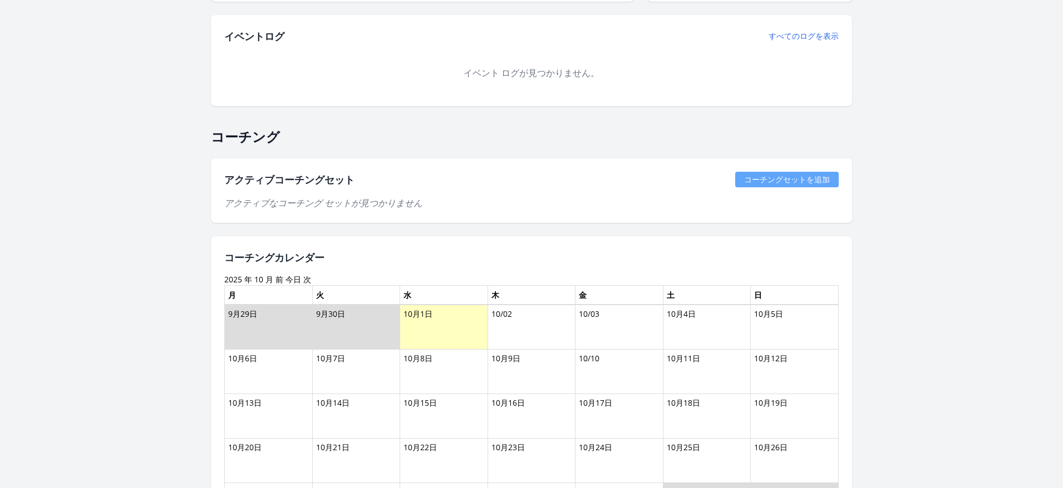
scroll to position [505, 0]
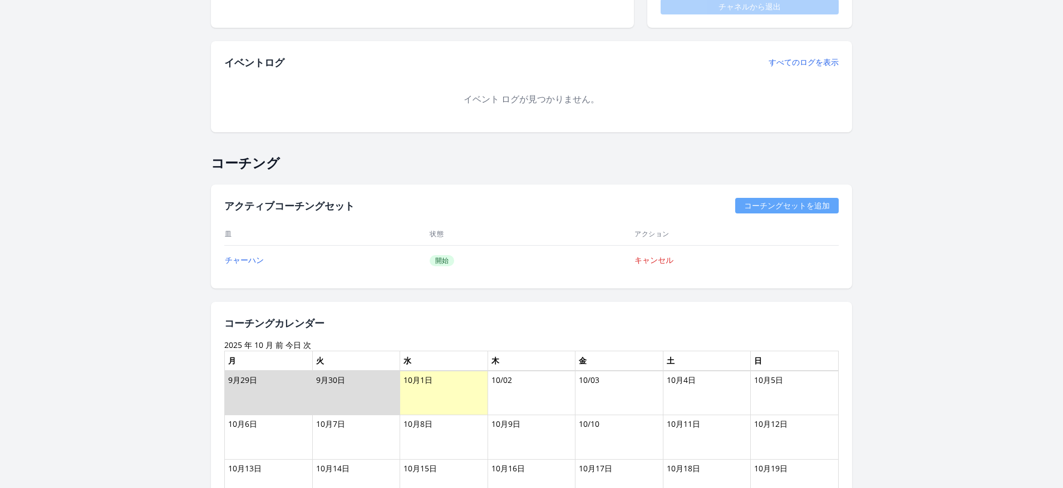
scroll to position [477, 0]
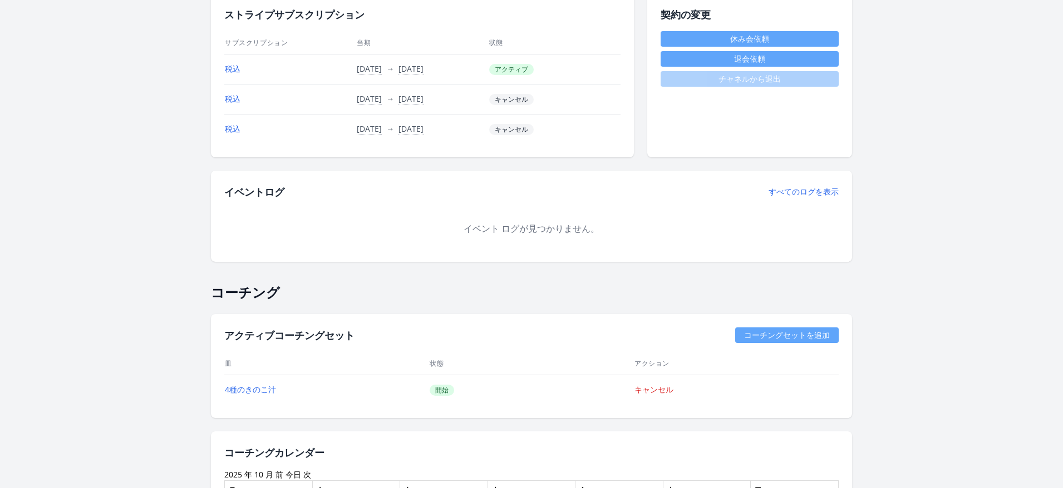
scroll to position [404, 0]
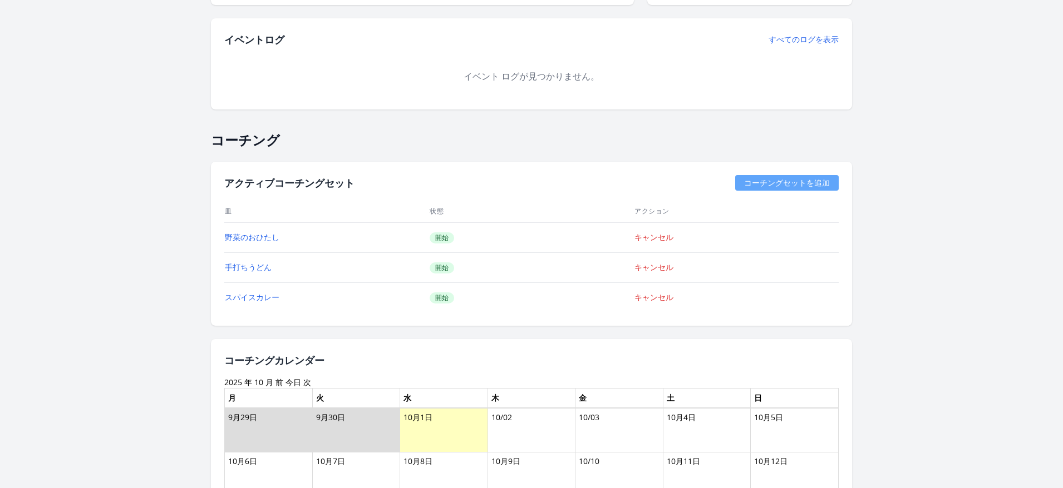
scroll to position [644, 0]
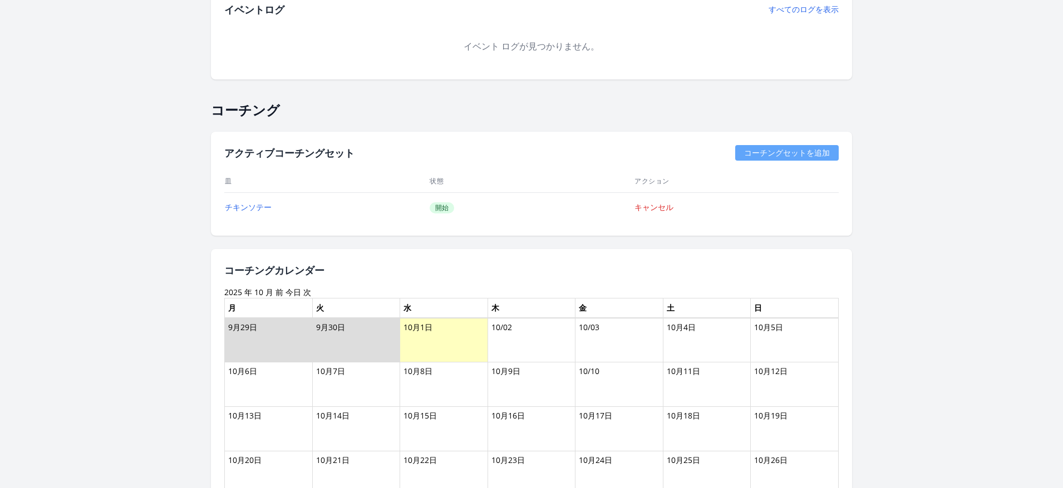
scroll to position [523, 0]
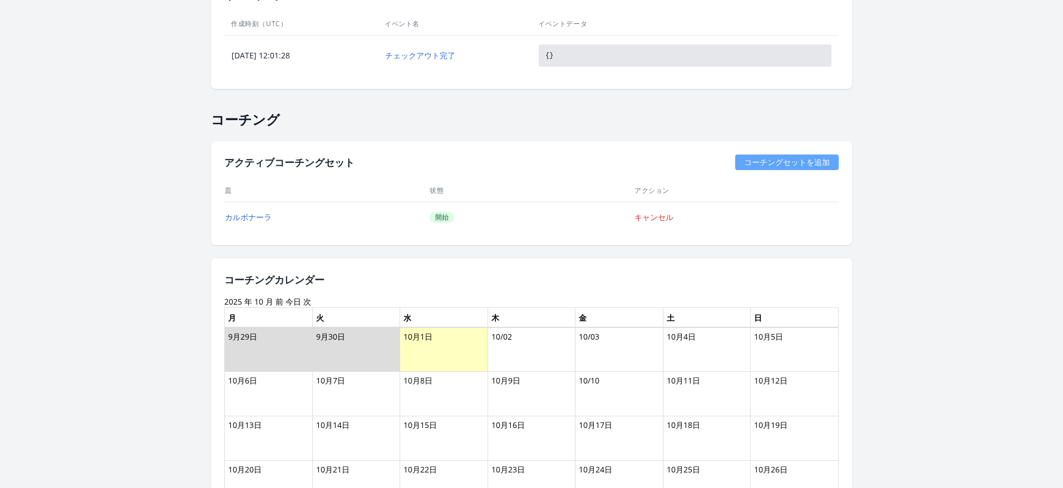
scroll to position [534, 0]
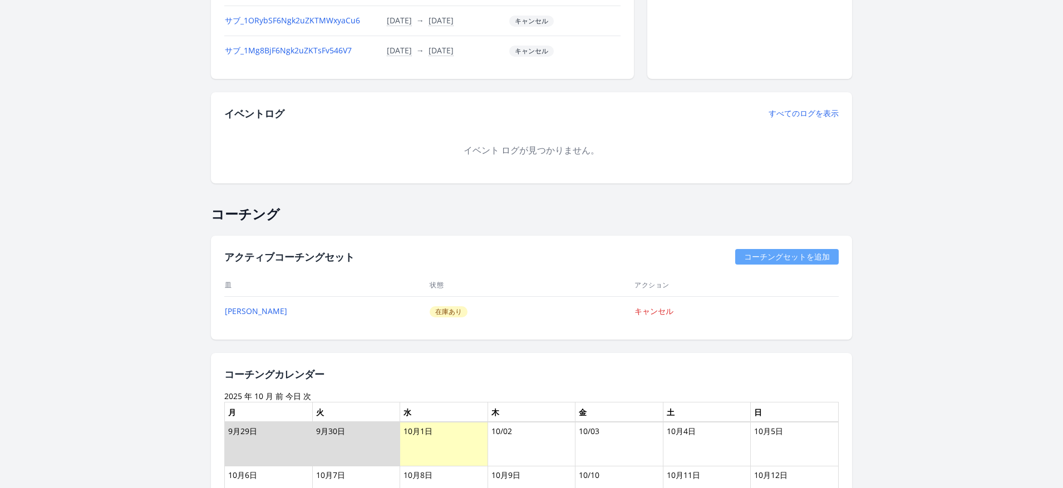
scroll to position [633, 0]
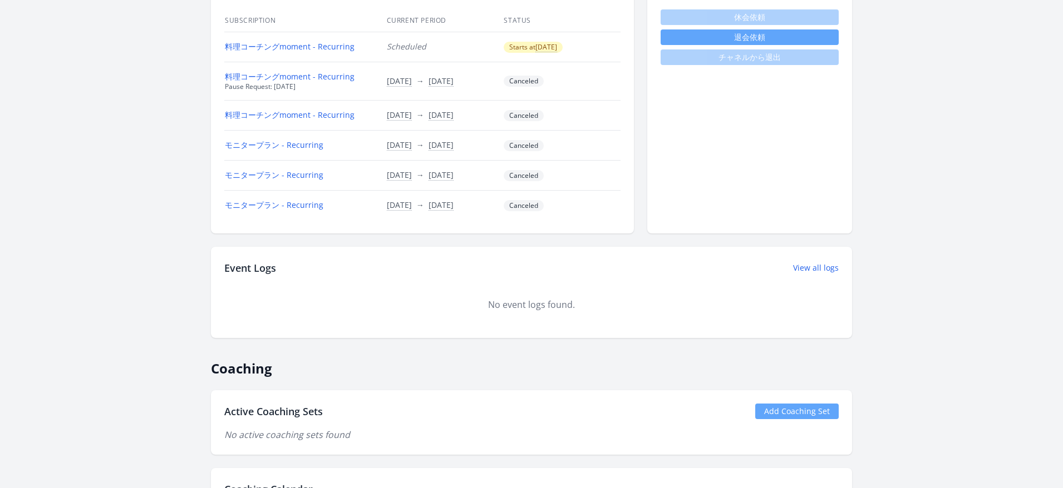
scroll to position [564, 0]
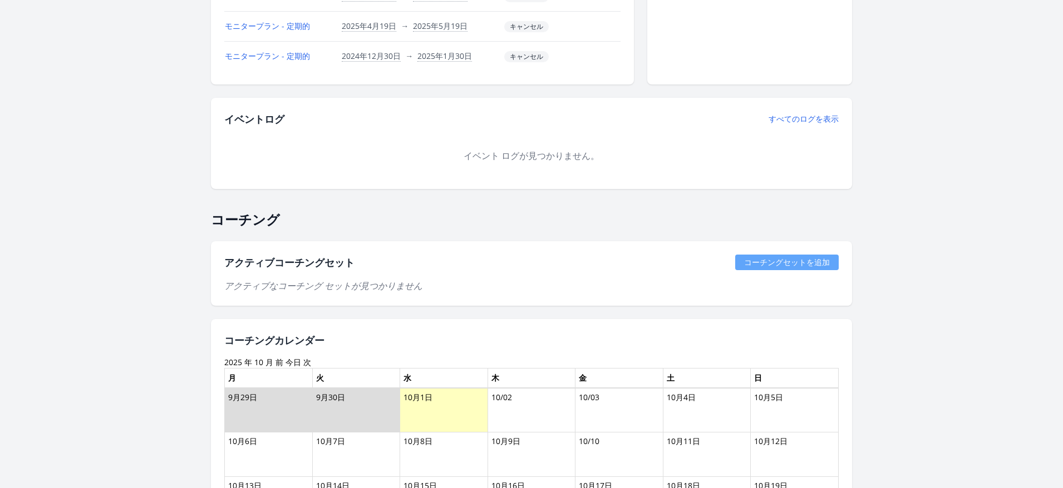
scroll to position [503, 0]
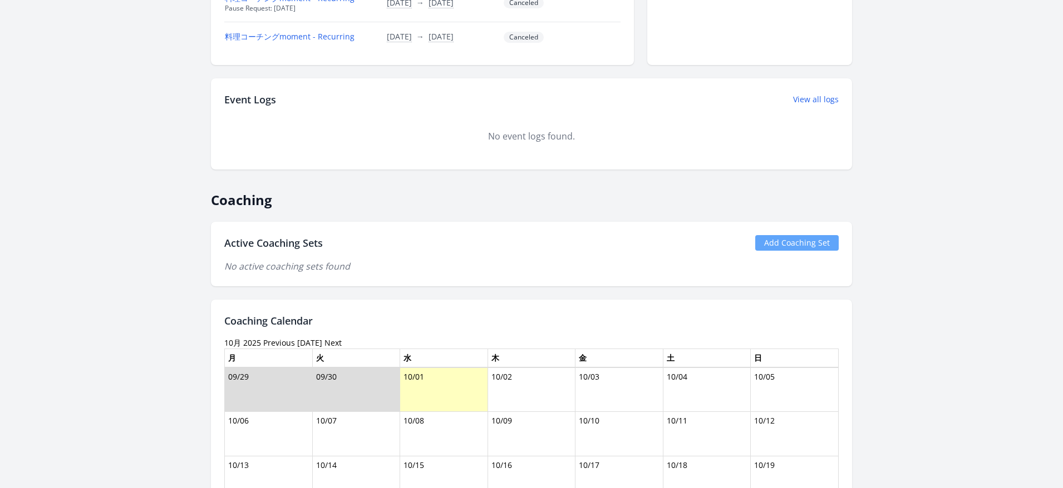
scroll to position [534, 0]
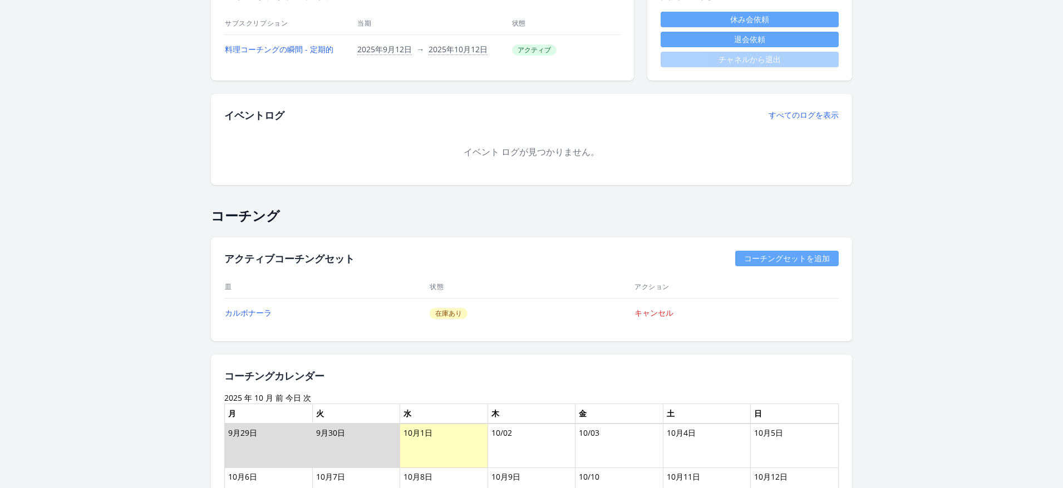
scroll to position [469, 0]
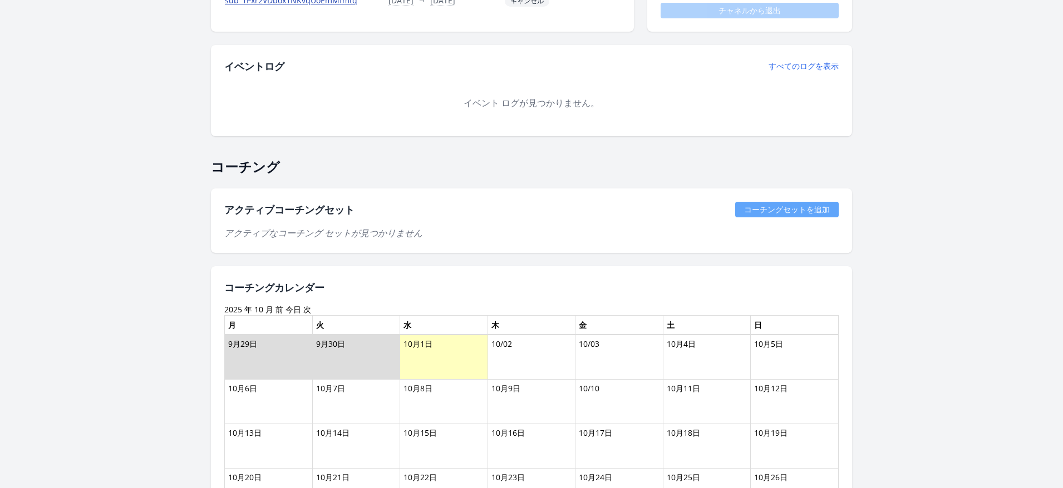
scroll to position [465, 0]
